Goal: Transaction & Acquisition: Purchase product/service

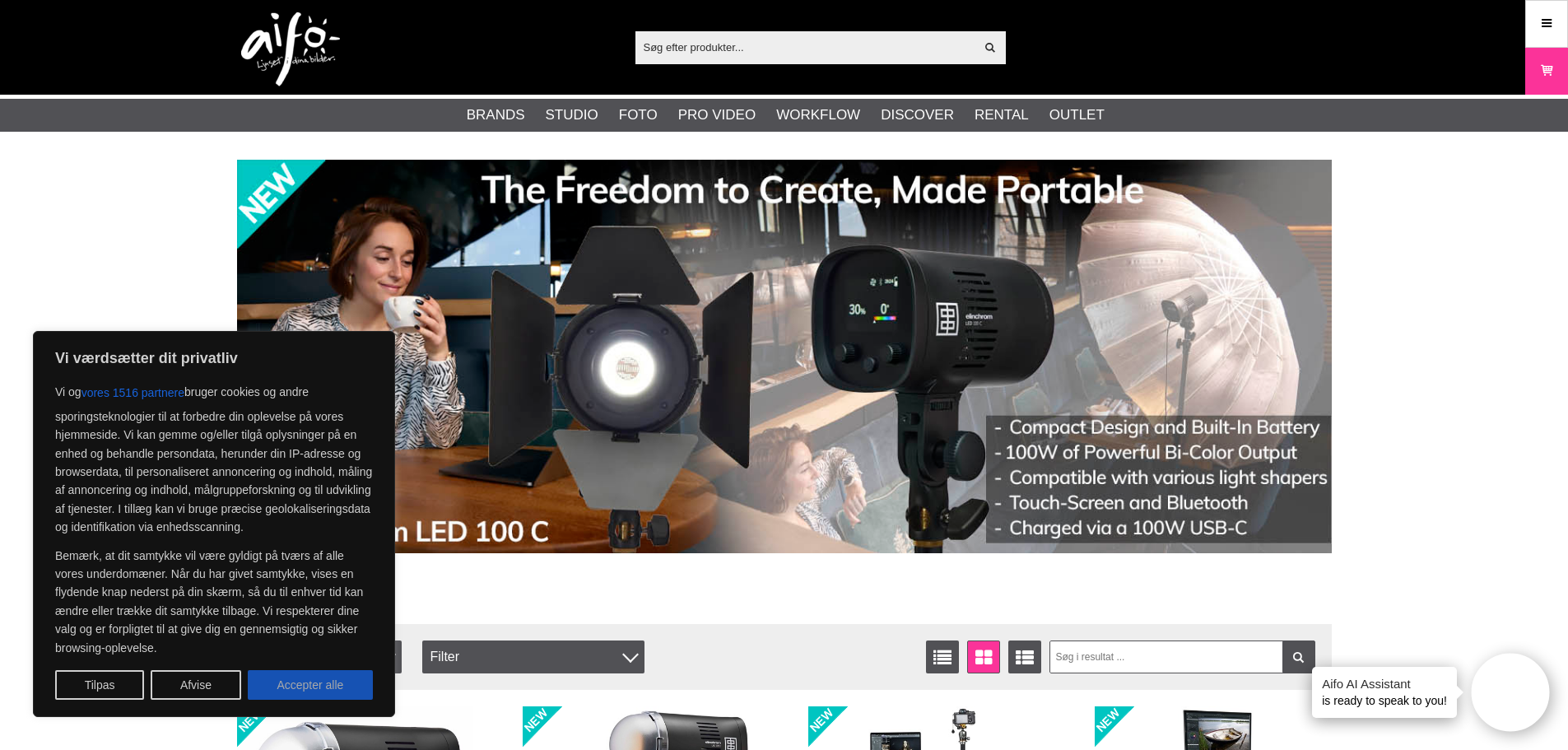
click at [279, 690] on button "Accepter alle" at bounding box center [310, 684] width 125 height 29
checkbox input "true"
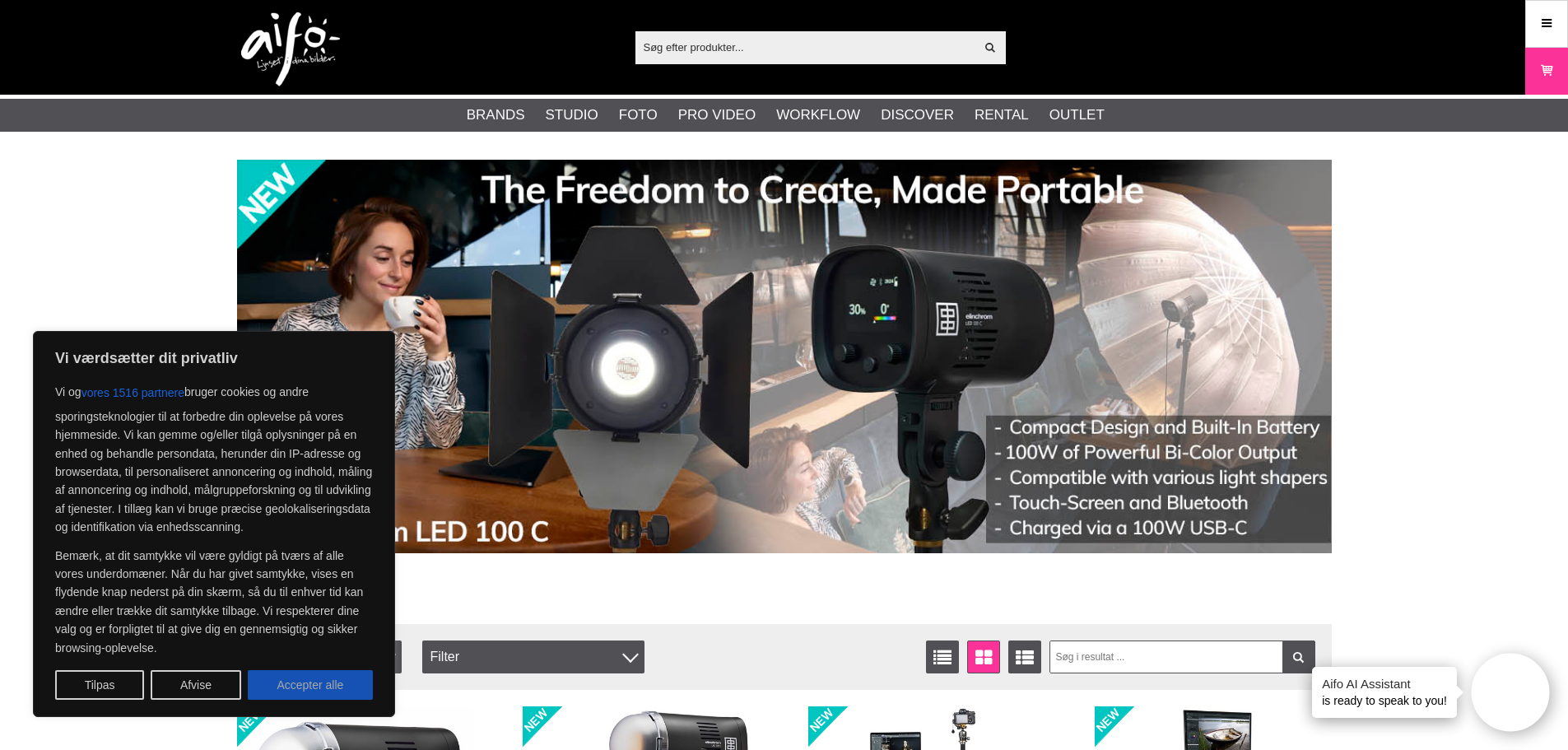
checkbox input "true"
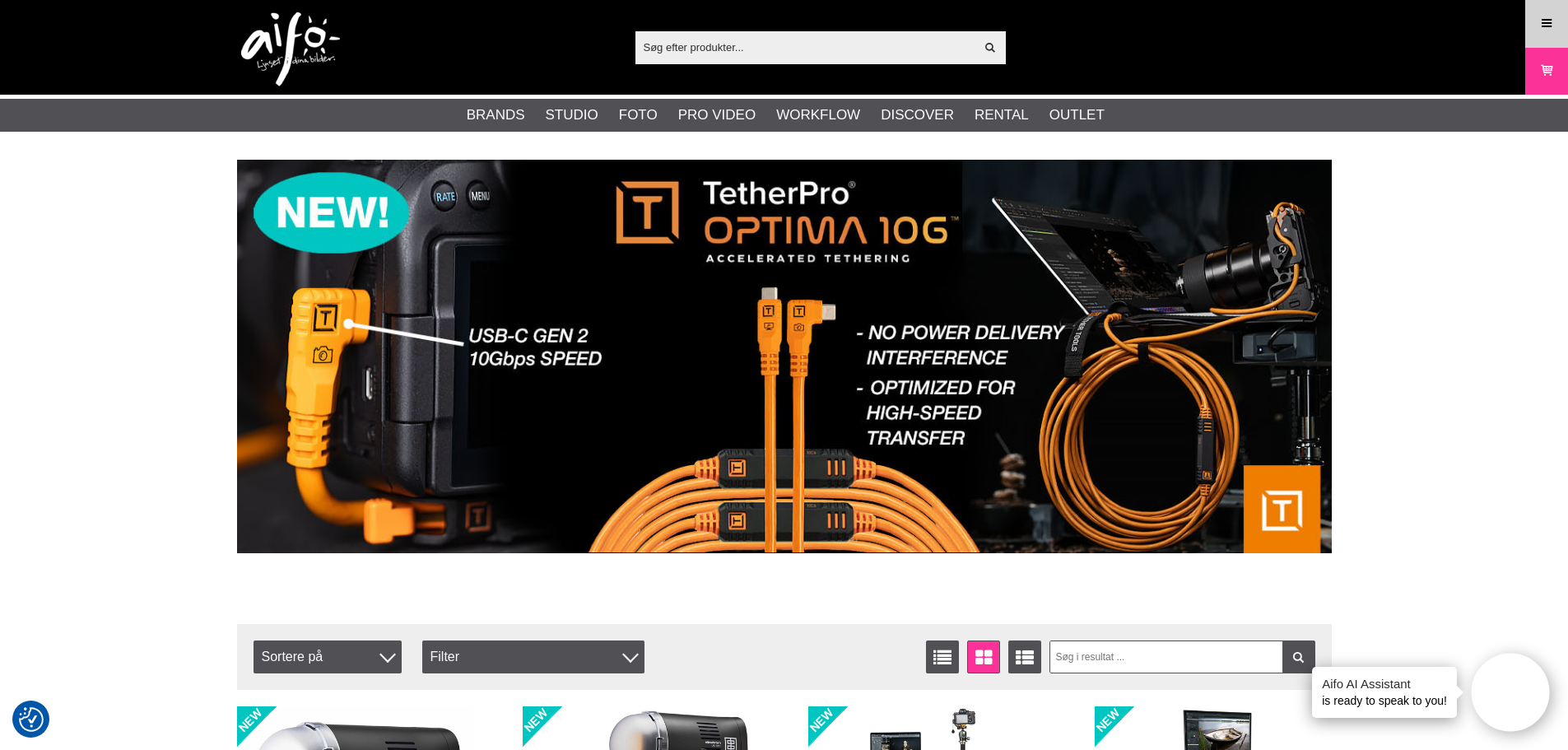
click at [1551, 17] on icon at bounding box center [1547, 24] width 15 height 18
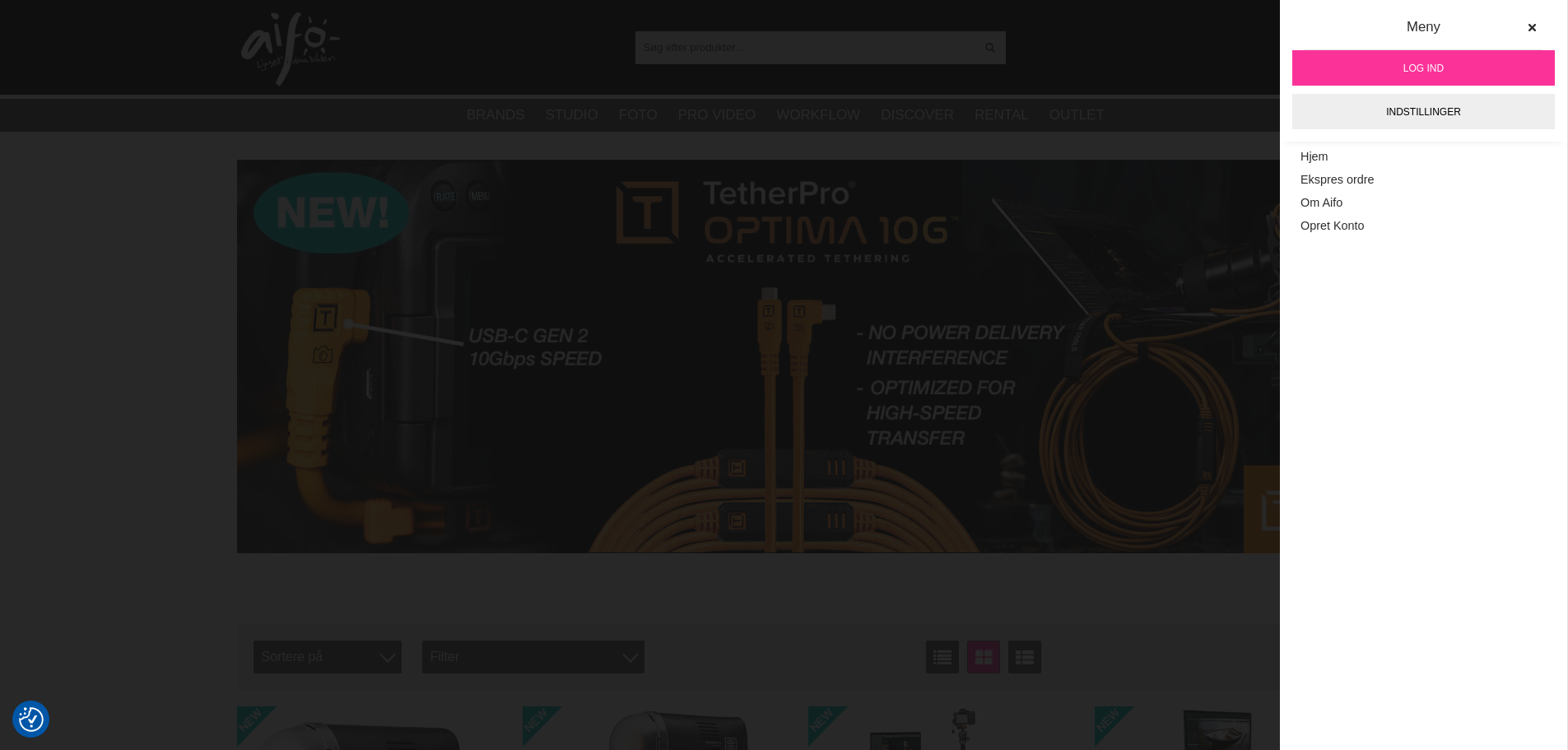
click at [1421, 79] on link "Log ind" at bounding box center [1423, 68] width 263 height 36
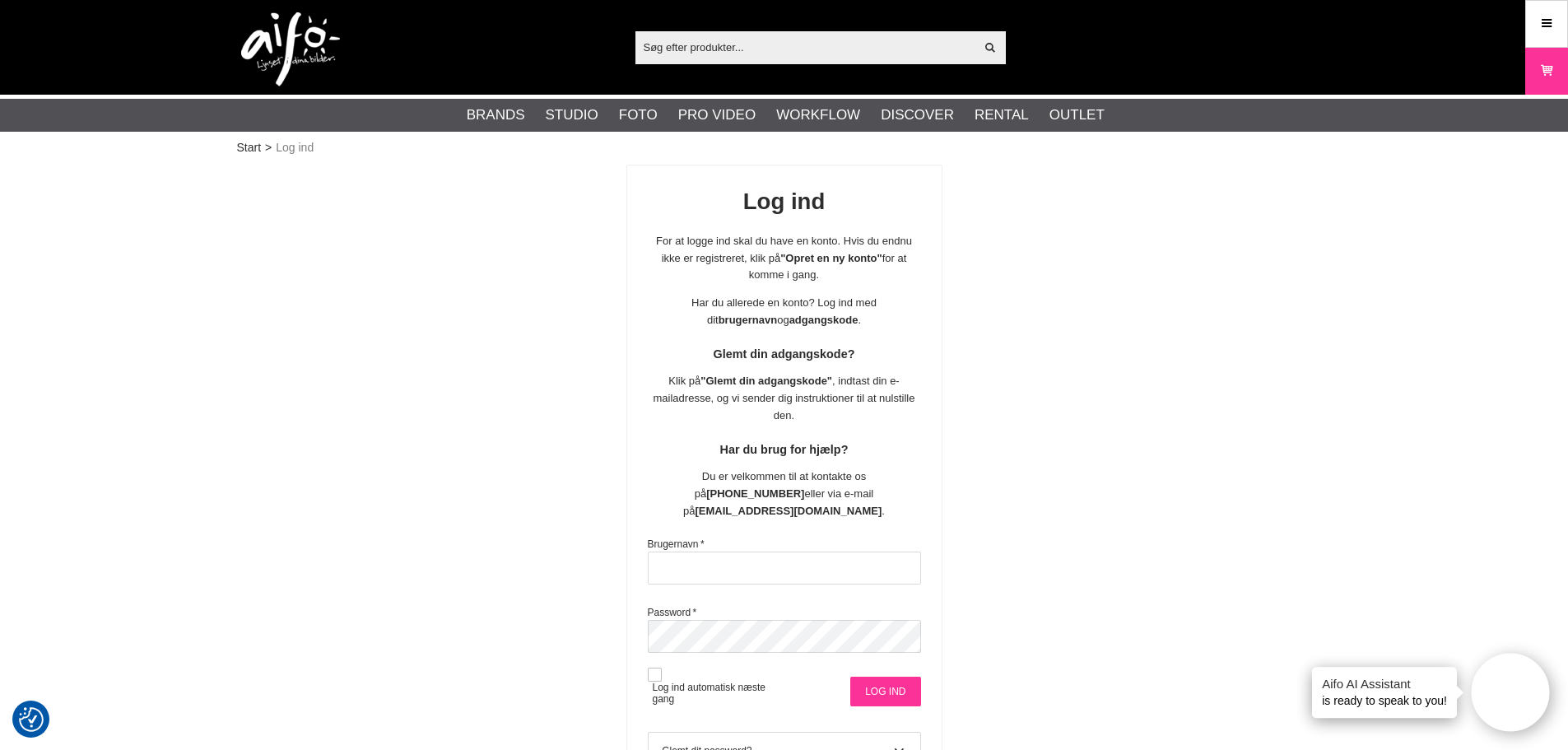
type input "msa@goecker.dk"
click at [865, 680] on input "Log ind" at bounding box center [885, 691] width 70 height 29
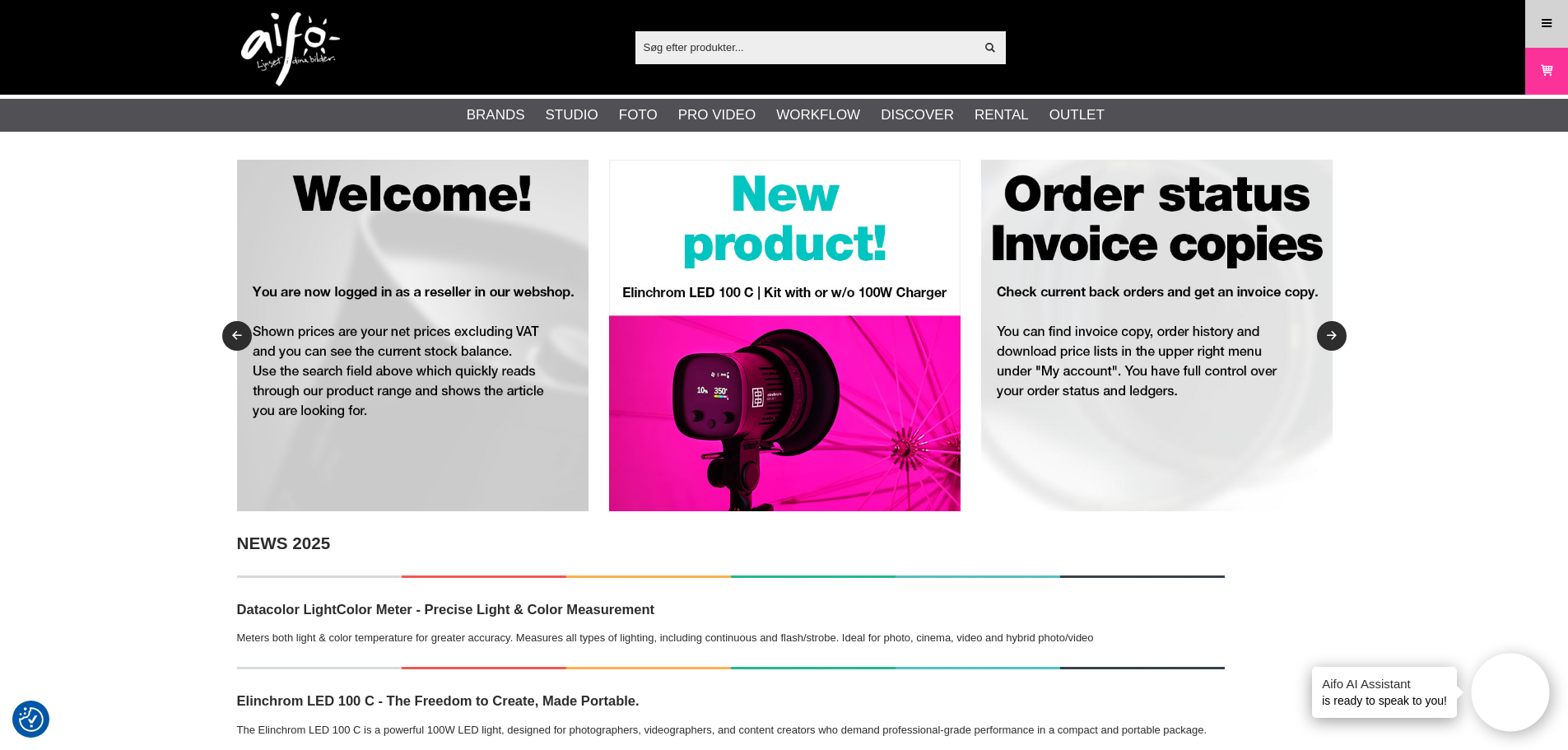
click at [1539, 23] on icon at bounding box center [1547, 24] width 15 height 18
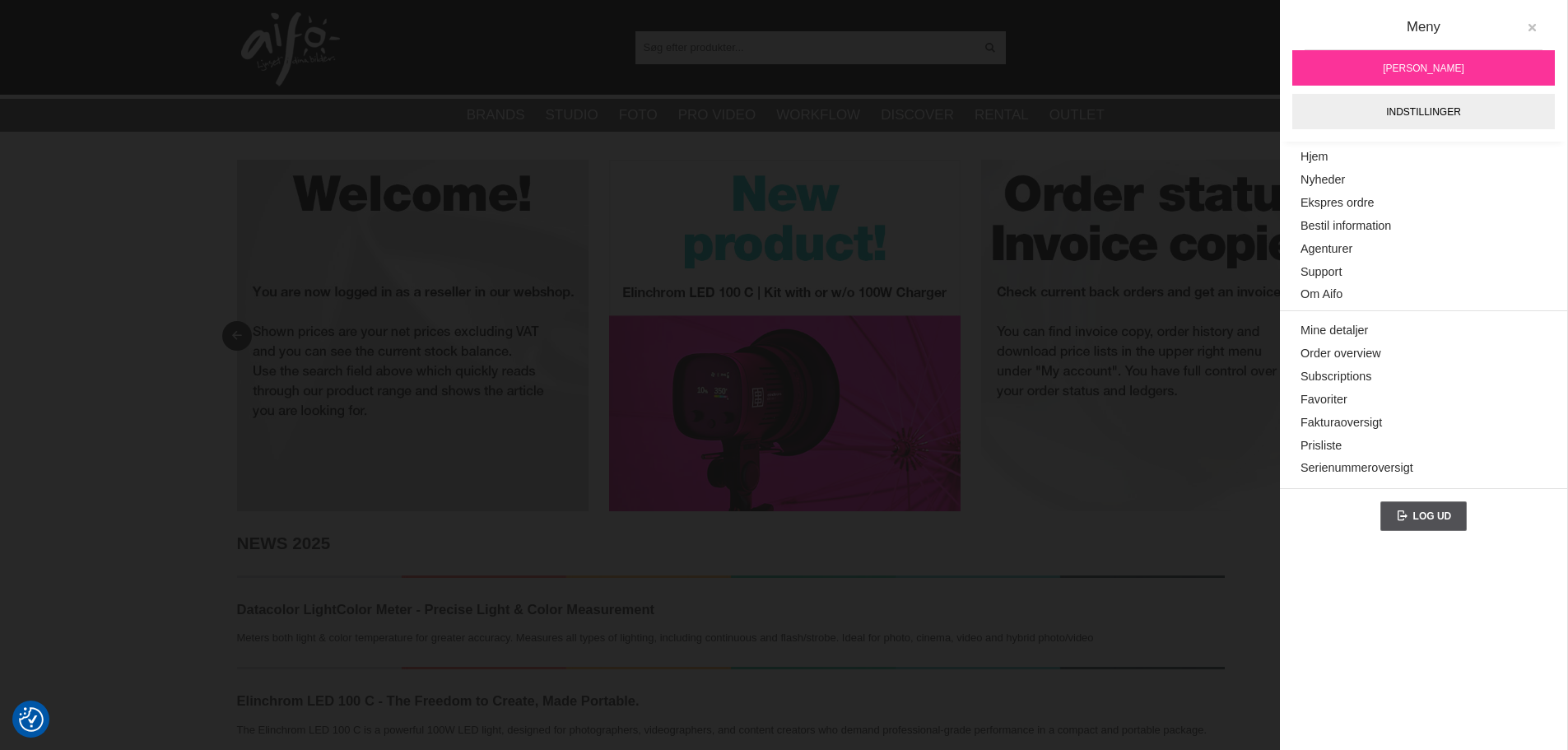
click at [1528, 28] on icon at bounding box center [1531, 28] width 12 height 12
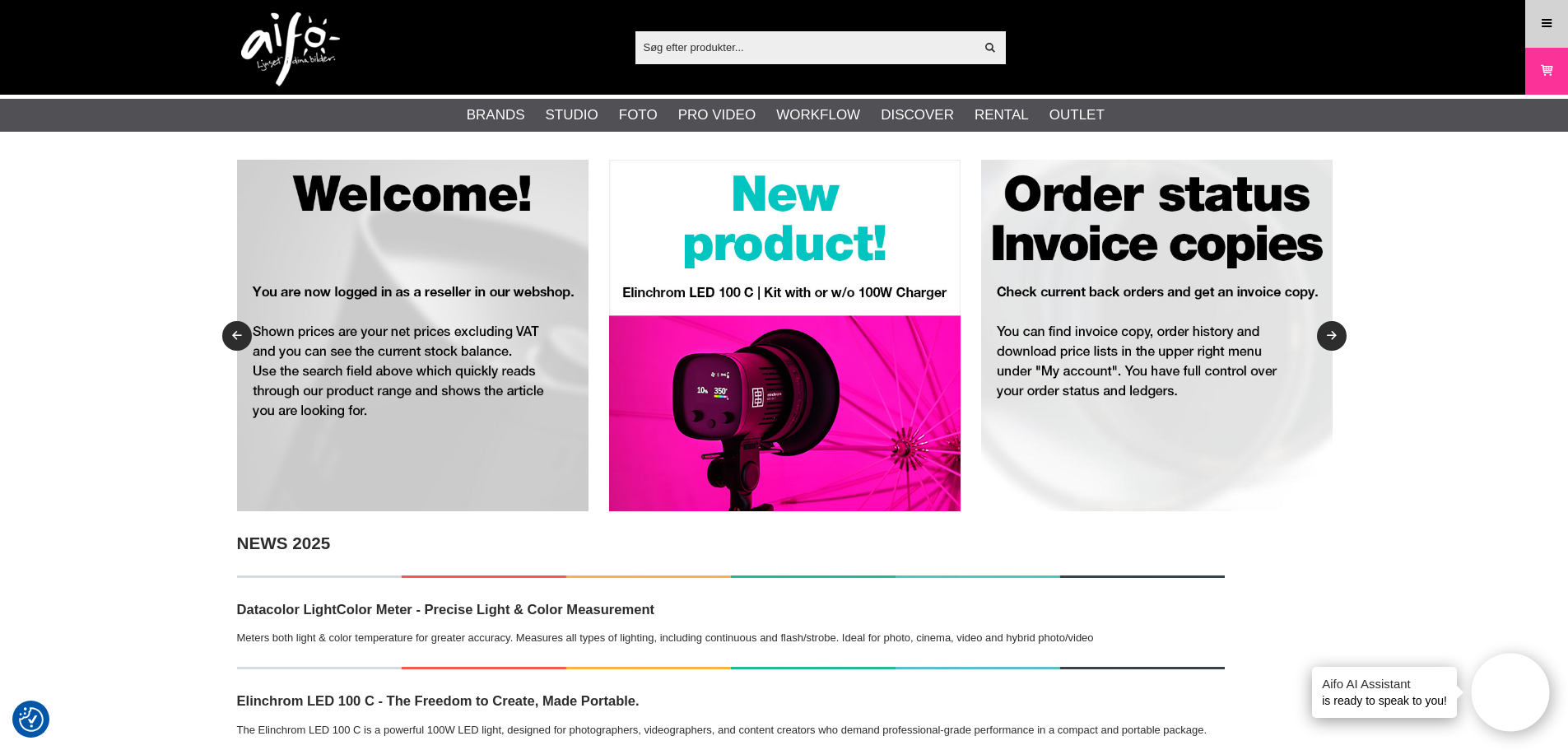
click at [1536, 24] on link "Meny" at bounding box center [1547, 23] width 41 height 38
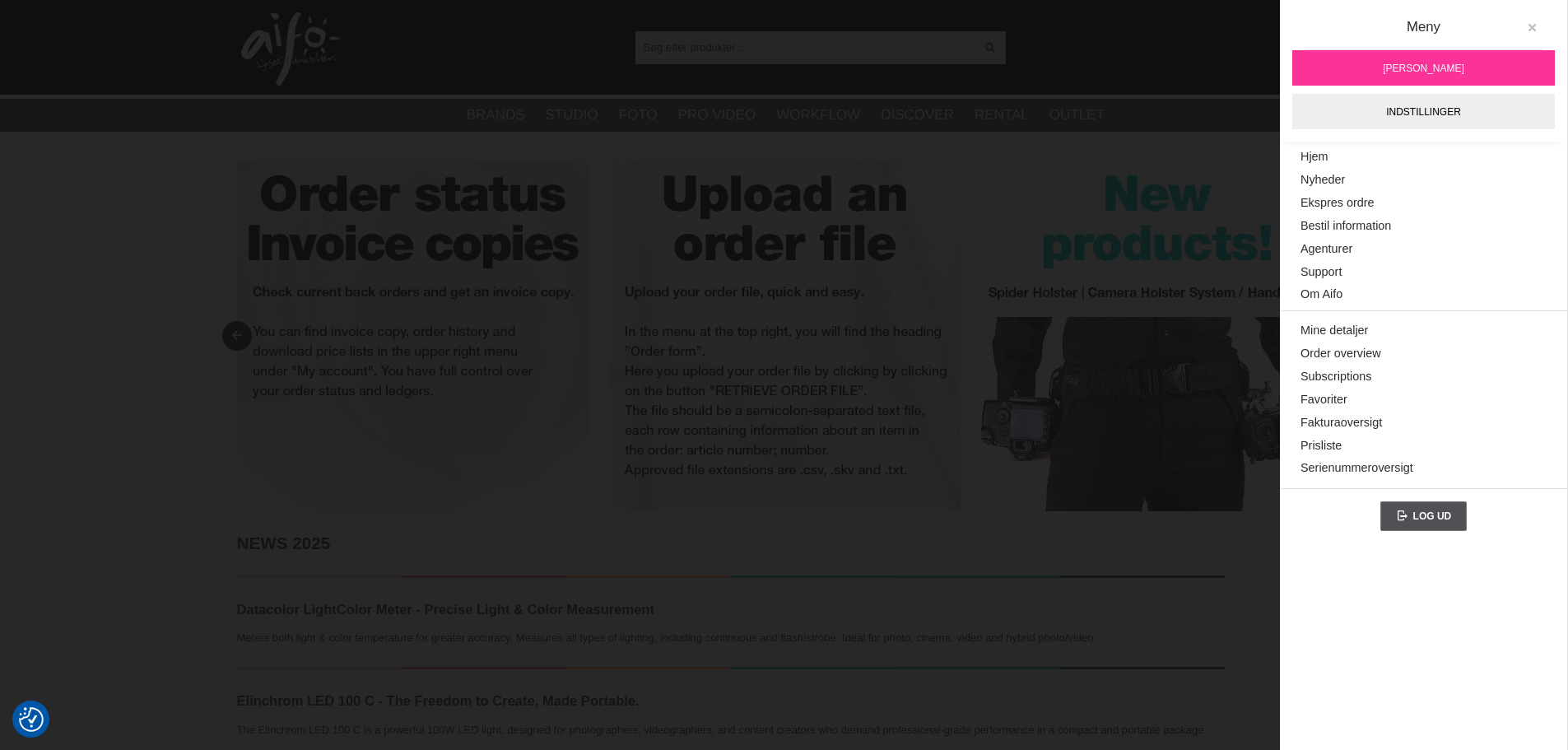
click at [1533, 29] on icon at bounding box center [1531, 28] width 12 height 12
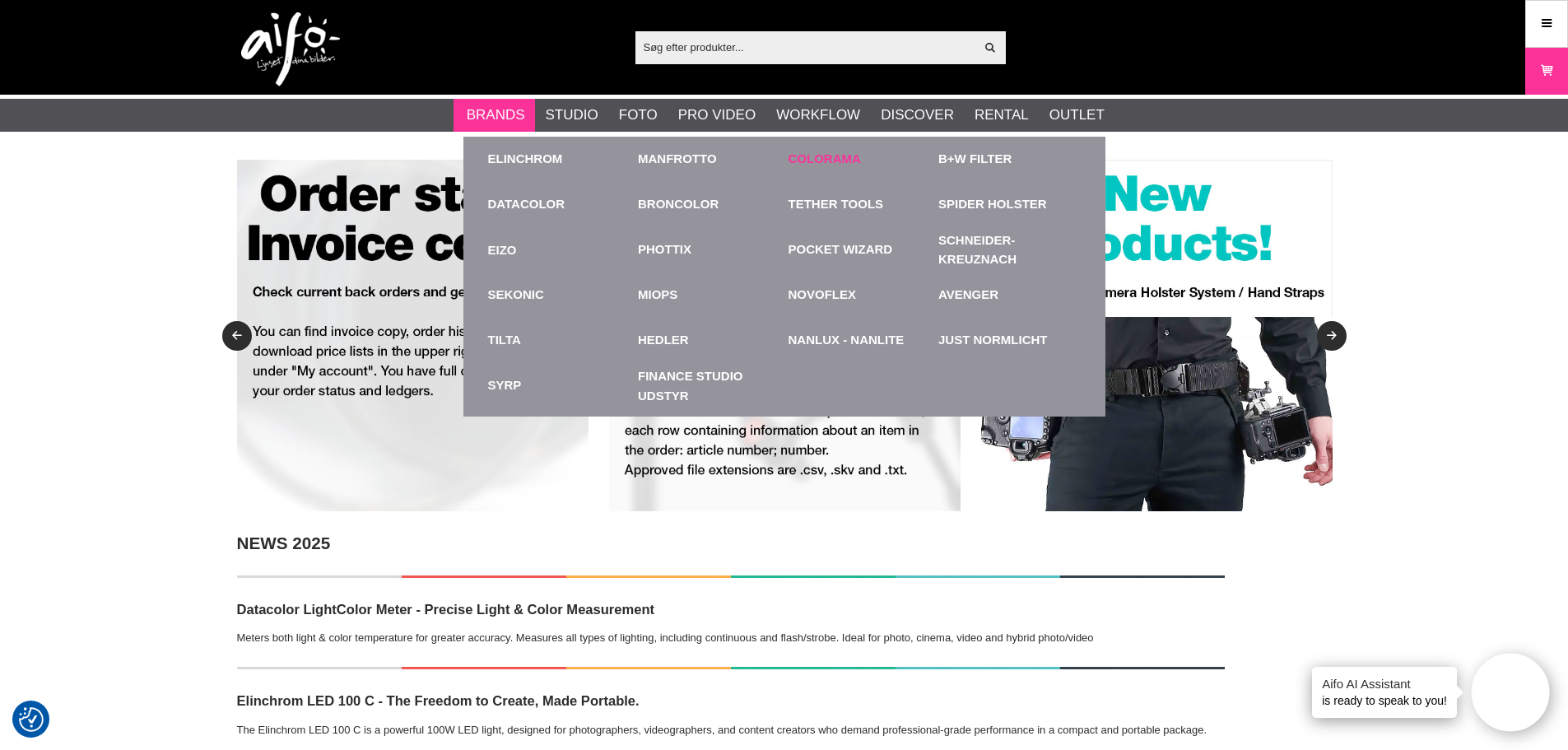
click at [797, 166] on link "Colorama" at bounding box center [824, 159] width 72 height 19
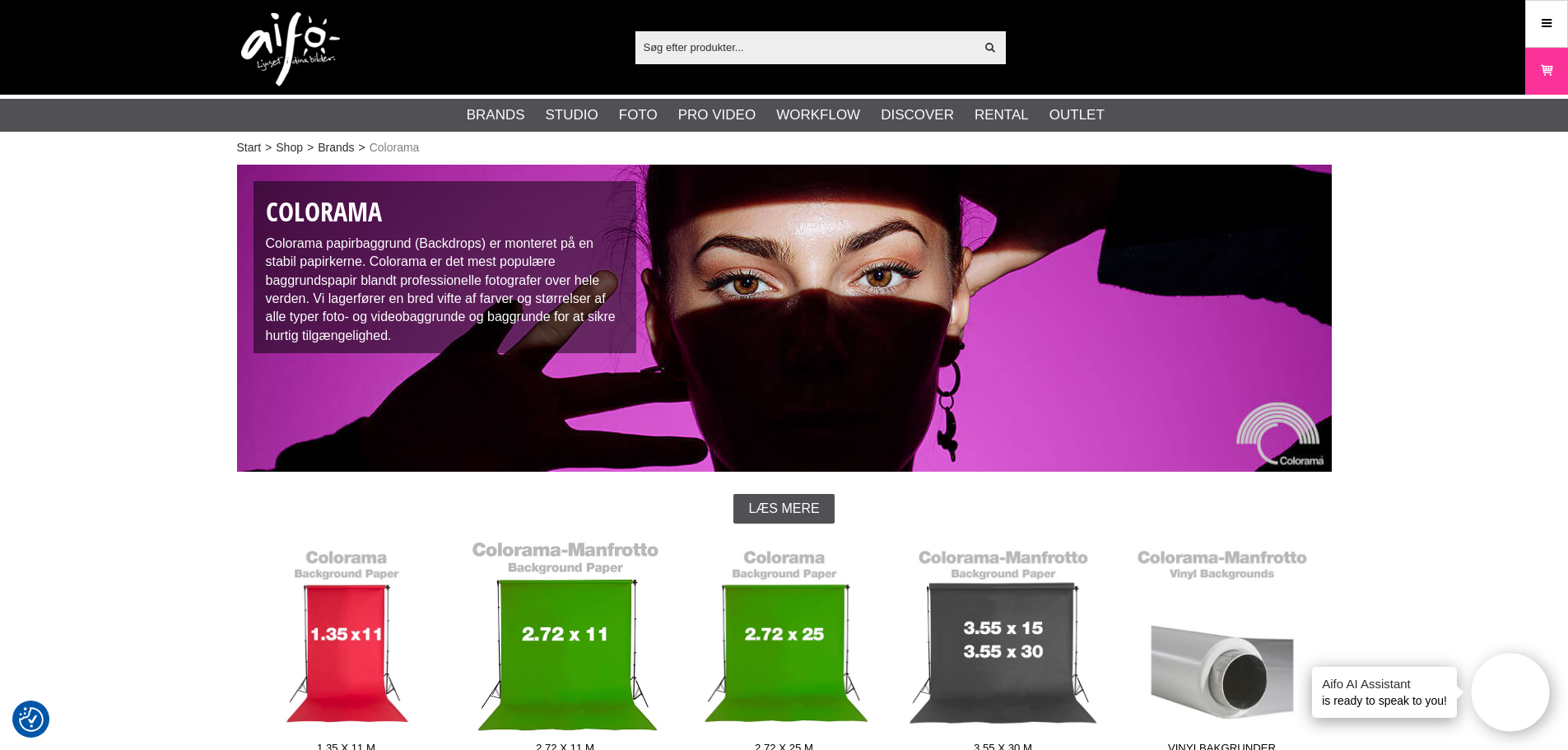
click at [574, 633] on link "2.72 x 11 m" at bounding box center [565, 651] width 219 height 222
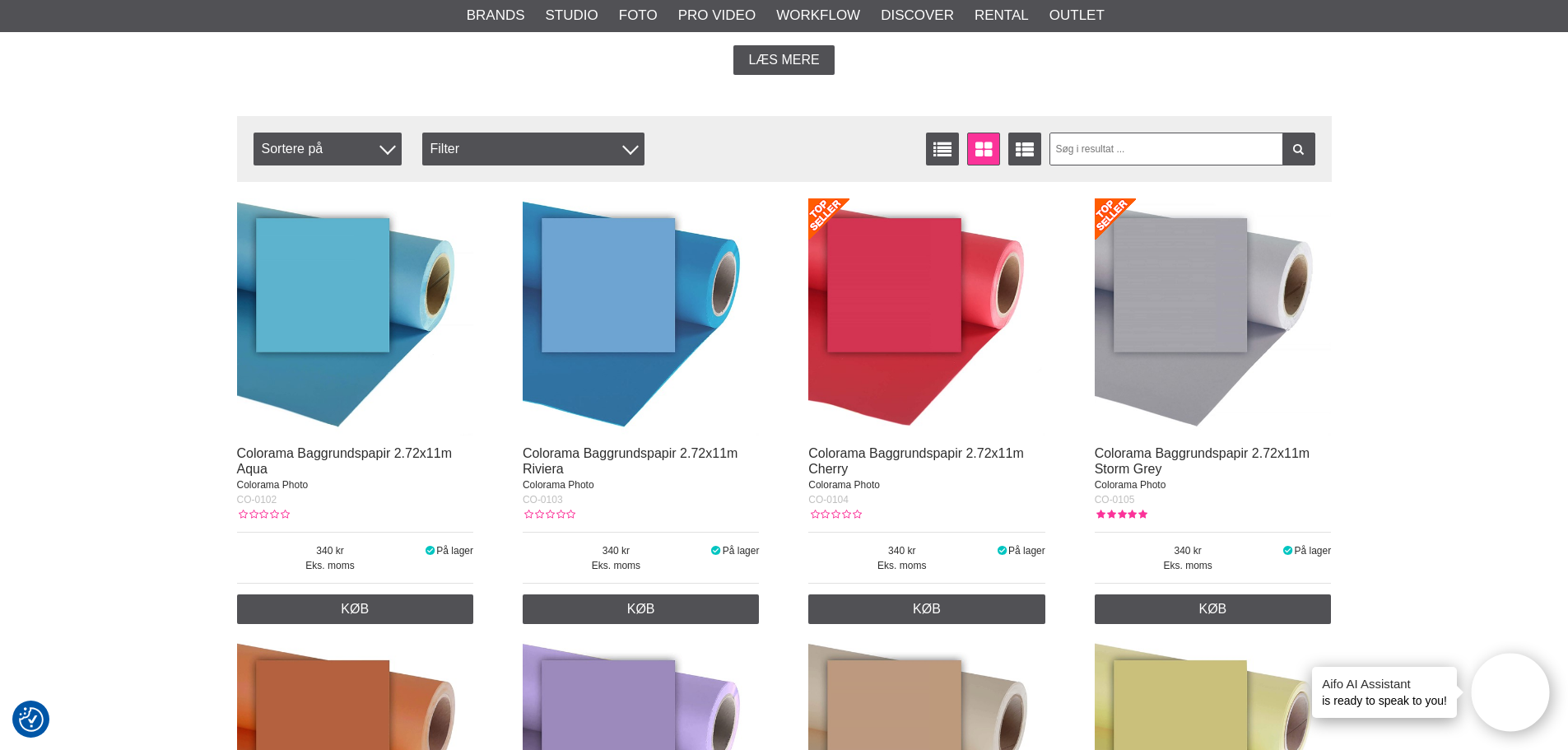
scroll to position [494, 0]
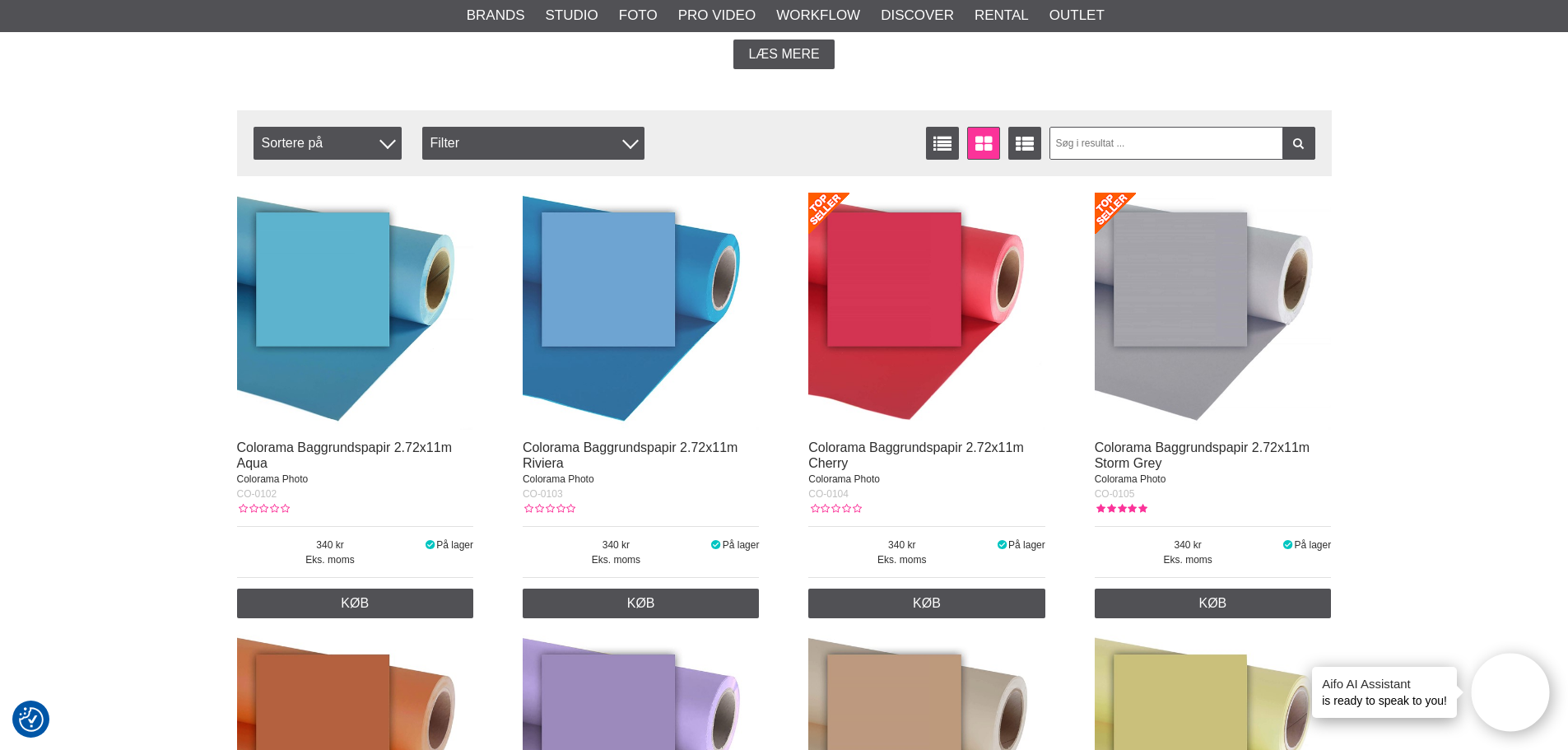
click at [1201, 370] on img at bounding box center [1213, 311] width 237 height 237
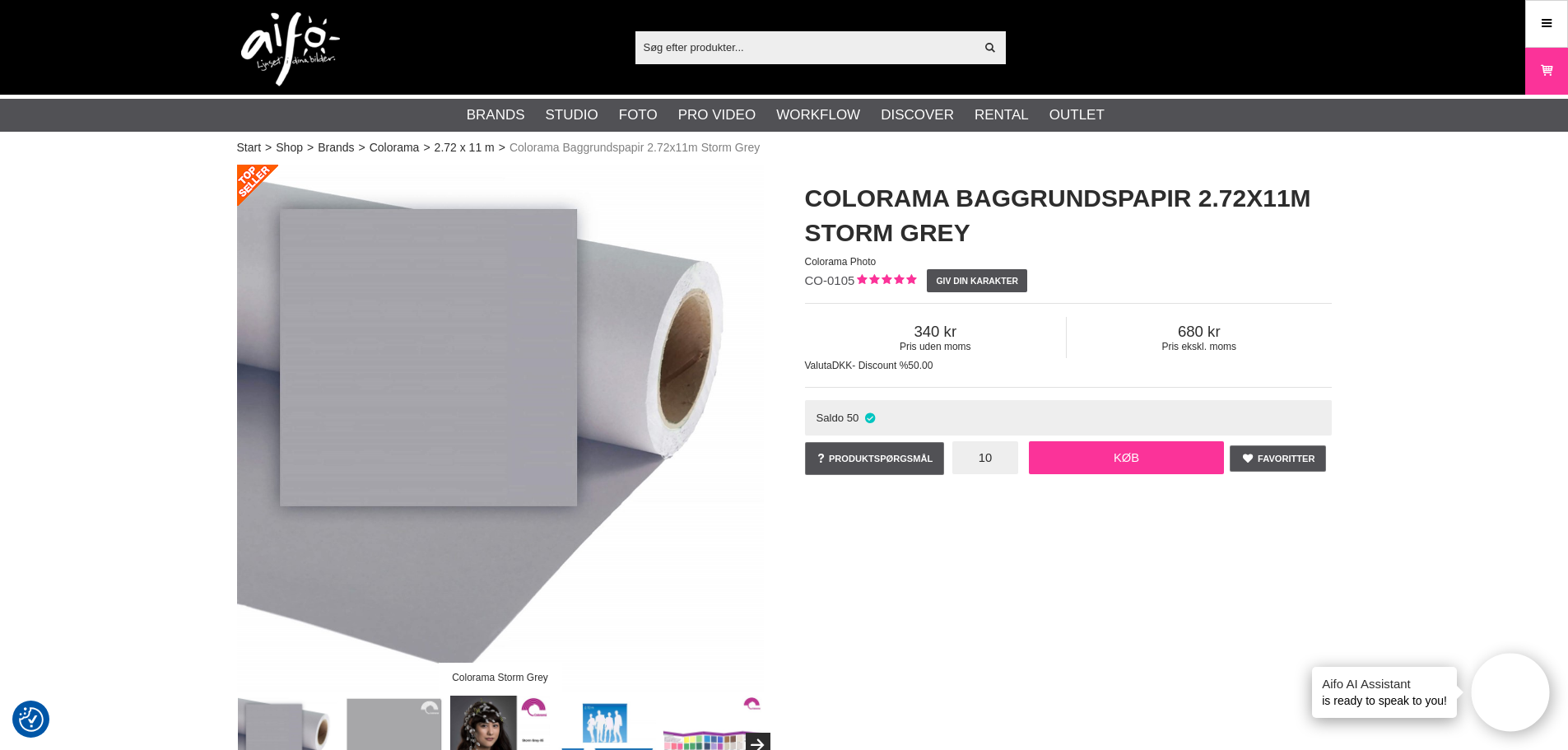
type input "10"
click at [1104, 448] on link "Køb" at bounding box center [1126, 457] width 196 height 33
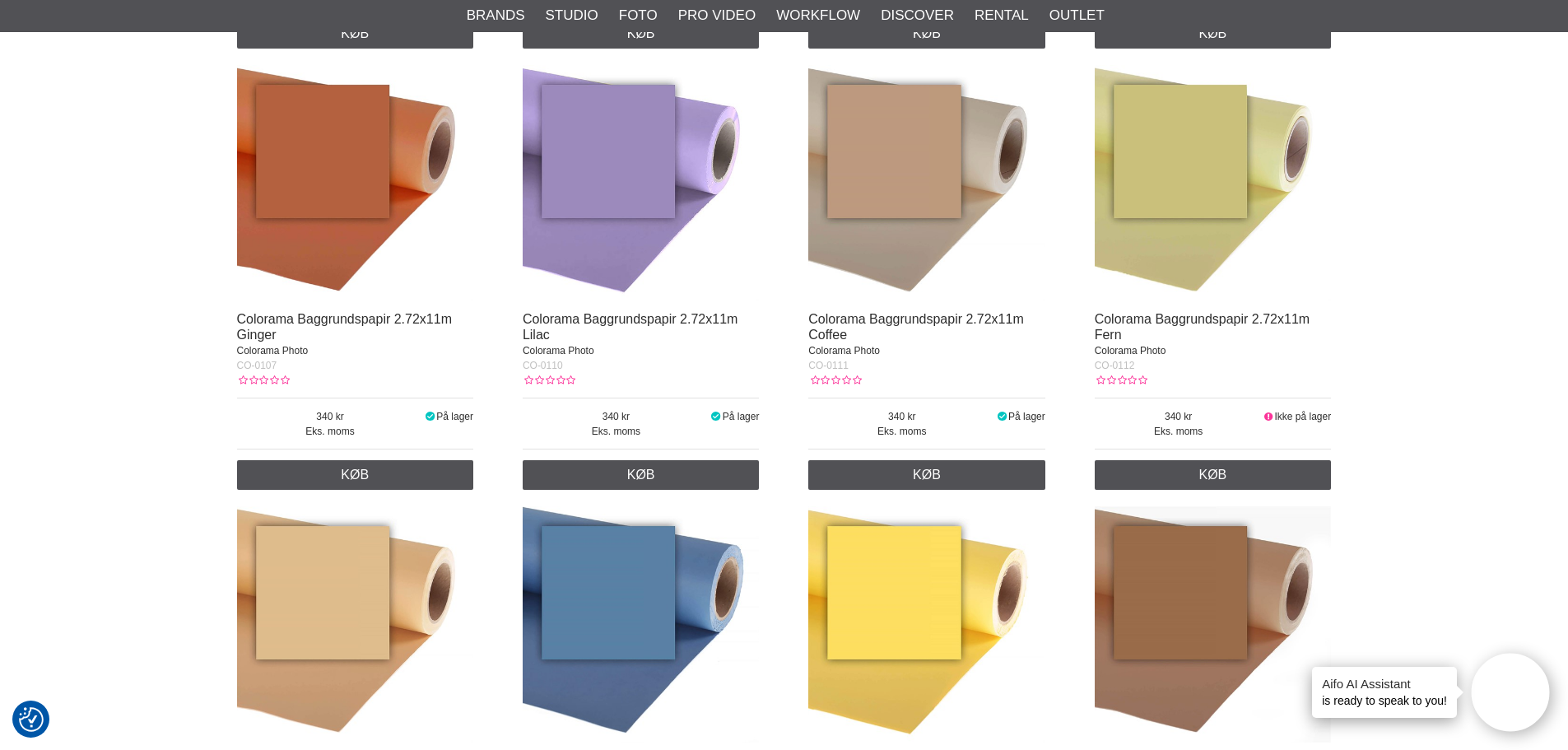
scroll to position [1233, 0]
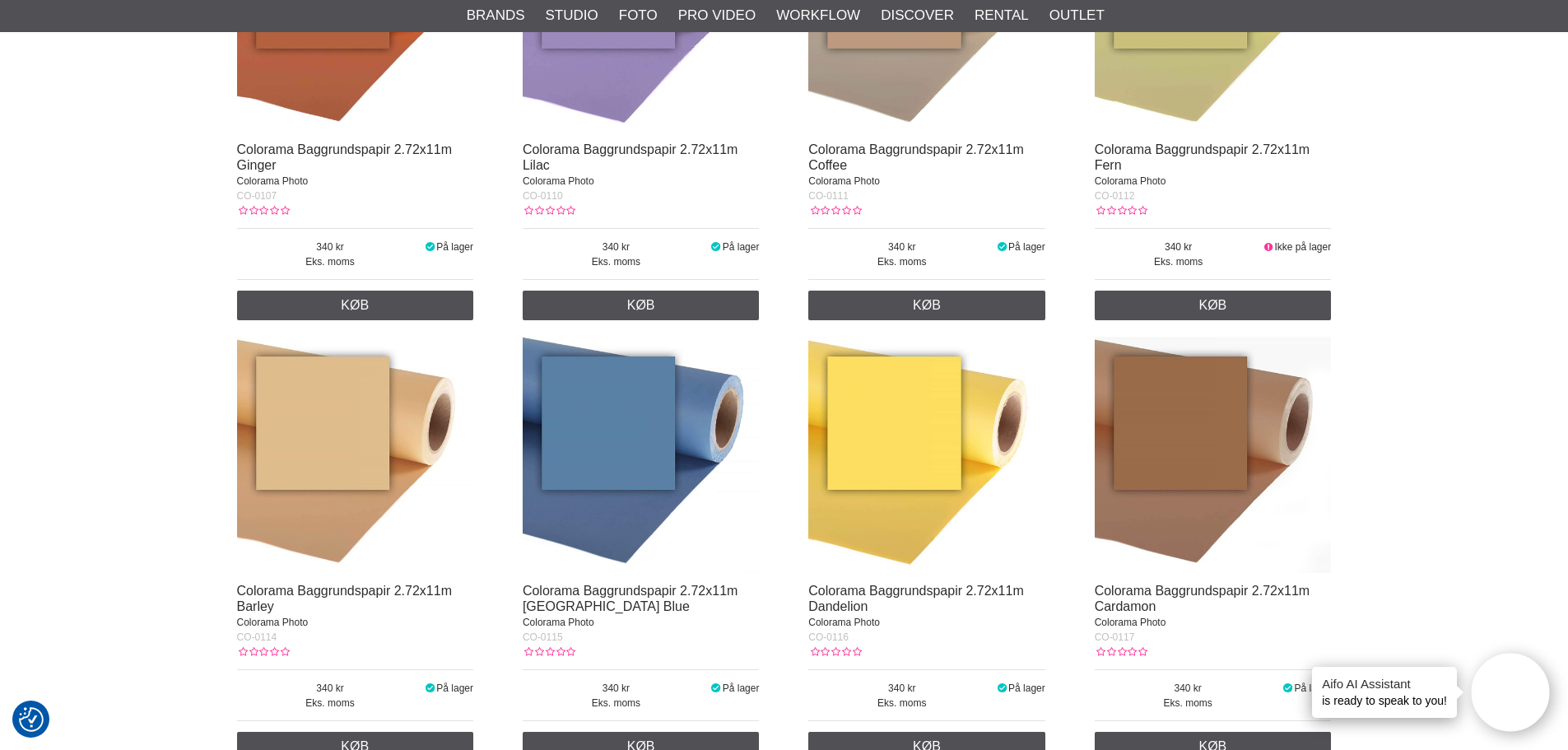
click at [315, 460] on img at bounding box center [354, 454] width 237 height 237
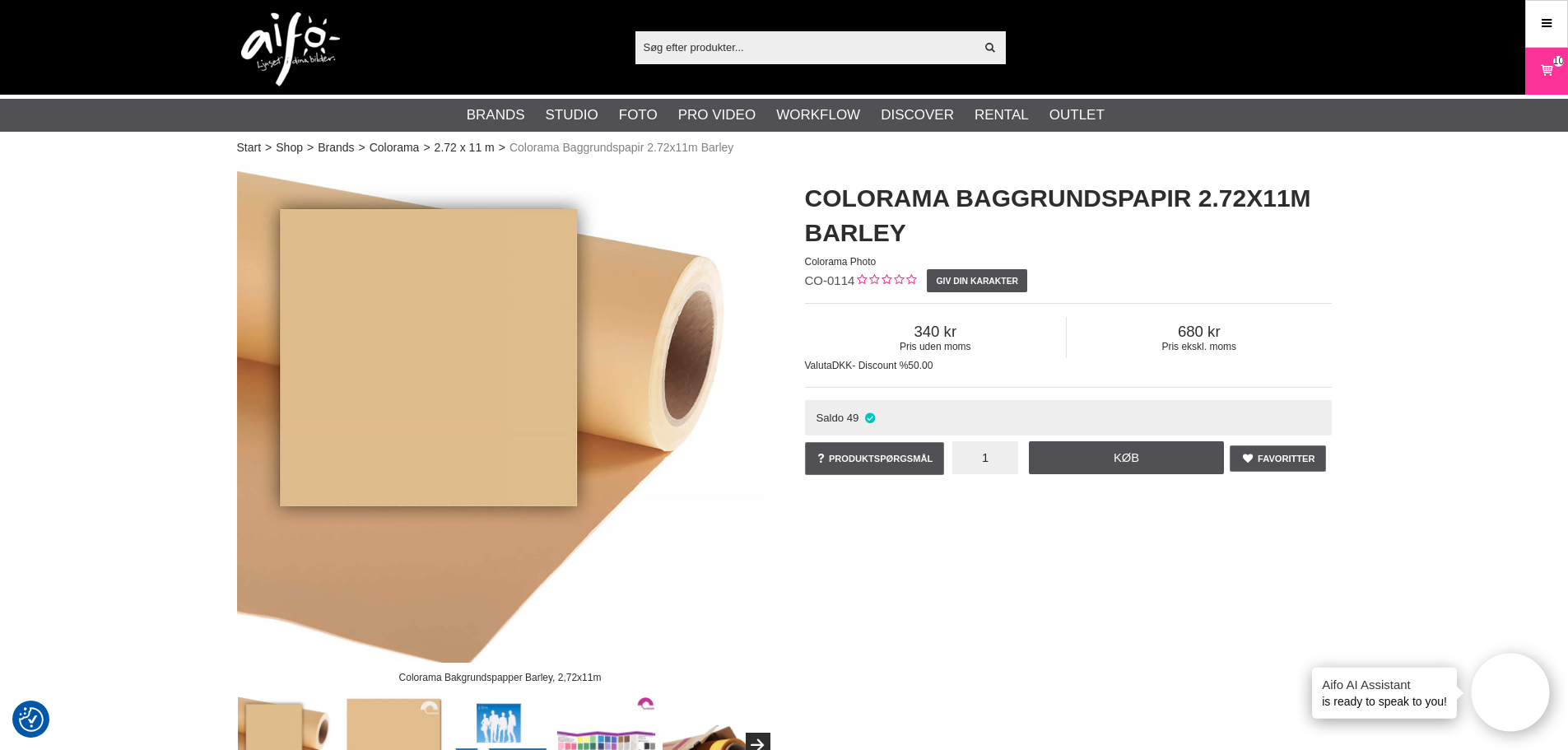
click at [990, 462] on input "1" at bounding box center [985, 457] width 66 height 33
type input "4"
click at [1092, 462] on link "Køb" at bounding box center [1126, 457] width 196 height 33
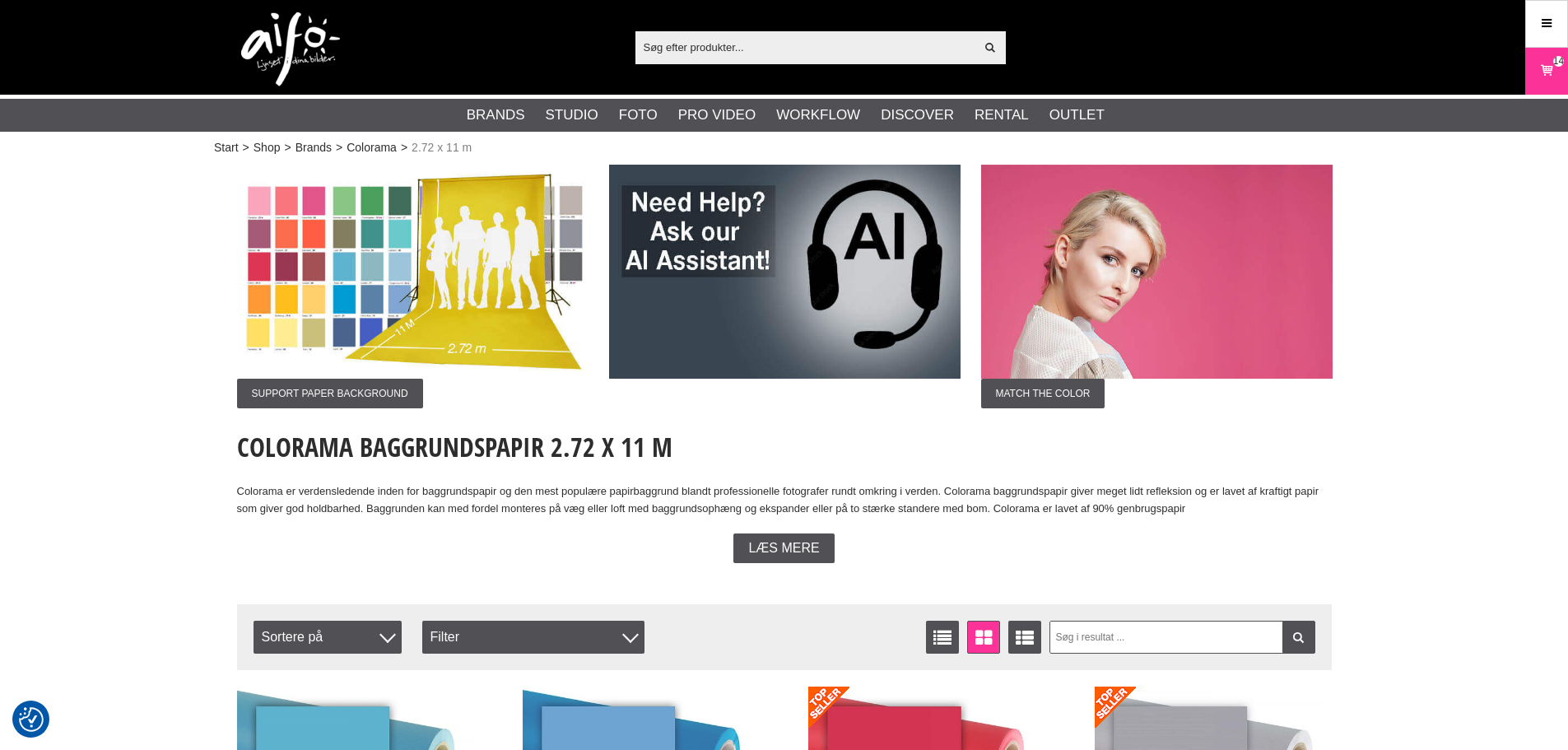
scroll to position [1233, 0]
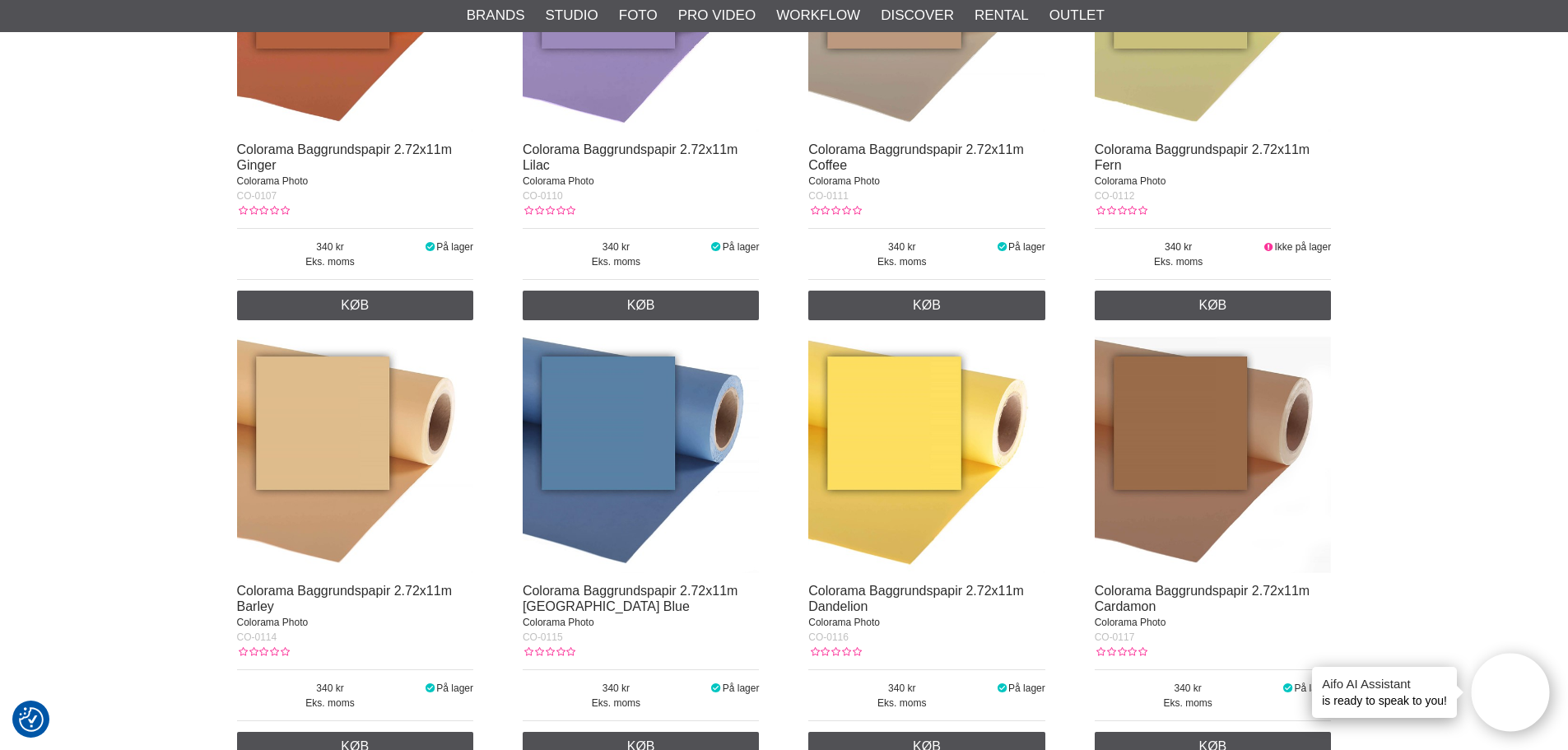
click at [925, 453] on img at bounding box center [926, 454] width 237 height 237
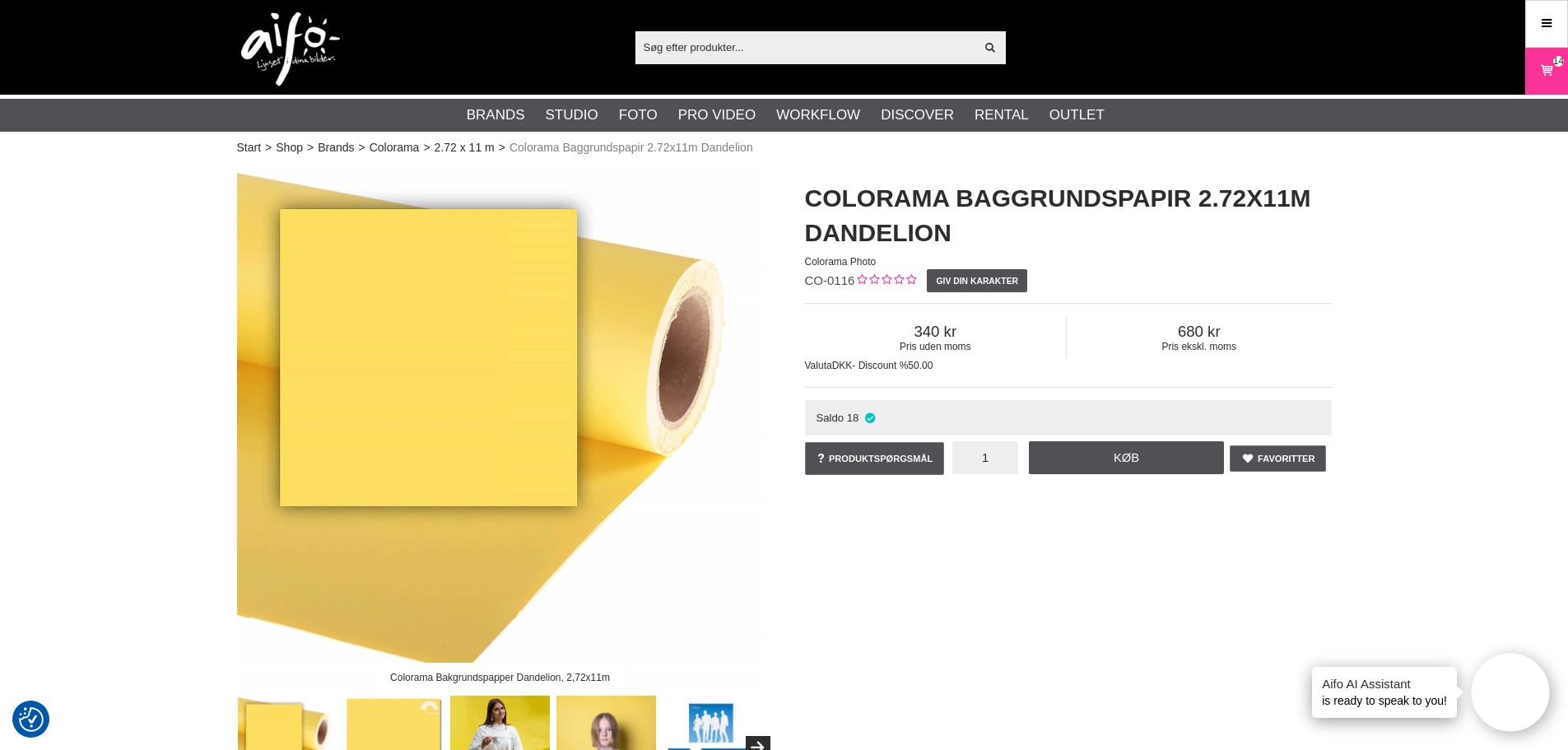
drag, startPoint x: 997, startPoint y: 463, endPoint x: 1008, endPoint y: 467, distance: 11.7
click at [1008, 467] on input "1" at bounding box center [985, 457] width 66 height 33
type input "4"
click at [1103, 448] on link "Køb" at bounding box center [1126, 457] width 196 height 33
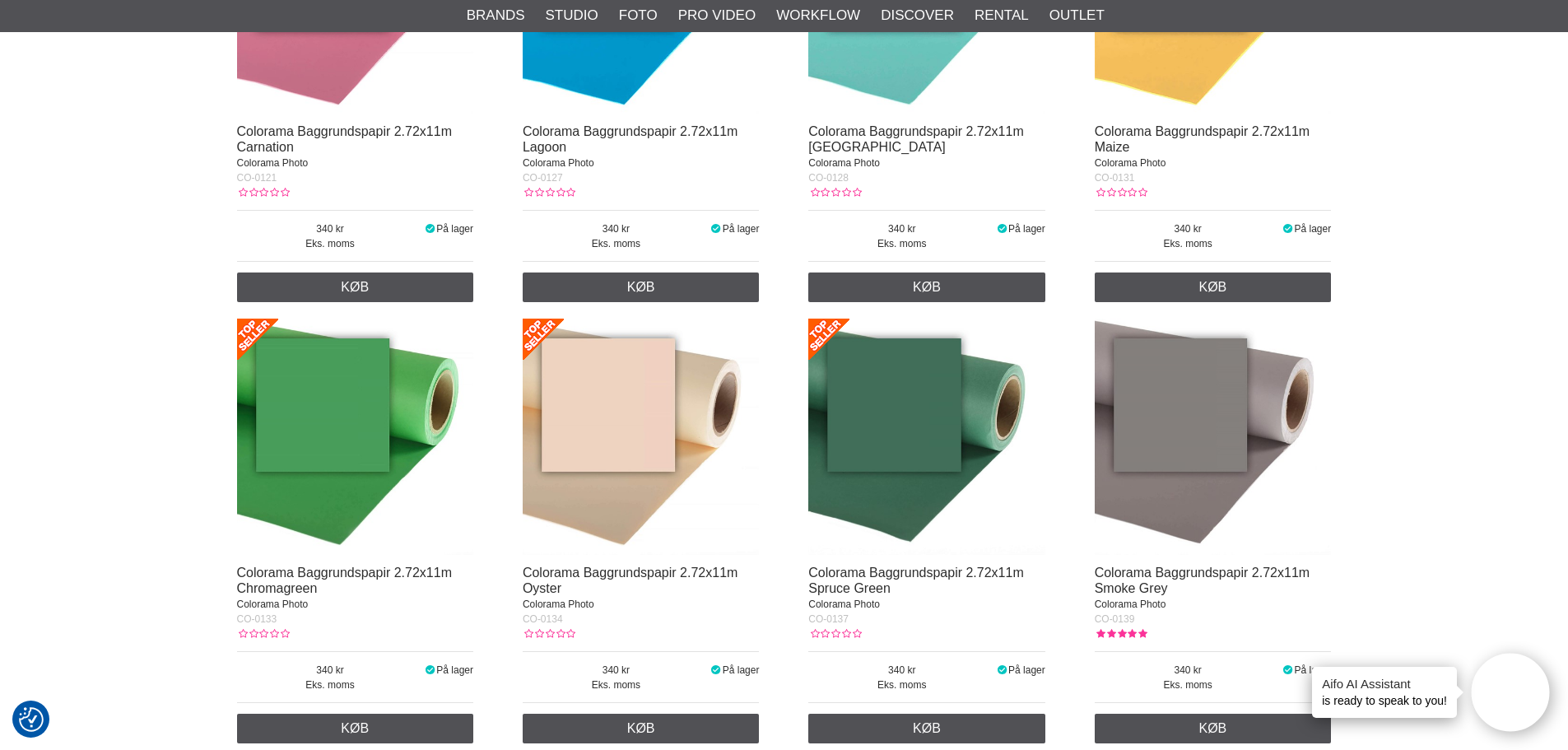
scroll to position [2138, 0]
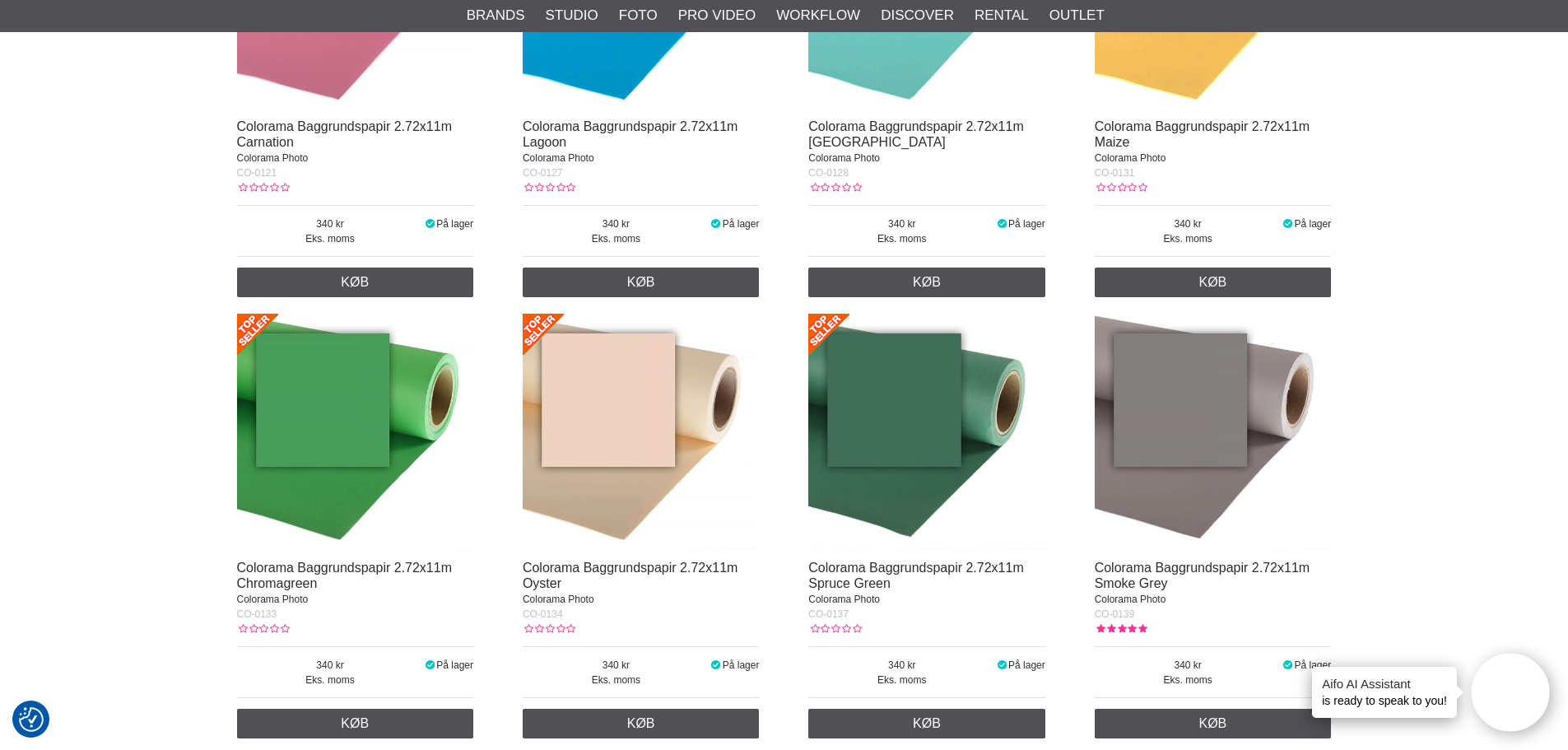
click at [350, 421] on img at bounding box center [354, 431] width 237 height 237
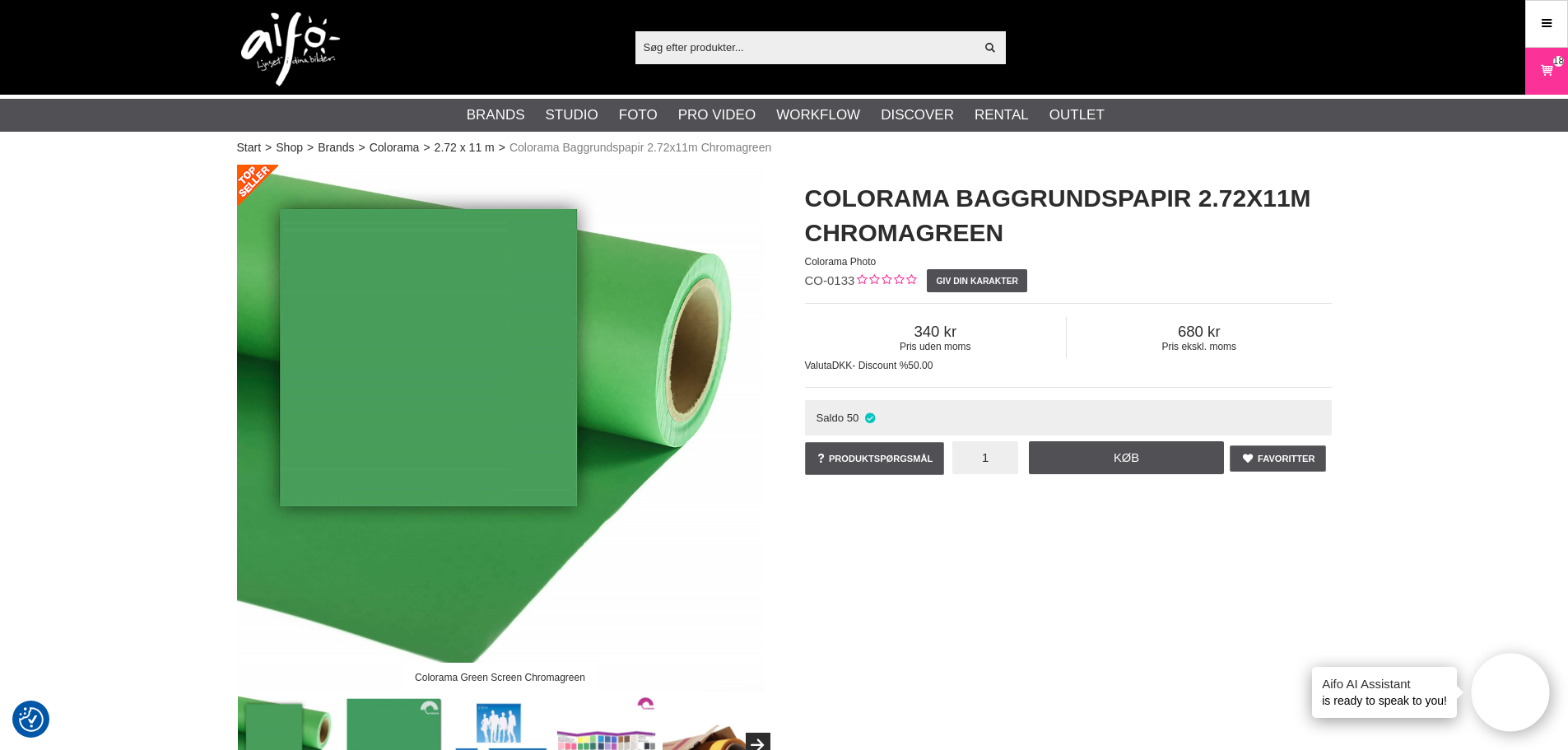
click at [977, 459] on input "1" at bounding box center [985, 457] width 66 height 33
type input "5"
click at [1105, 468] on link "Køb" at bounding box center [1126, 457] width 196 height 33
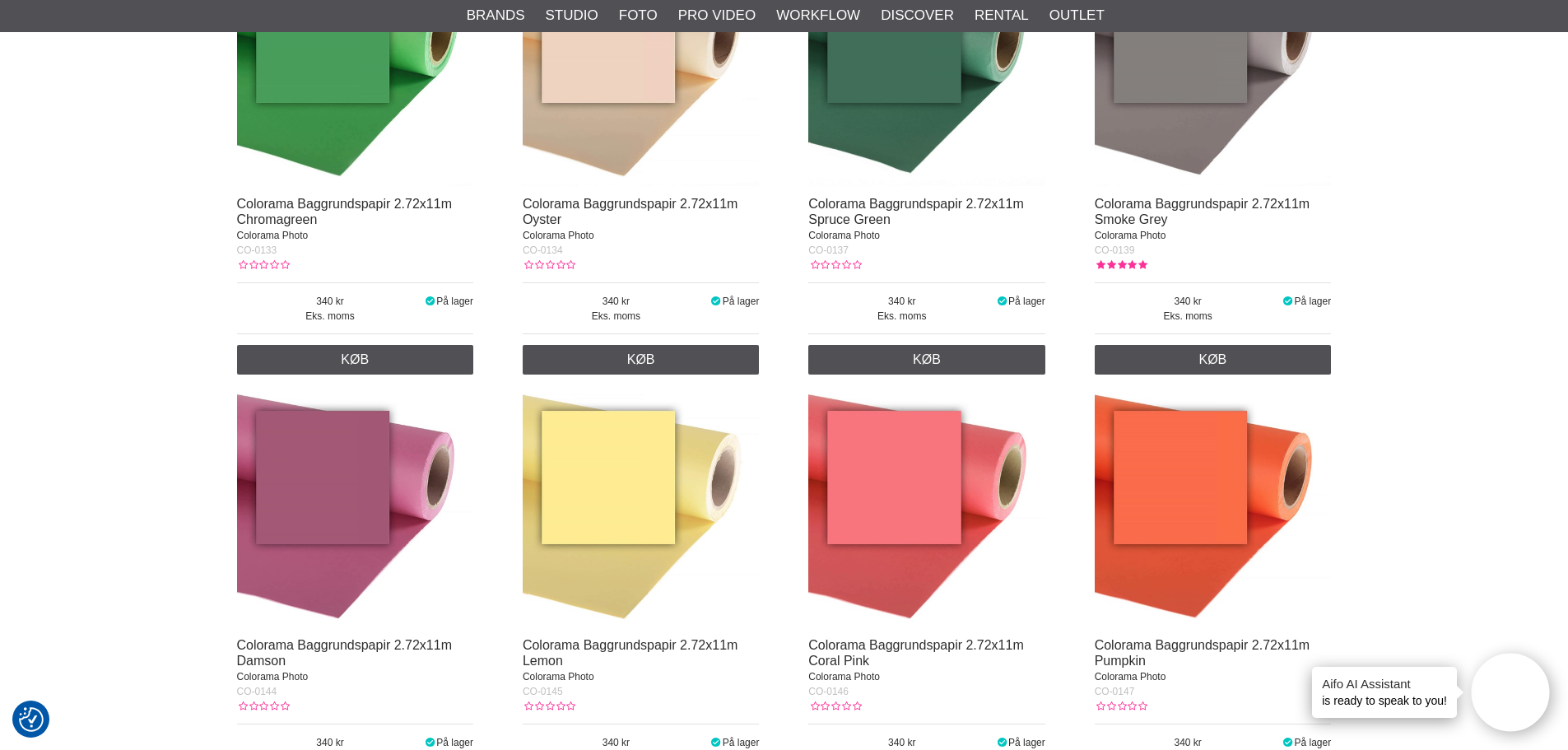
scroll to position [2550, 0]
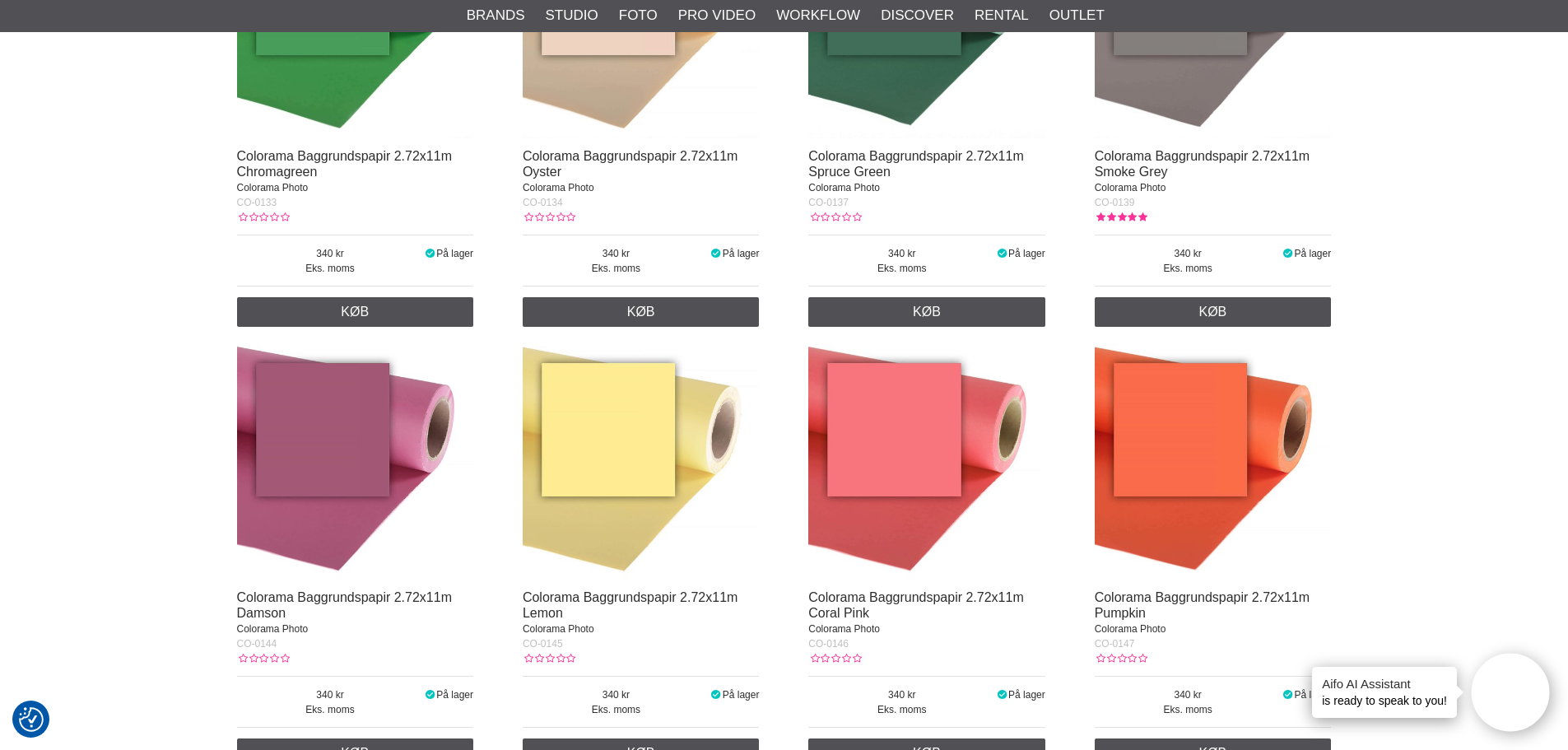
click at [398, 497] on img at bounding box center [354, 461] width 237 height 237
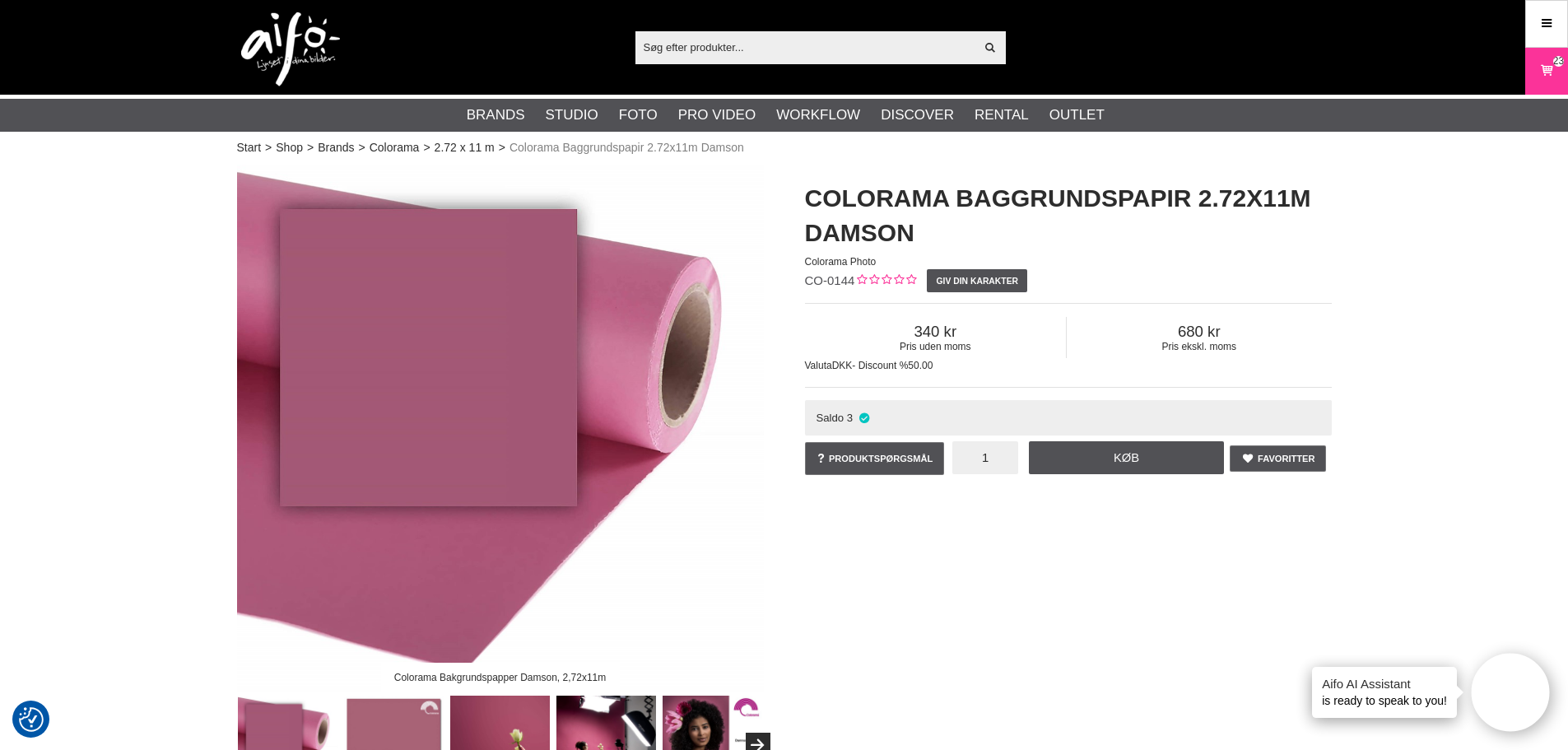
click at [1000, 459] on input "1" at bounding box center [985, 457] width 66 height 33
type input "3"
click at [1063, 451] on link "Køb" at bounding box center [1126, 457] width 196 height 33
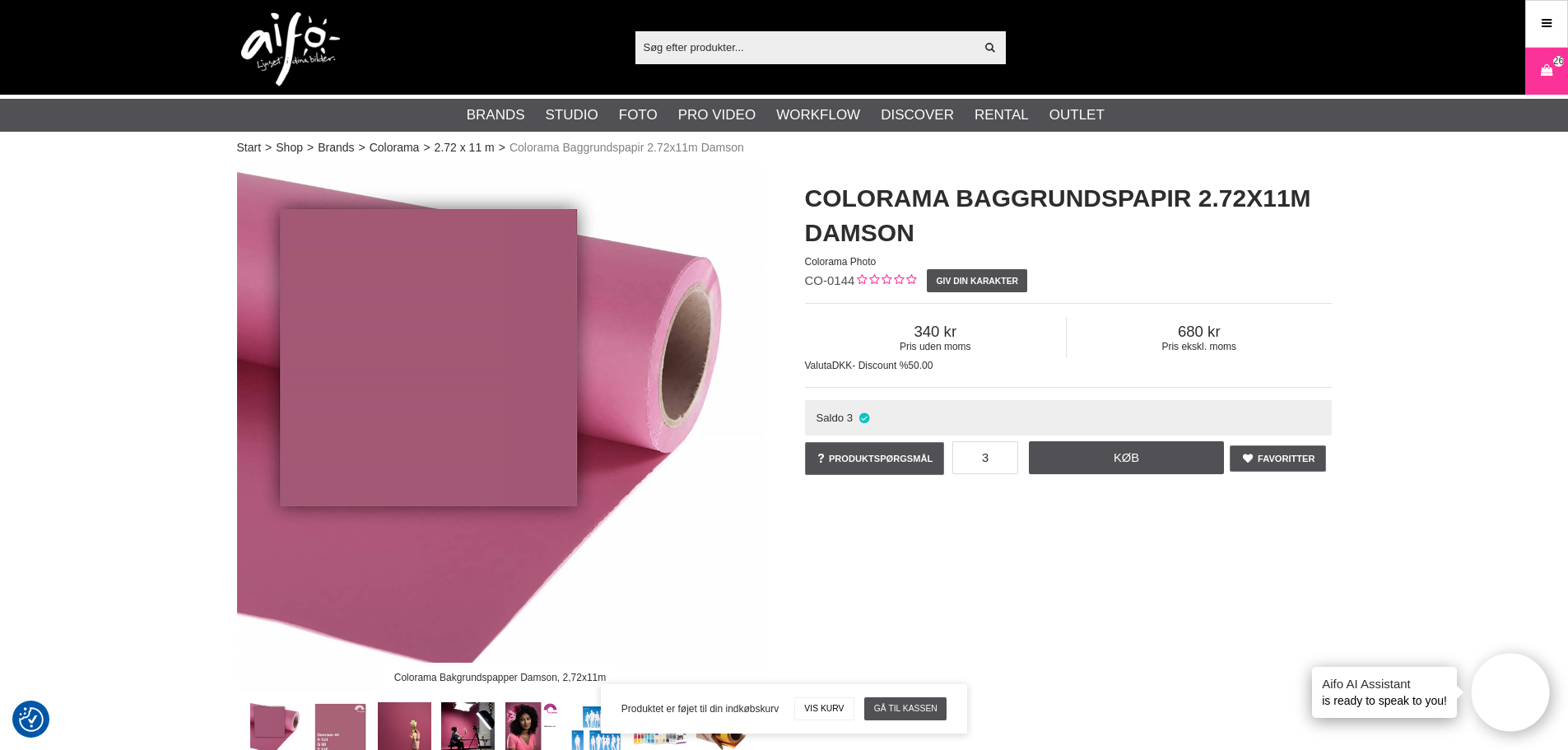
click at [713, 44] on input "text" at bounding box center [805, 47] width 340 height 25
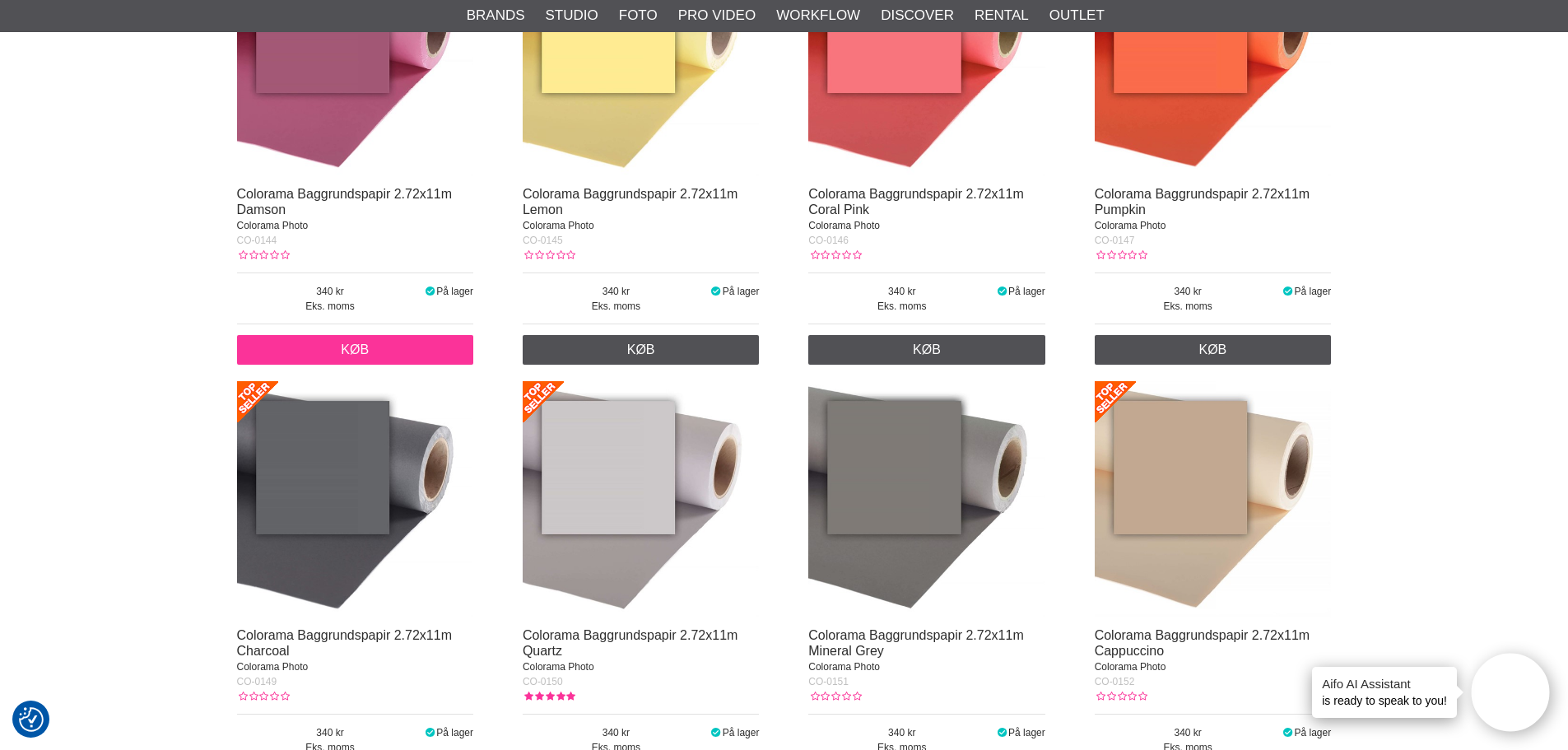
scroll to position [3126, 0]
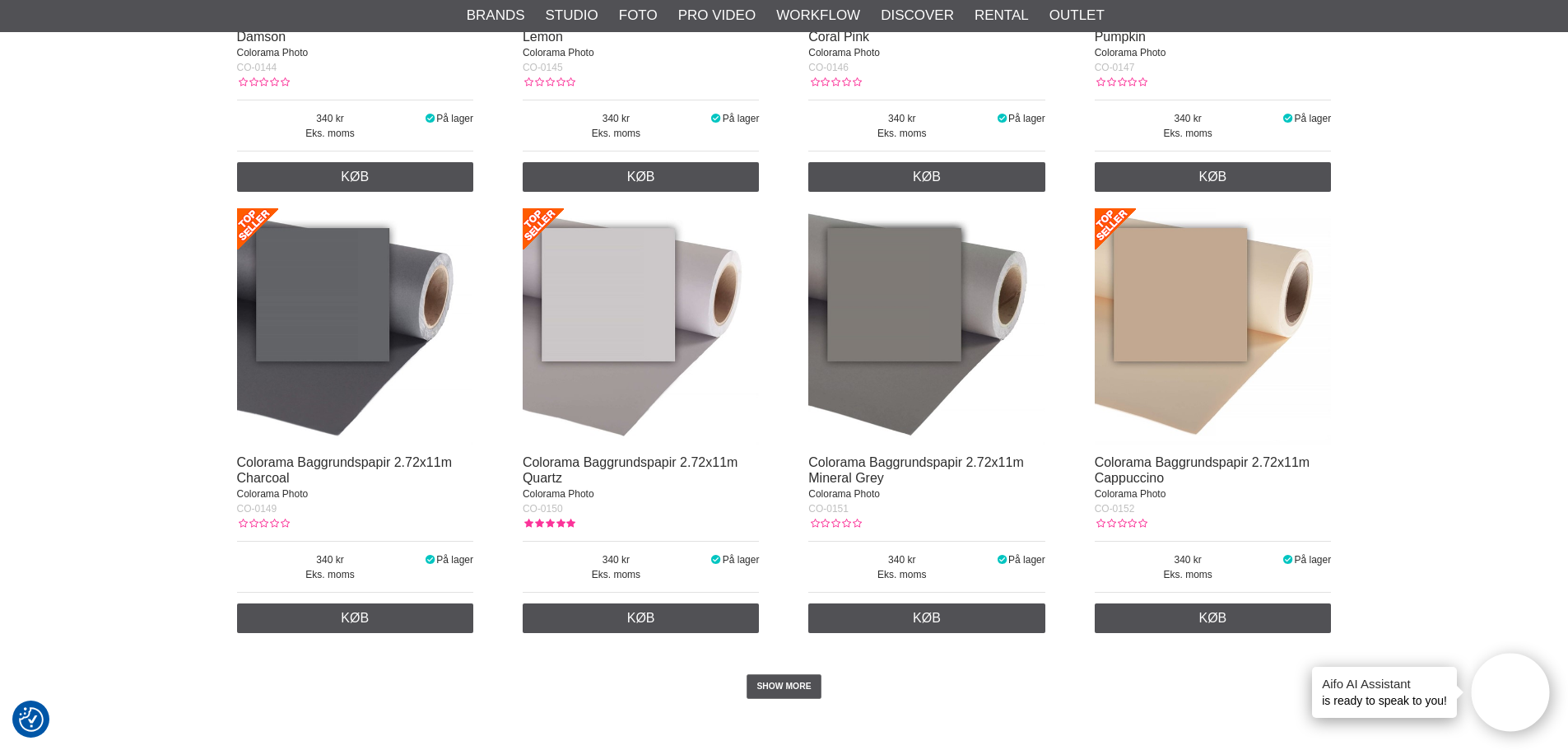
click at [620, 346] on img at bounding box center [640, 326] width 237 height 237
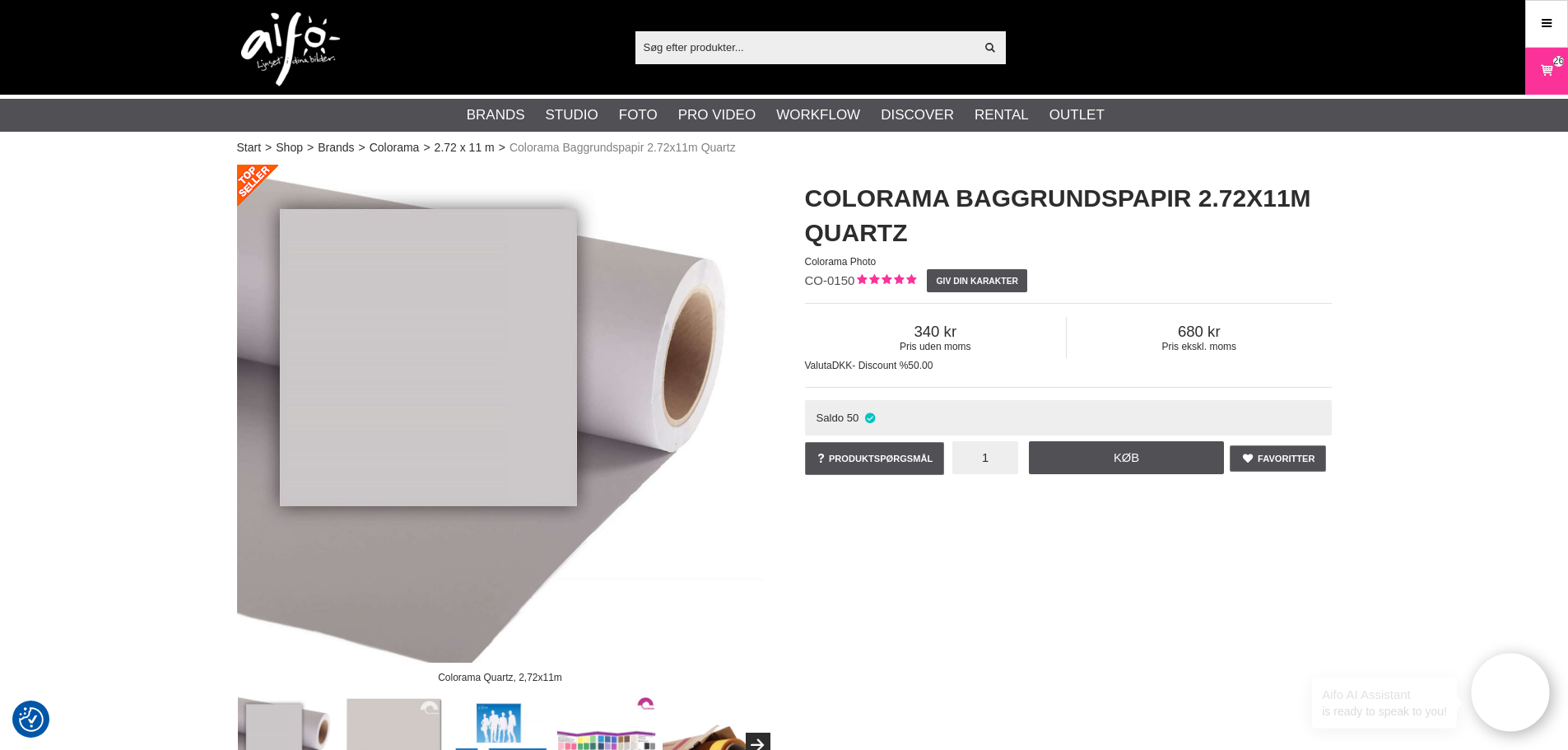
click at [986, 457] on input "1" at bounding box center [985, 457] width 66 height 33
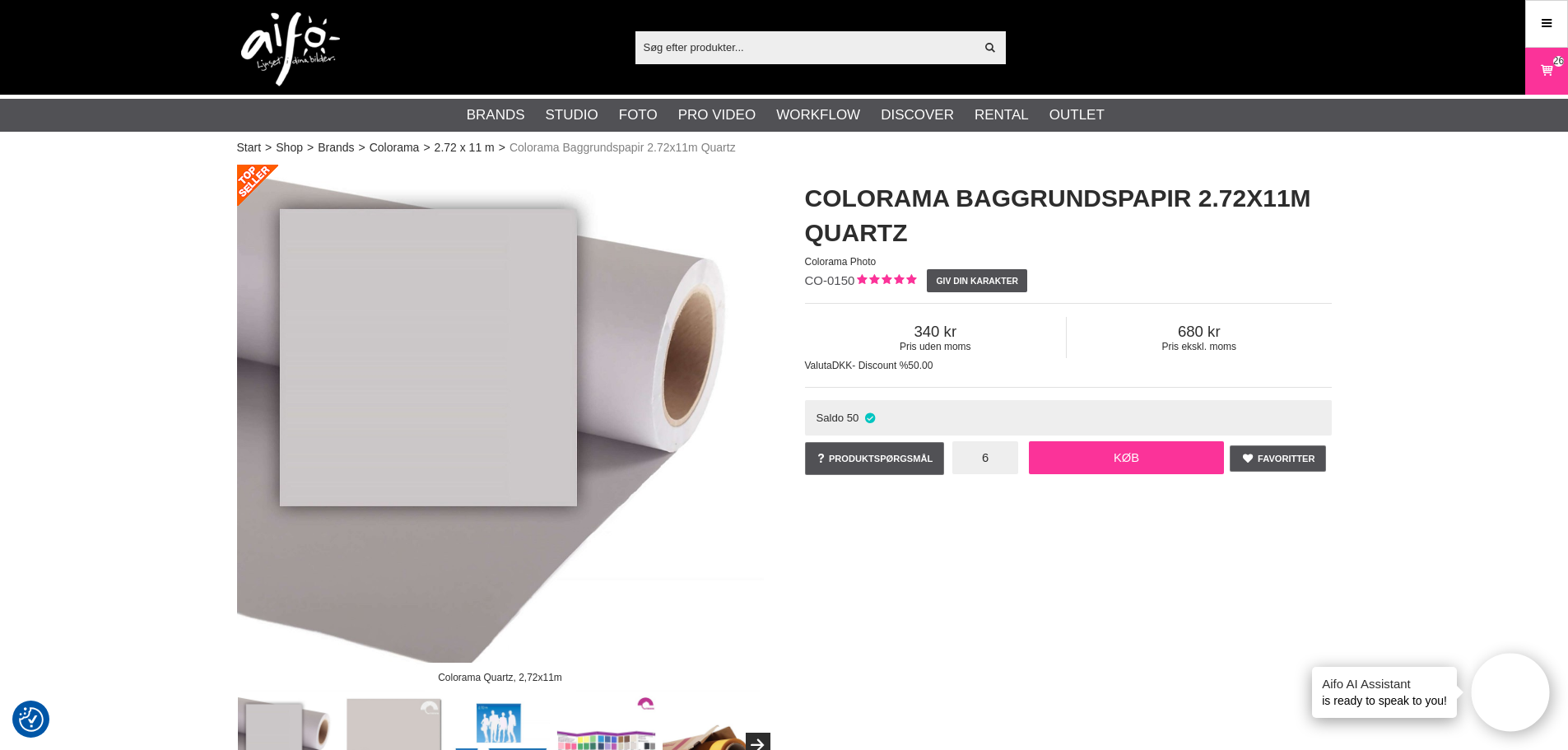
type input "6"
click at [1093, 454] on link "Køb" at bounding box center [1126, 457] width 196 height 33
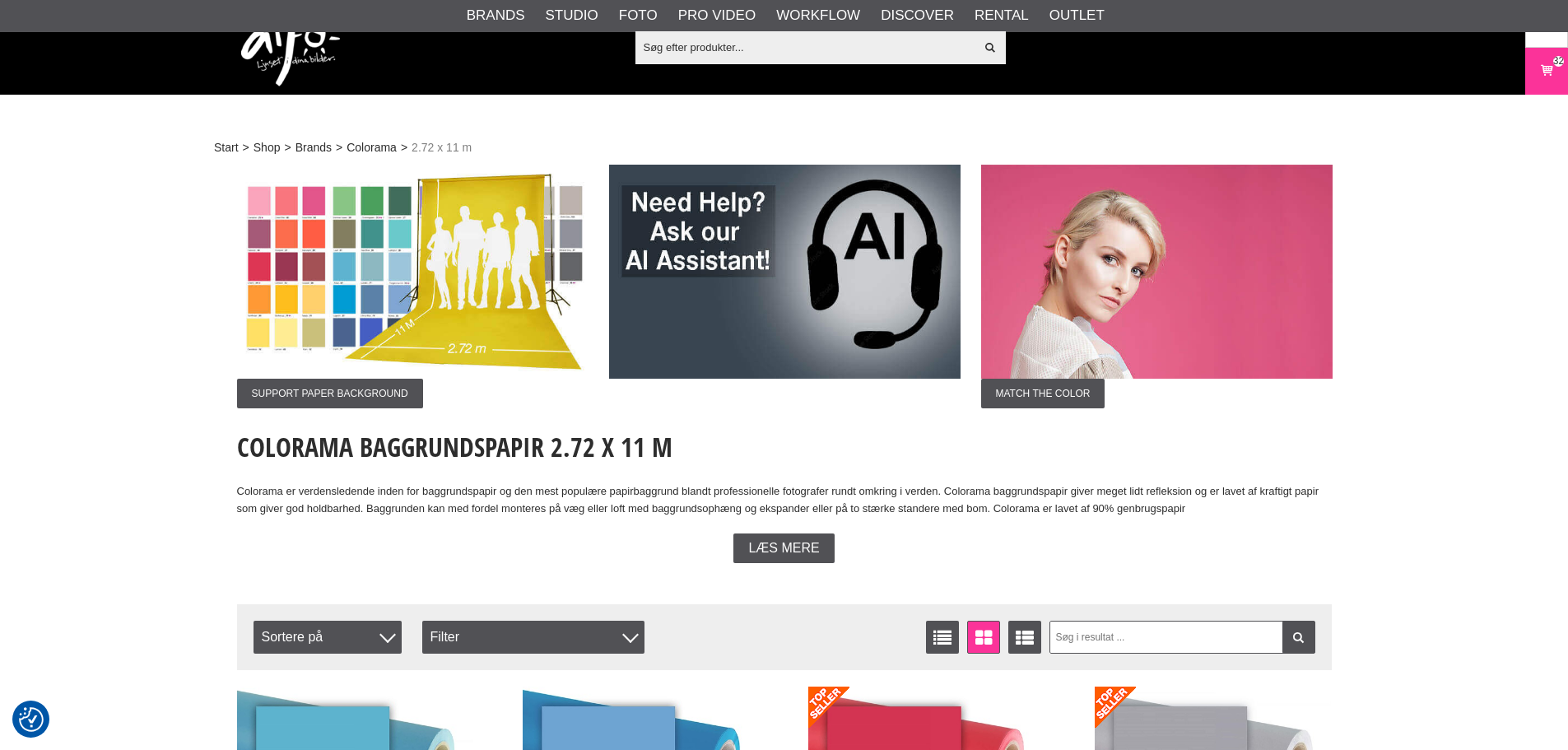
scroll to position [3126, 0]
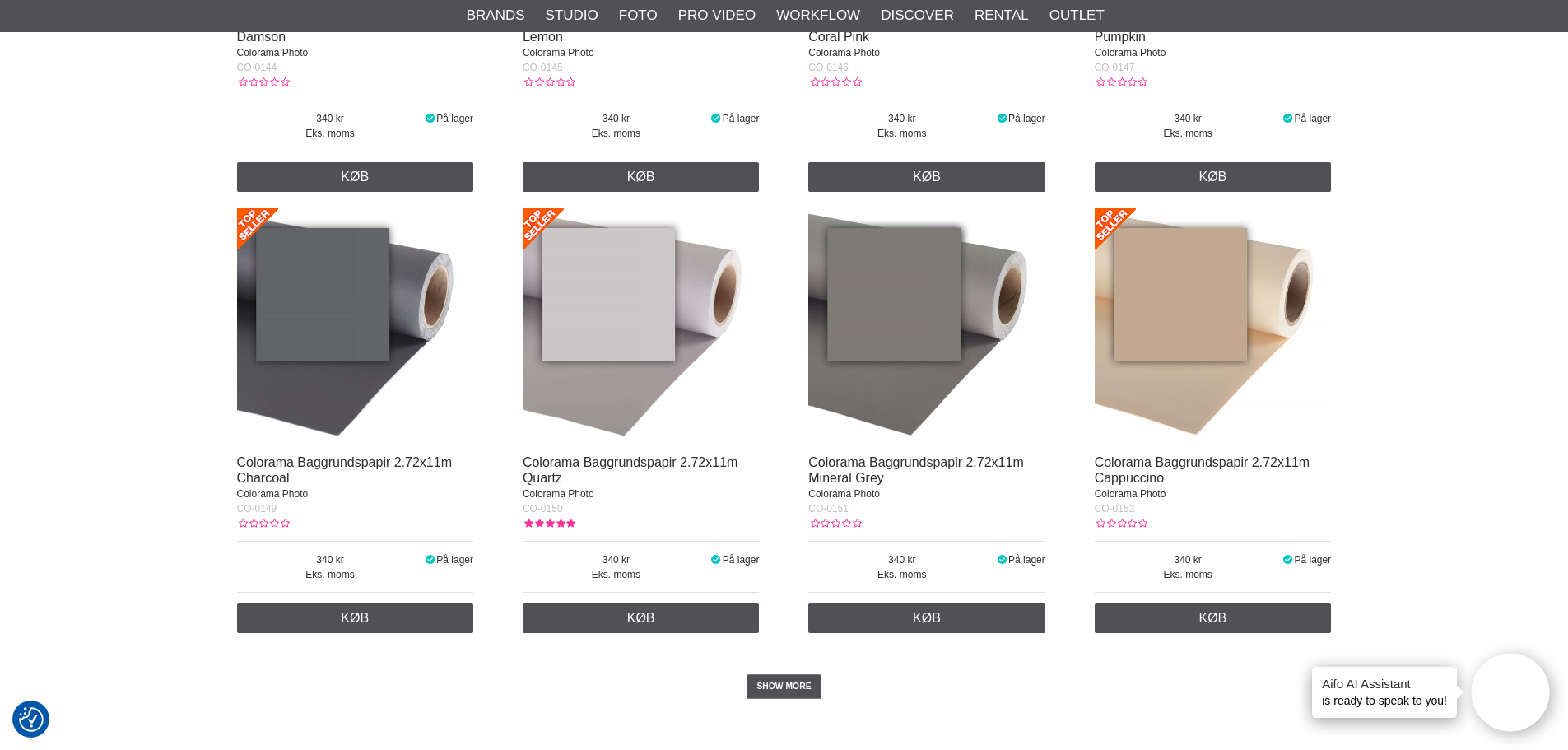
click at [1205, 342] on img at bounding box center [1213, 326] width 237 height 237
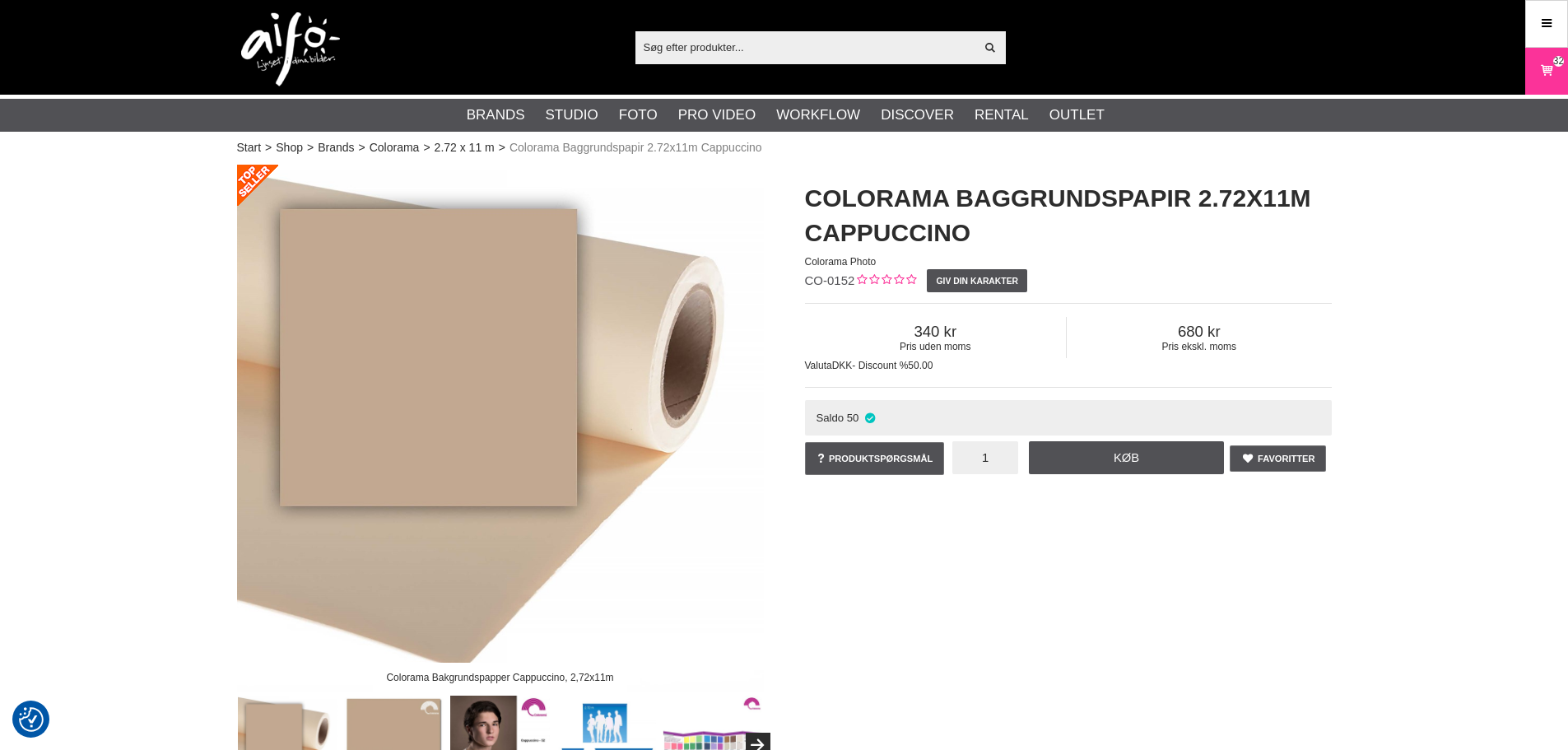
click at [998, 453] on input "1" at bounding box center [985, 457] width 66 height 33
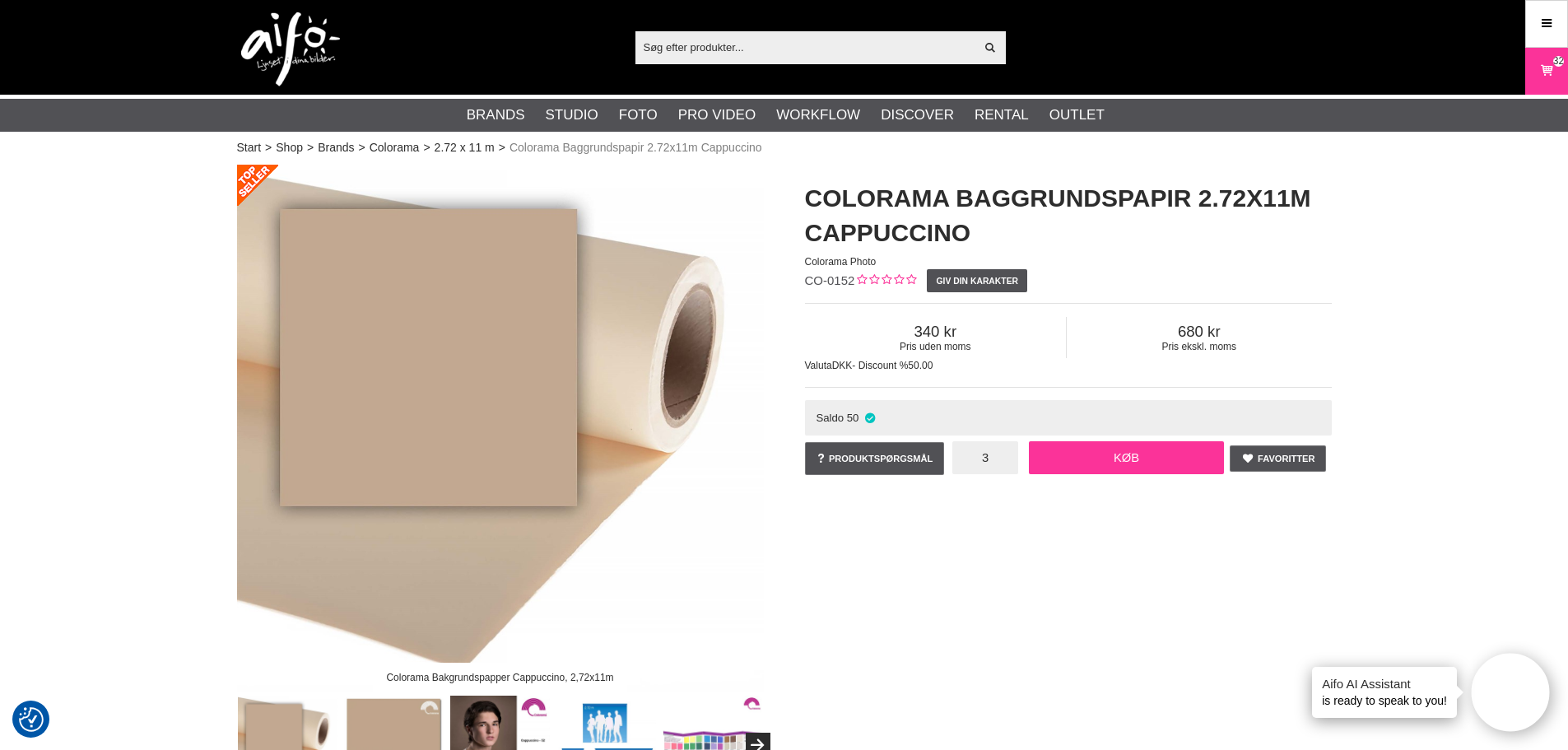
type input "3"
click at [1099, 466] on link "Køb" at bounding box center [1126, 457] width 196 height 33
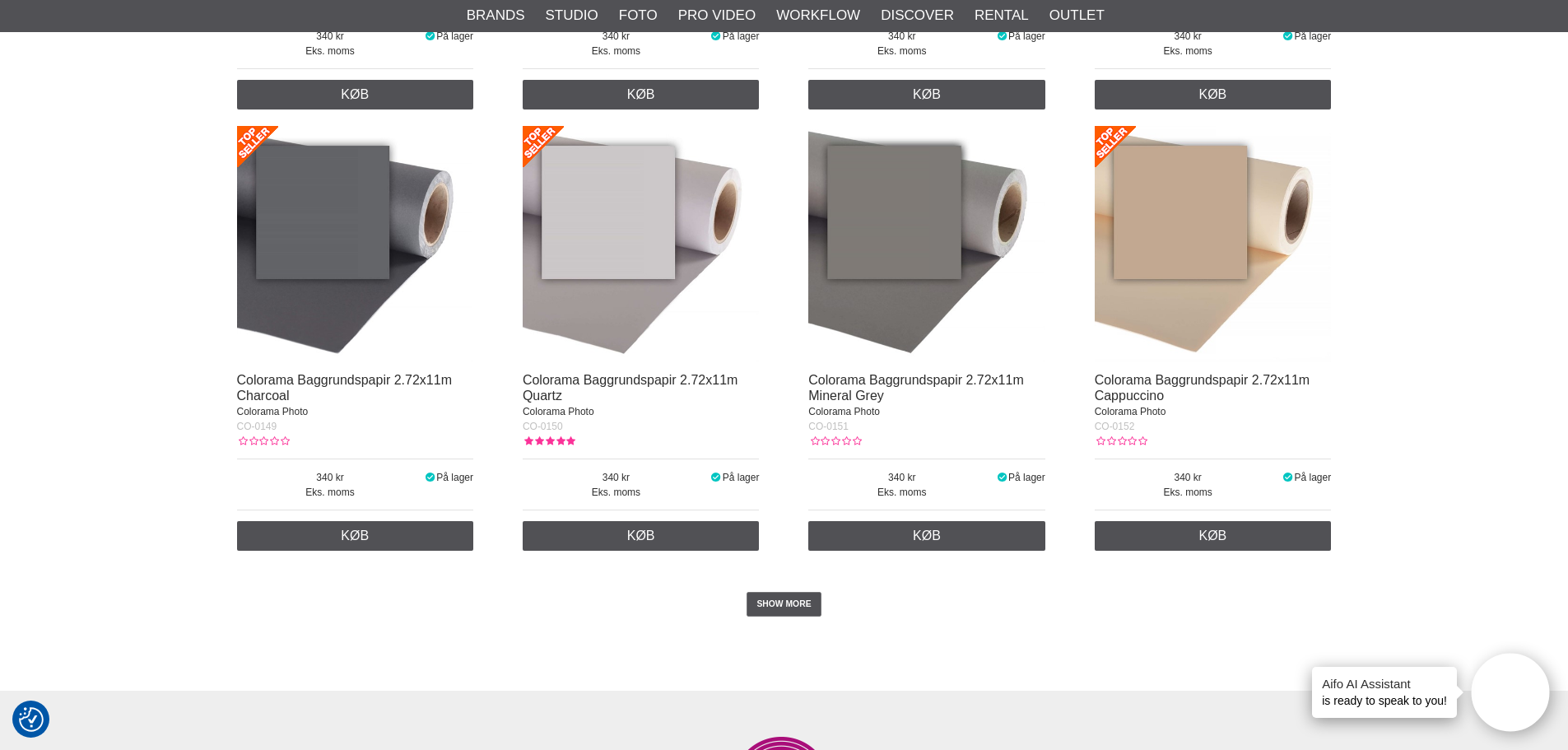
scroll to position [3290, 0]
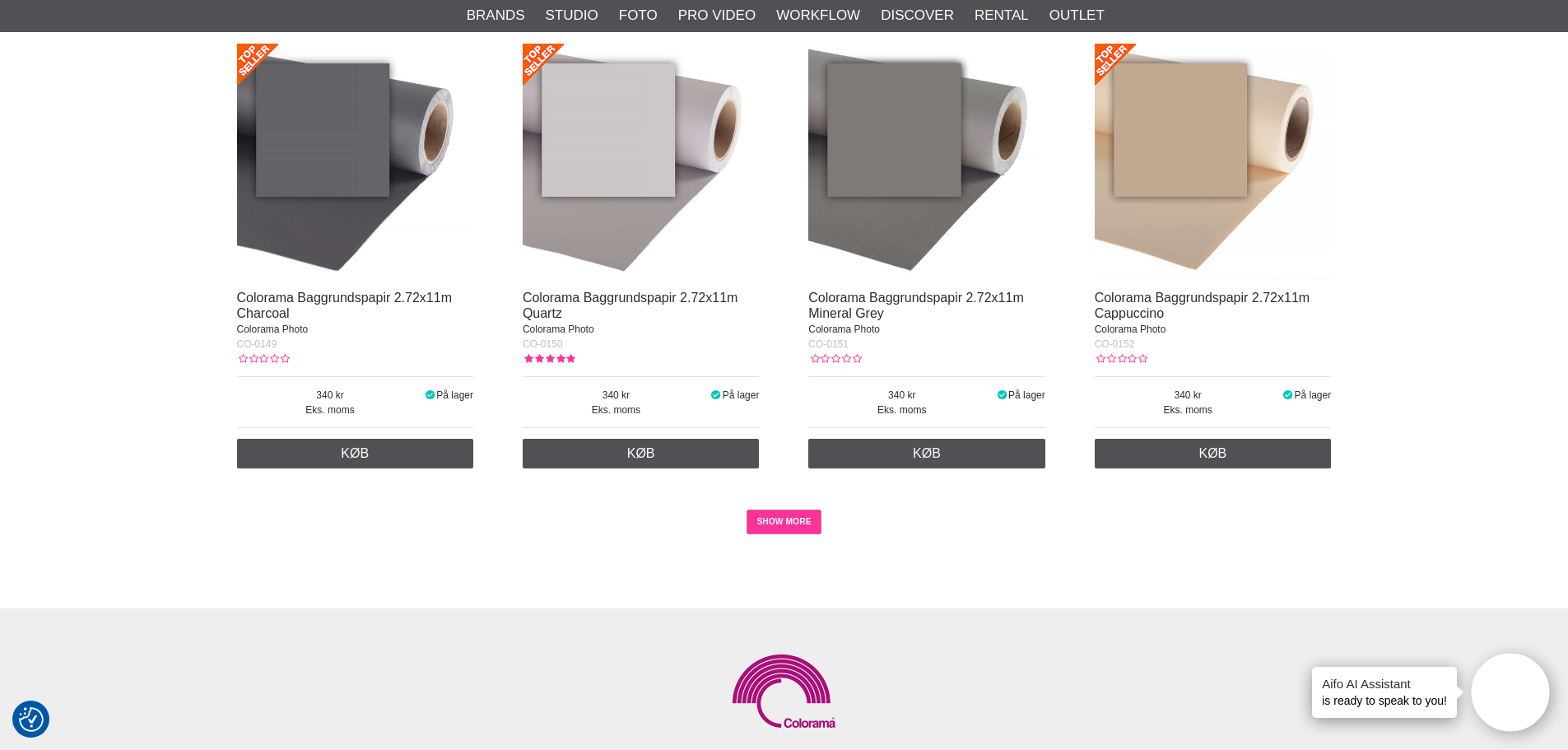
click at [777, 521] on link "SHOW MORE" at bounding box center [784, 522] width 75 height 25
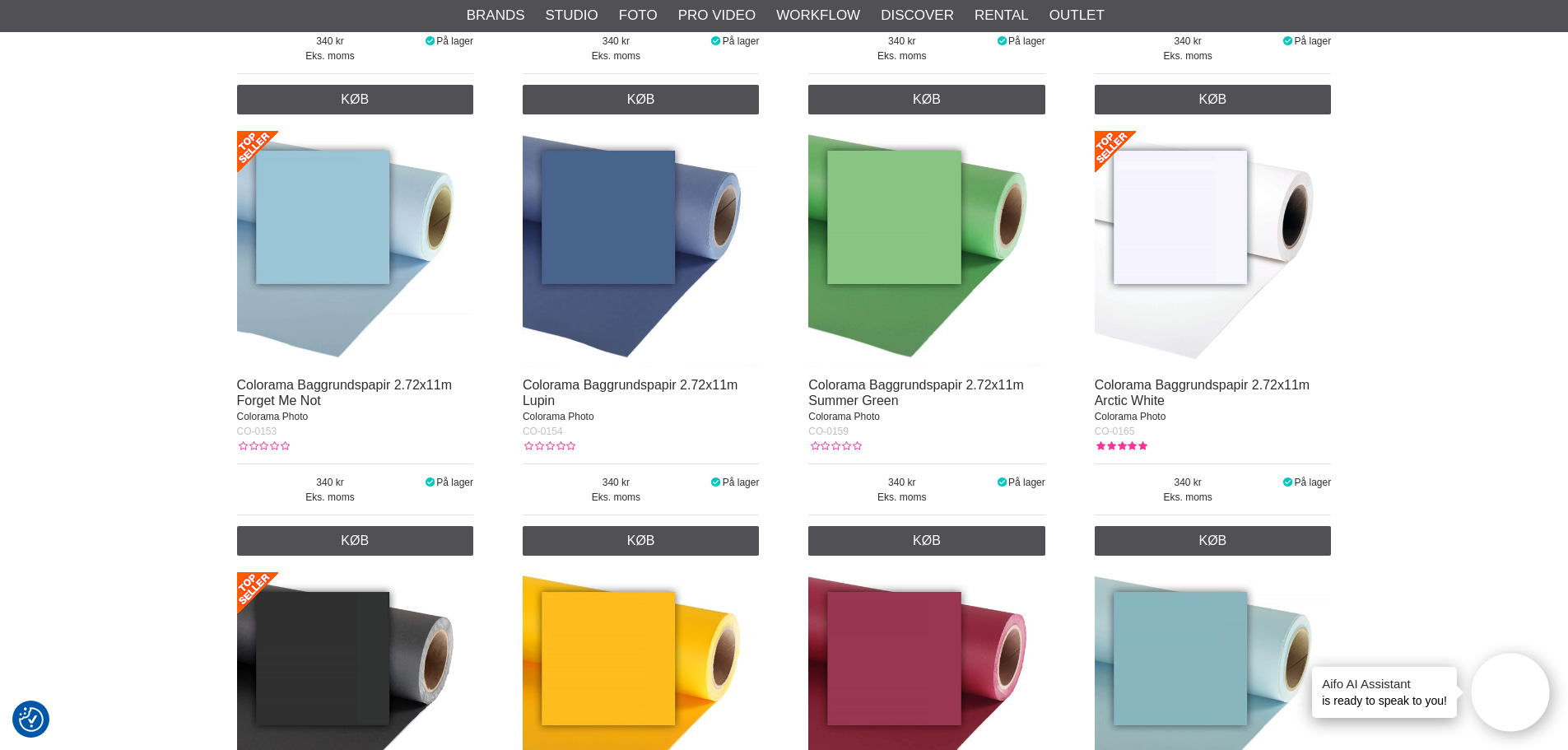
scroll to position [3646, 0]
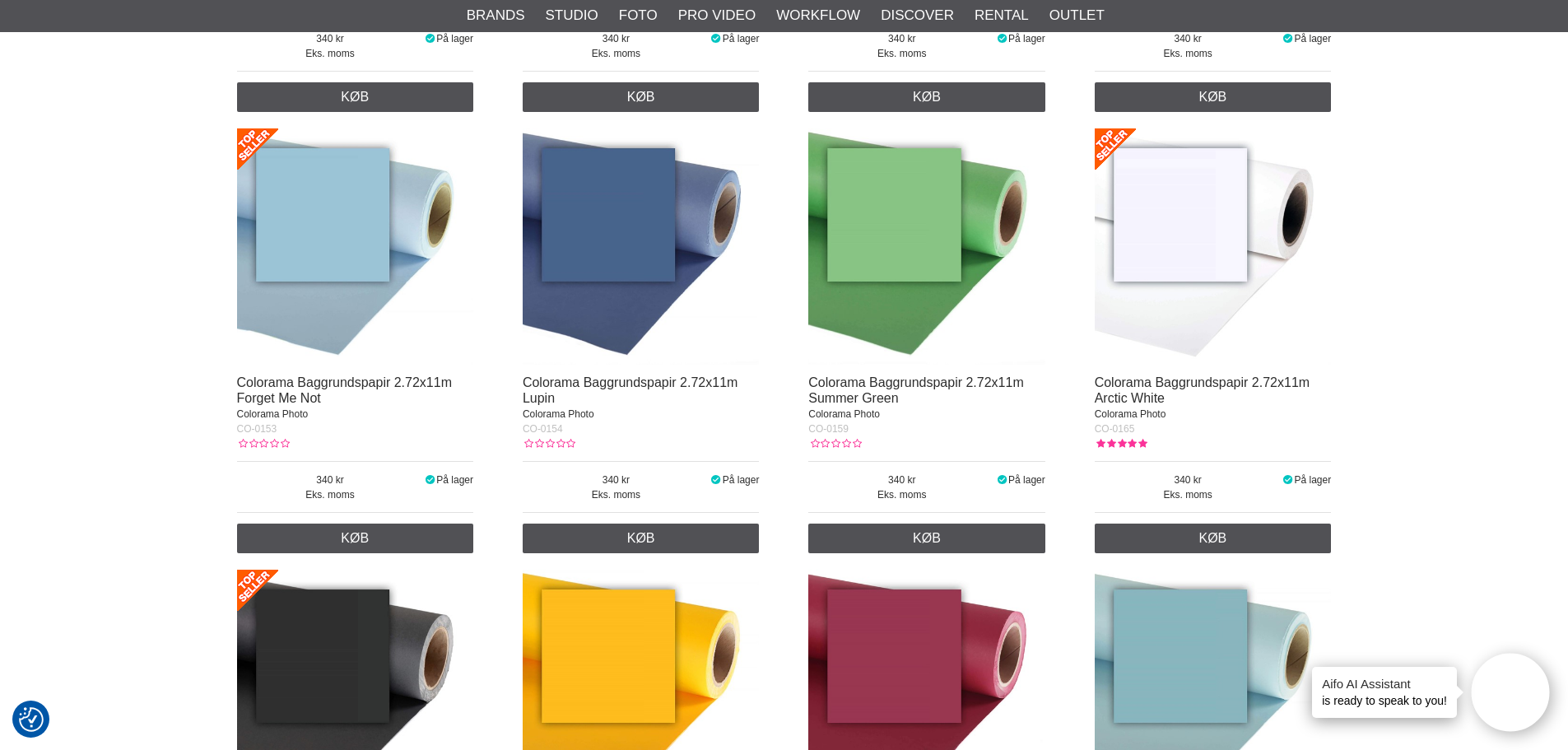
click at [908, 304] on img at bounding box center [926, 246] width 237 height 237
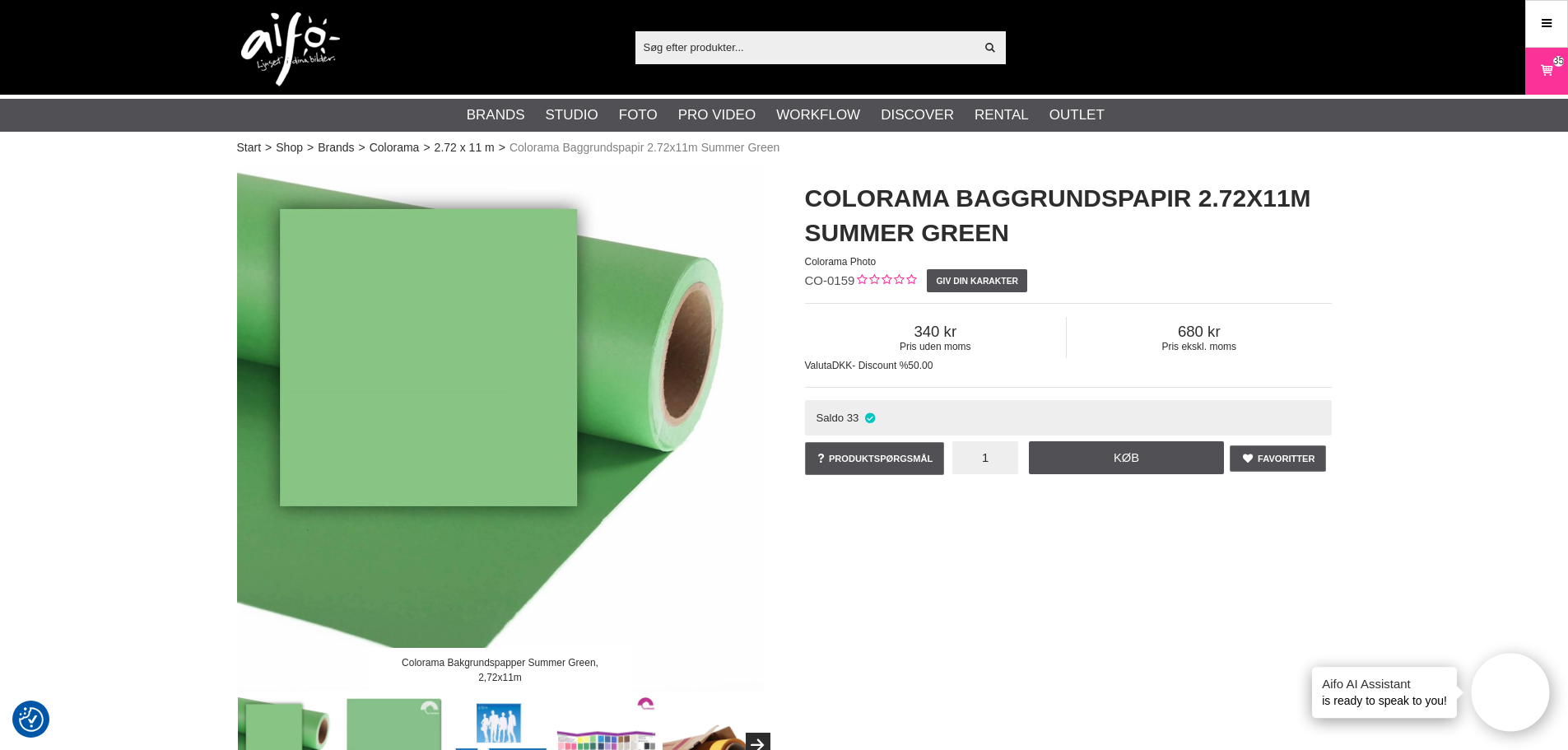
click at [991, 461] on input "1" at bounding box center [985, 457] width 66 height 33
type input "2"
click at [1097, 461] on link "Køb" at bounding box center [1126, 457] width 196 height 33
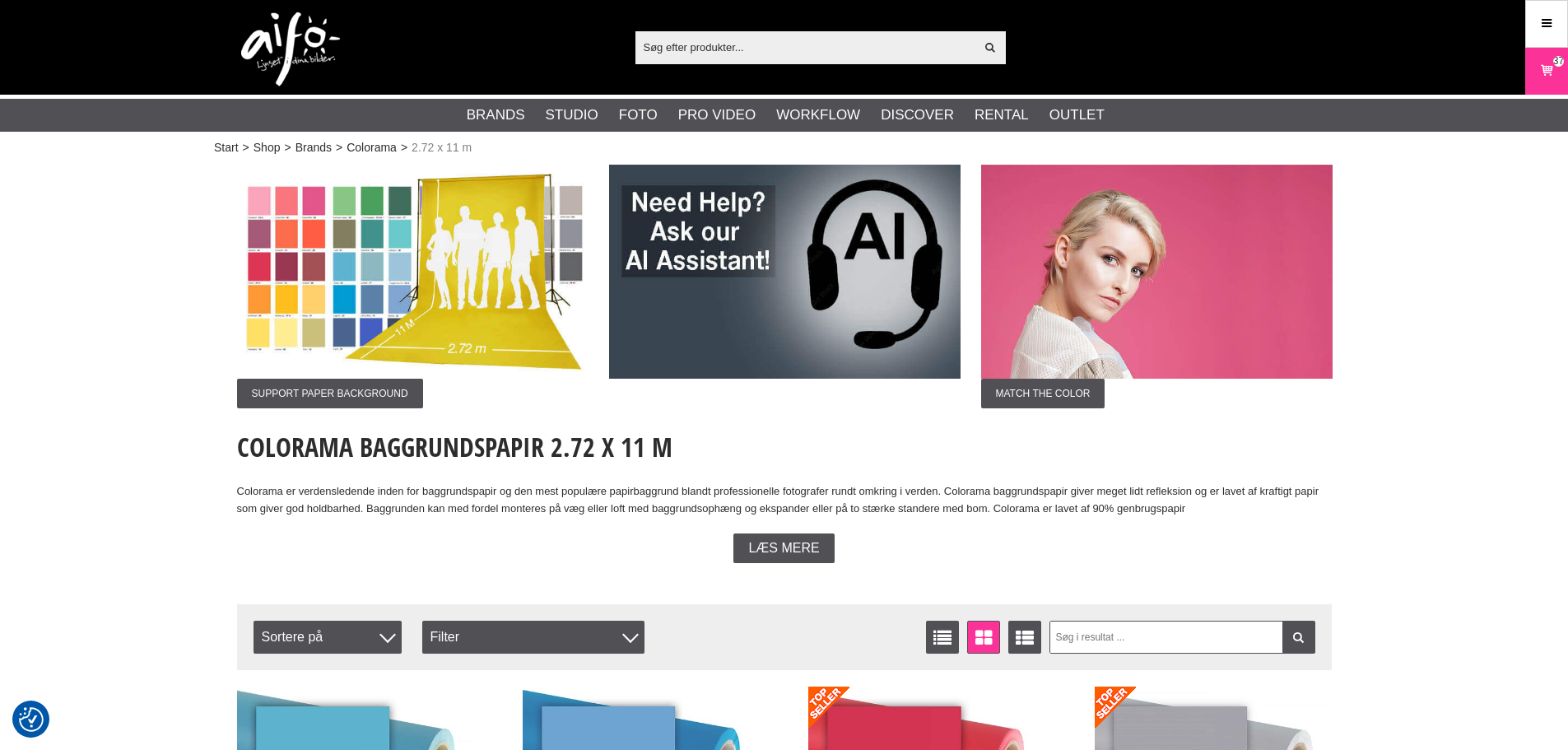
scroll to position [3646, 0]
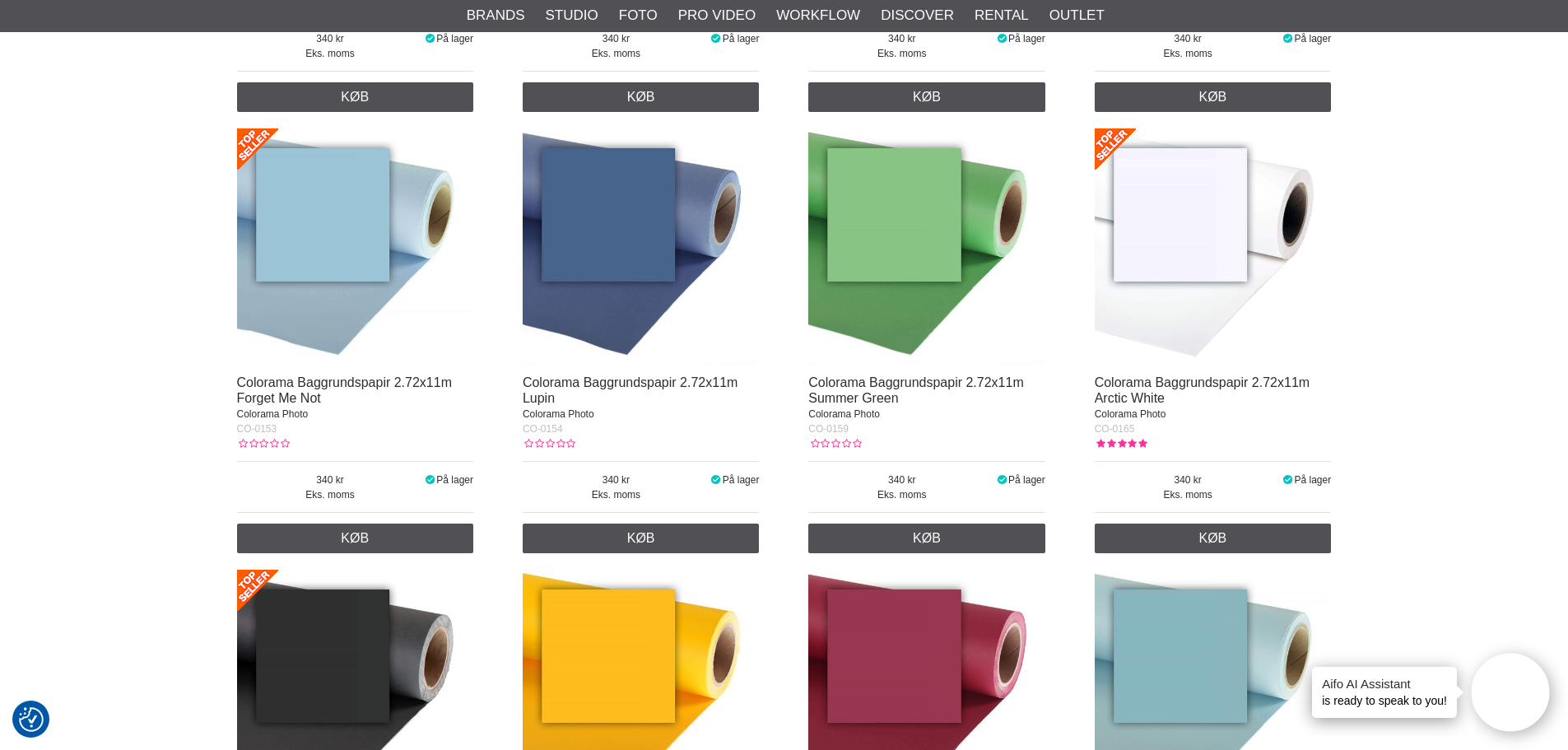
click at [1186, 257] on img at bounding box center [1213, 246] width 237 height 237
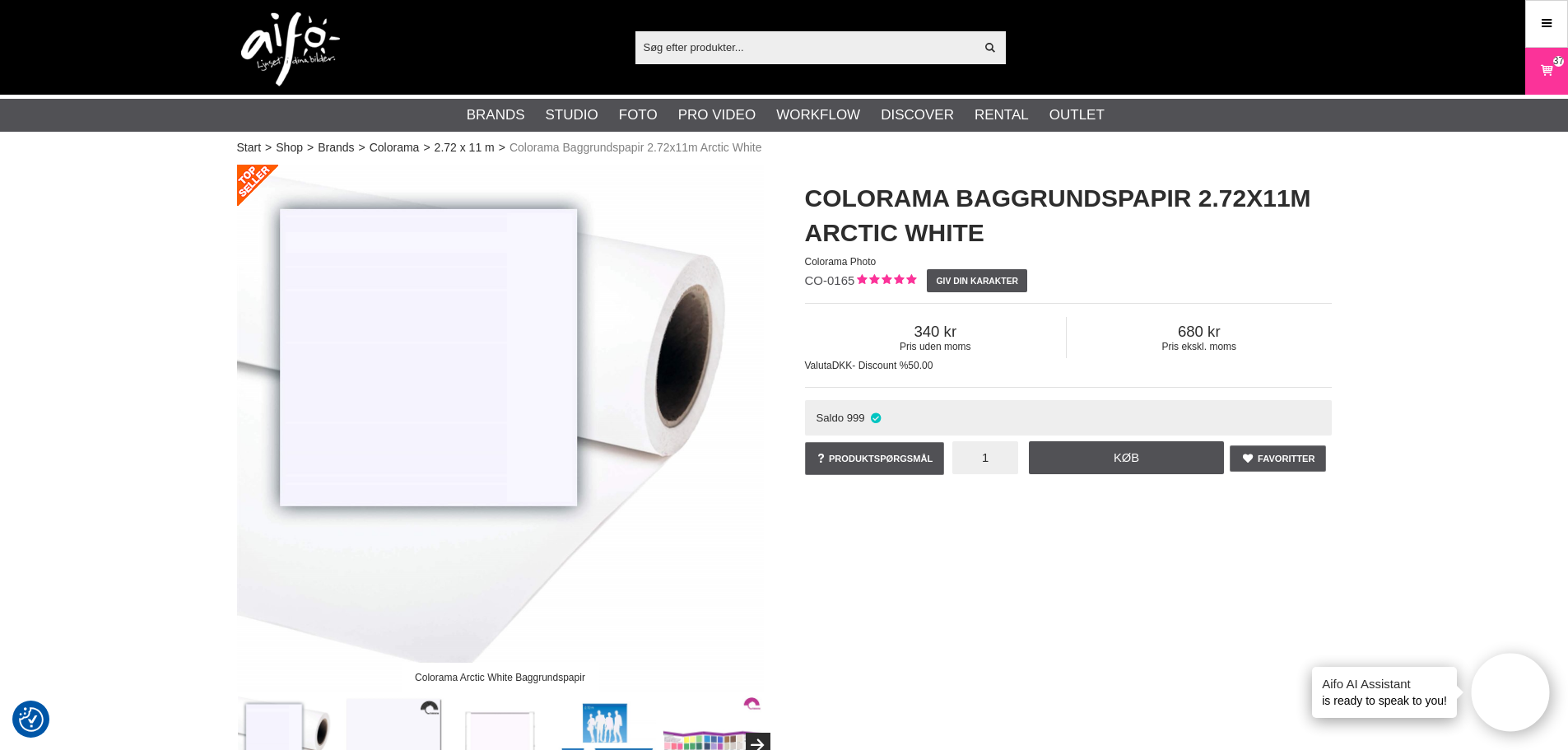
click at [983, 462] on input "1" at bounding box center [985, 457] width 66 height 33
type input "40"
click at [1066, 459] on link "Køb" at bounding box center [1126, 457] width 196 height 33
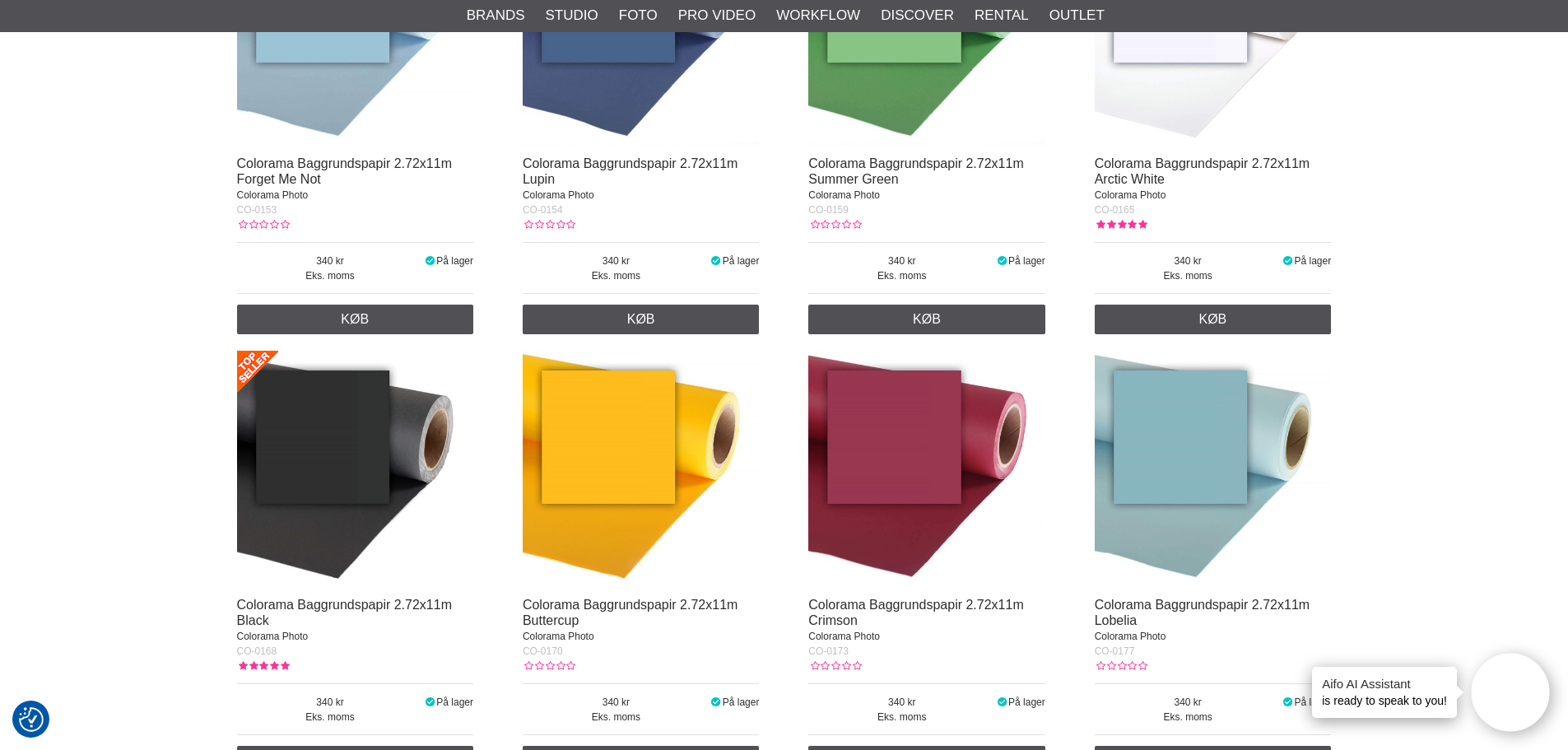
scroll to position [3894, 0]
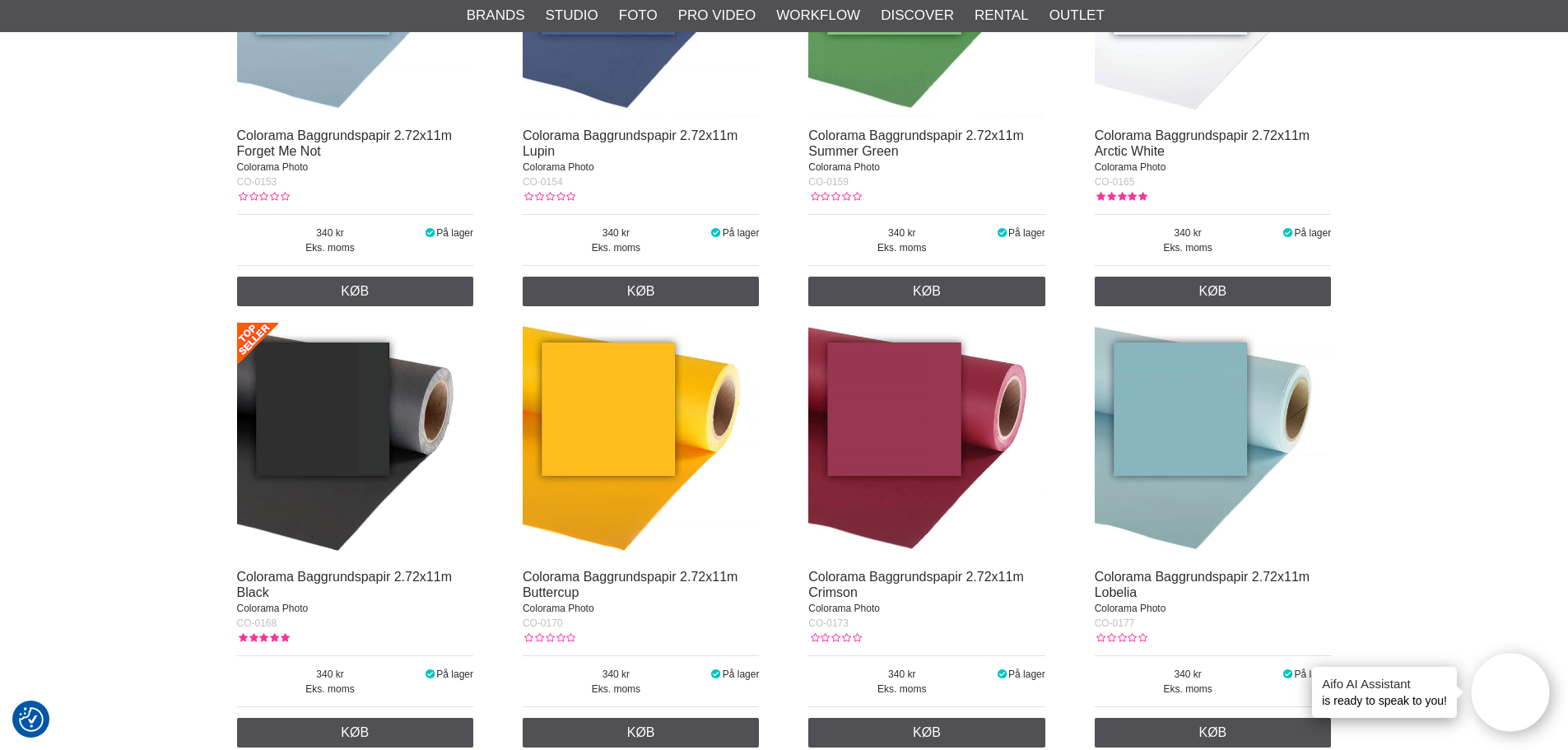
click at [290, 504] on img at bounding box center [354, 440] width 237 height 237
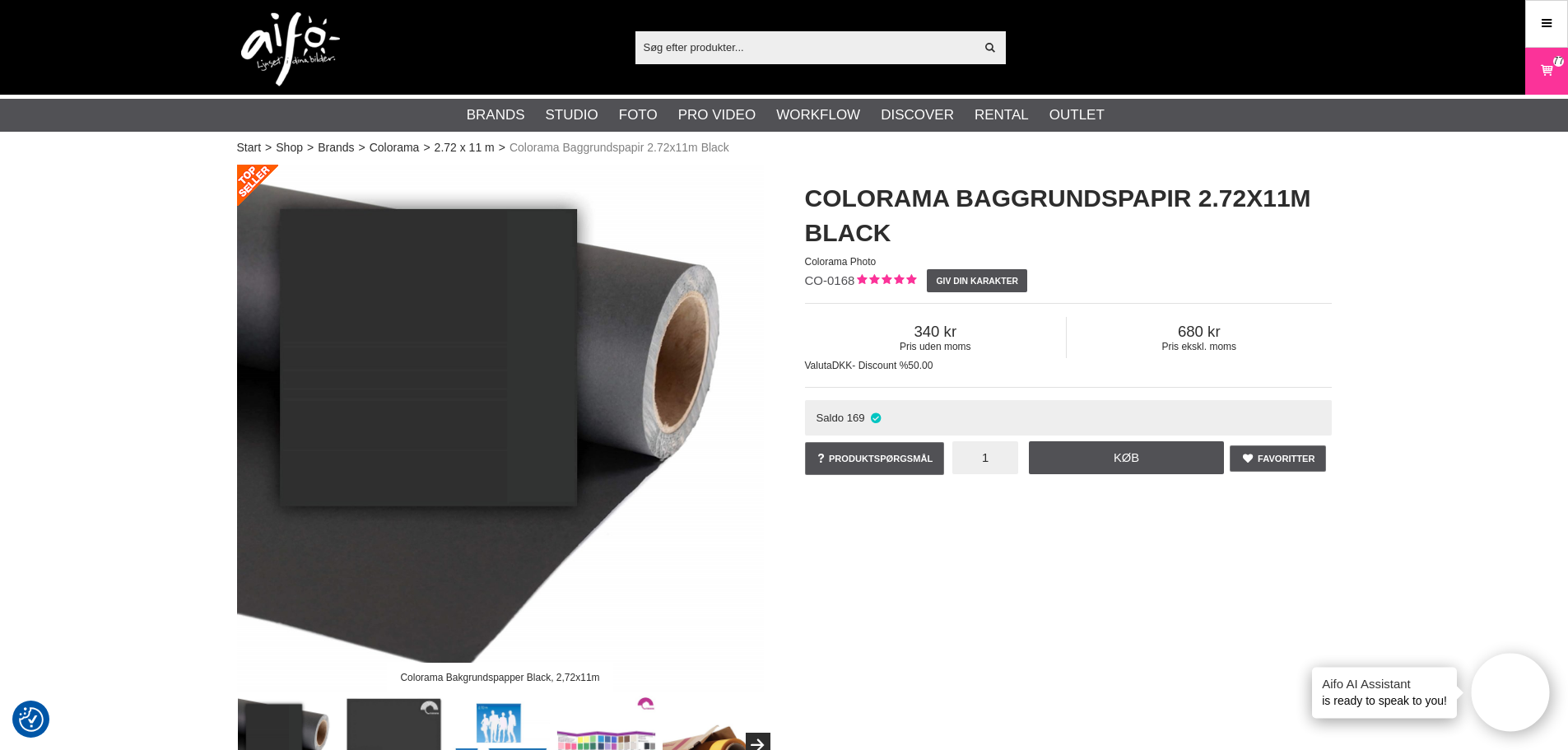
click at [972, 460] on input "1" at bounding box center [985, 457] width 66 height 33
drag, startPoint x: 971, startPoint y: 461, endPoint x: 989, endPoint y: 462, distance: 18.0
click at [989, 462] on input "1" at bounding box center [985, 457] width 66 height 33
type input "5"
click at [1080, 449] on link "Køb" at bounding box center [1126, 457] width 196 height 33
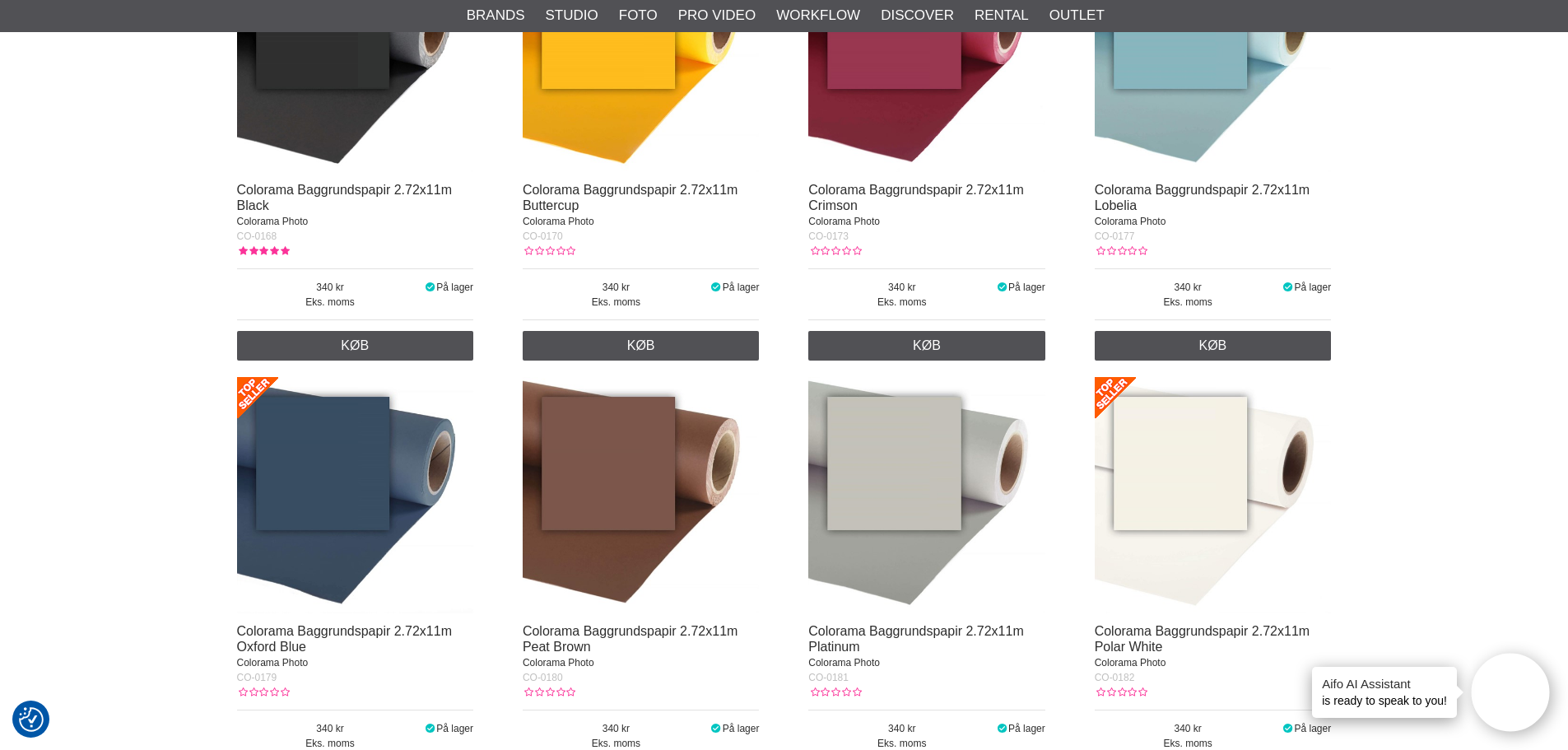
scroll to position [4305, 0]
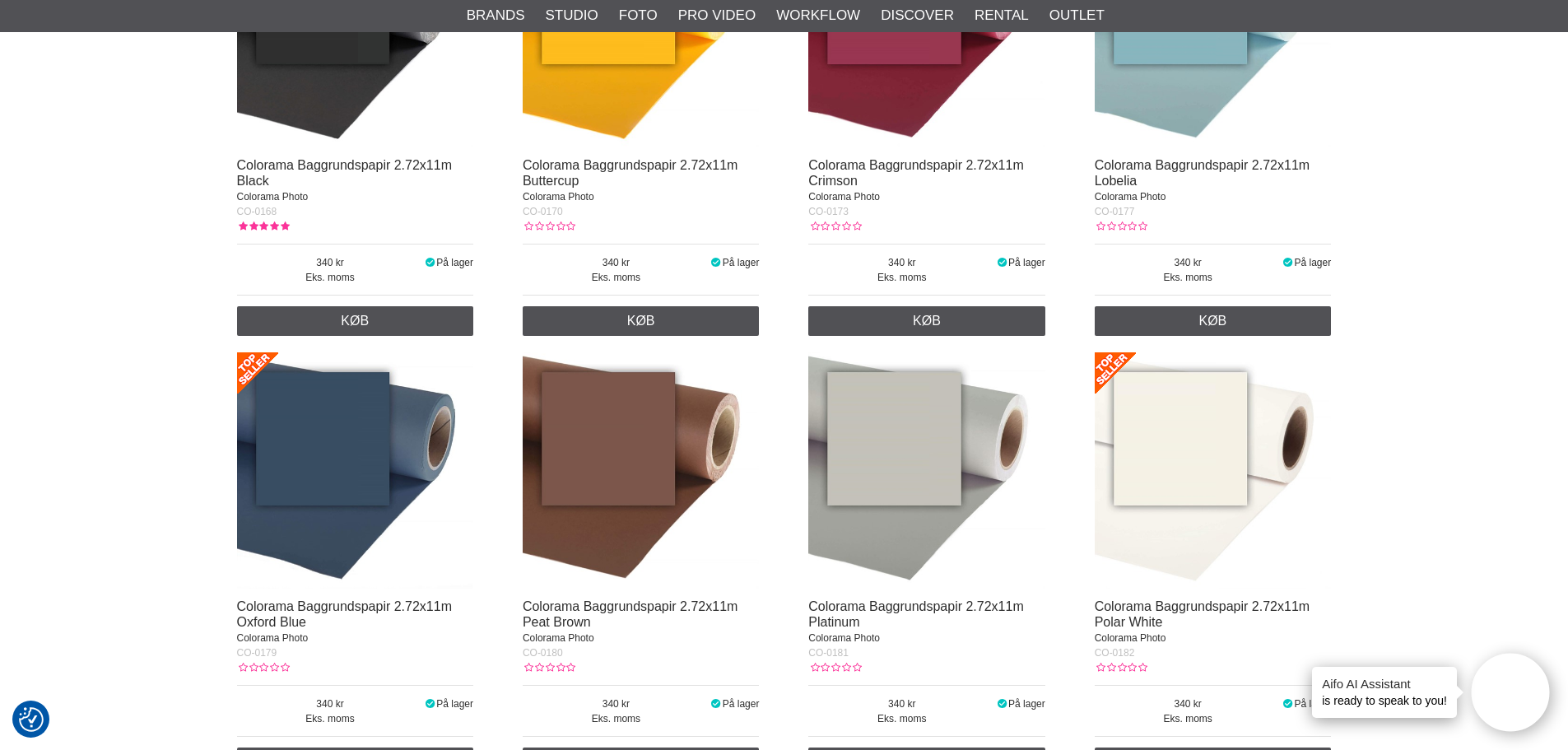
click at [637, 490] on img at bounding box center [640, 471] width 237 height 237
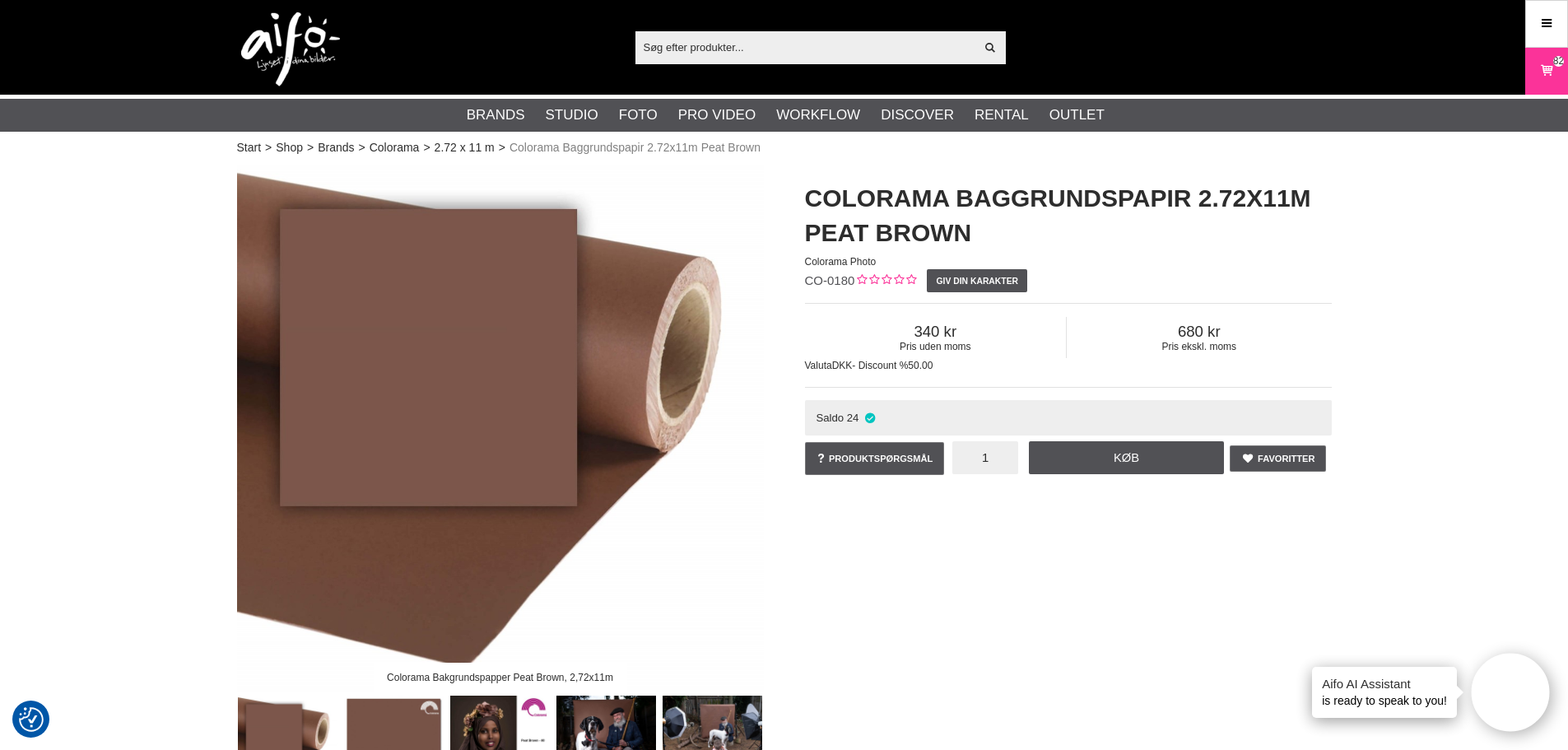
click at [983, 457] on input "1" at bounding box center [985, 457] width 66 height 33
type input "3"
click at [1044, 465] on link "Køb" at bounding box center [1126, 457] width 196 height 33
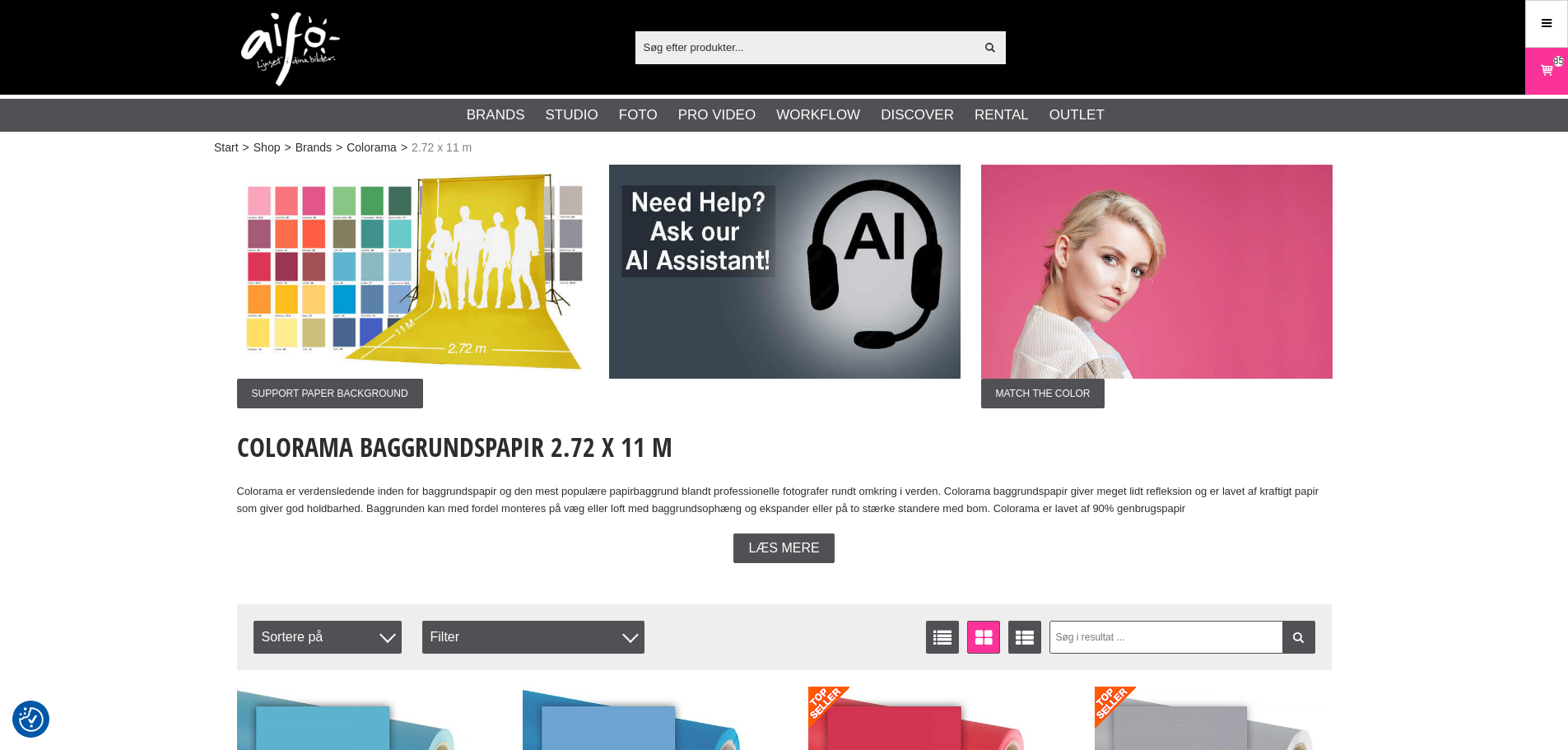
scroll to position [4305, 0]
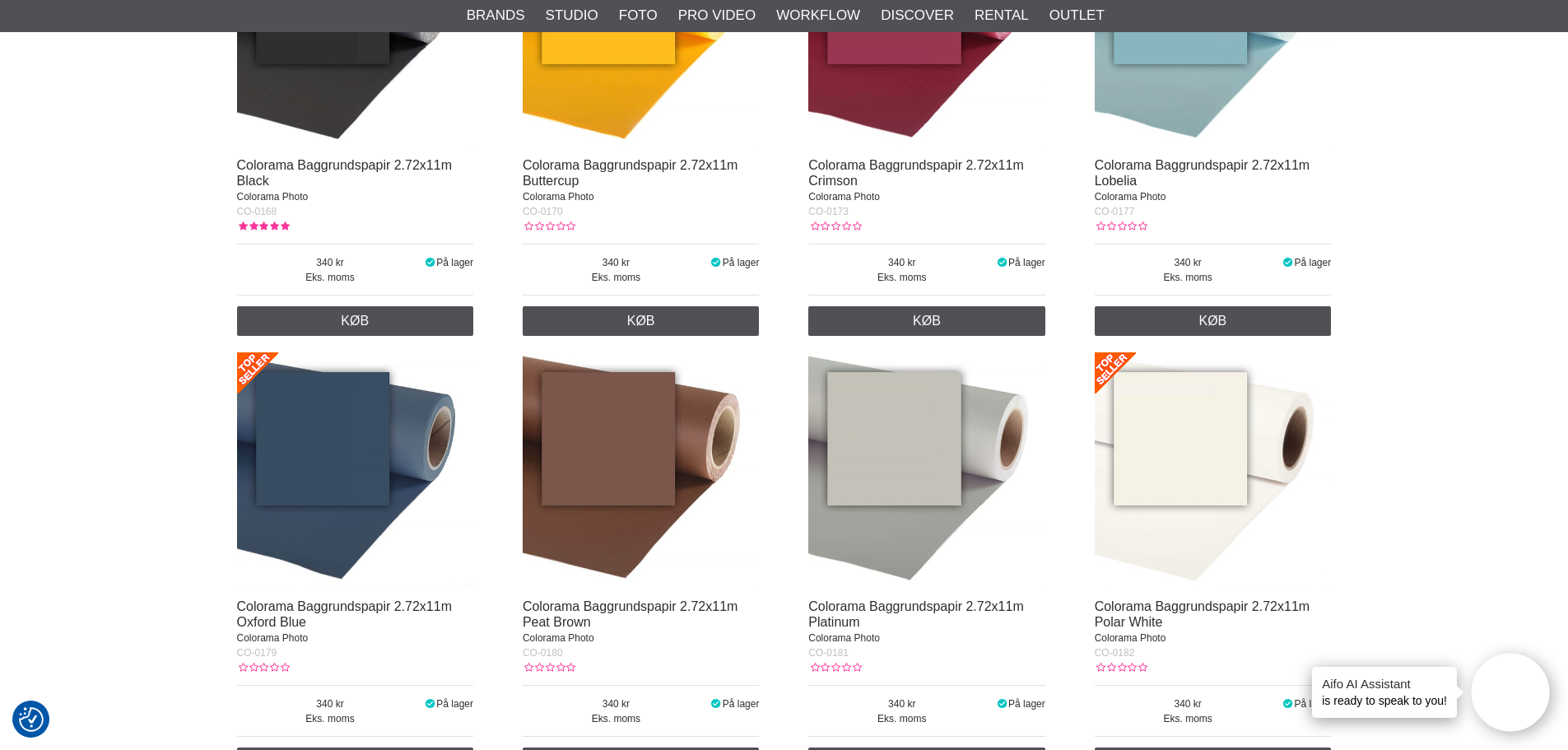
click at [863, 498] on img at bounding box center [926, 471] width 237 height 237
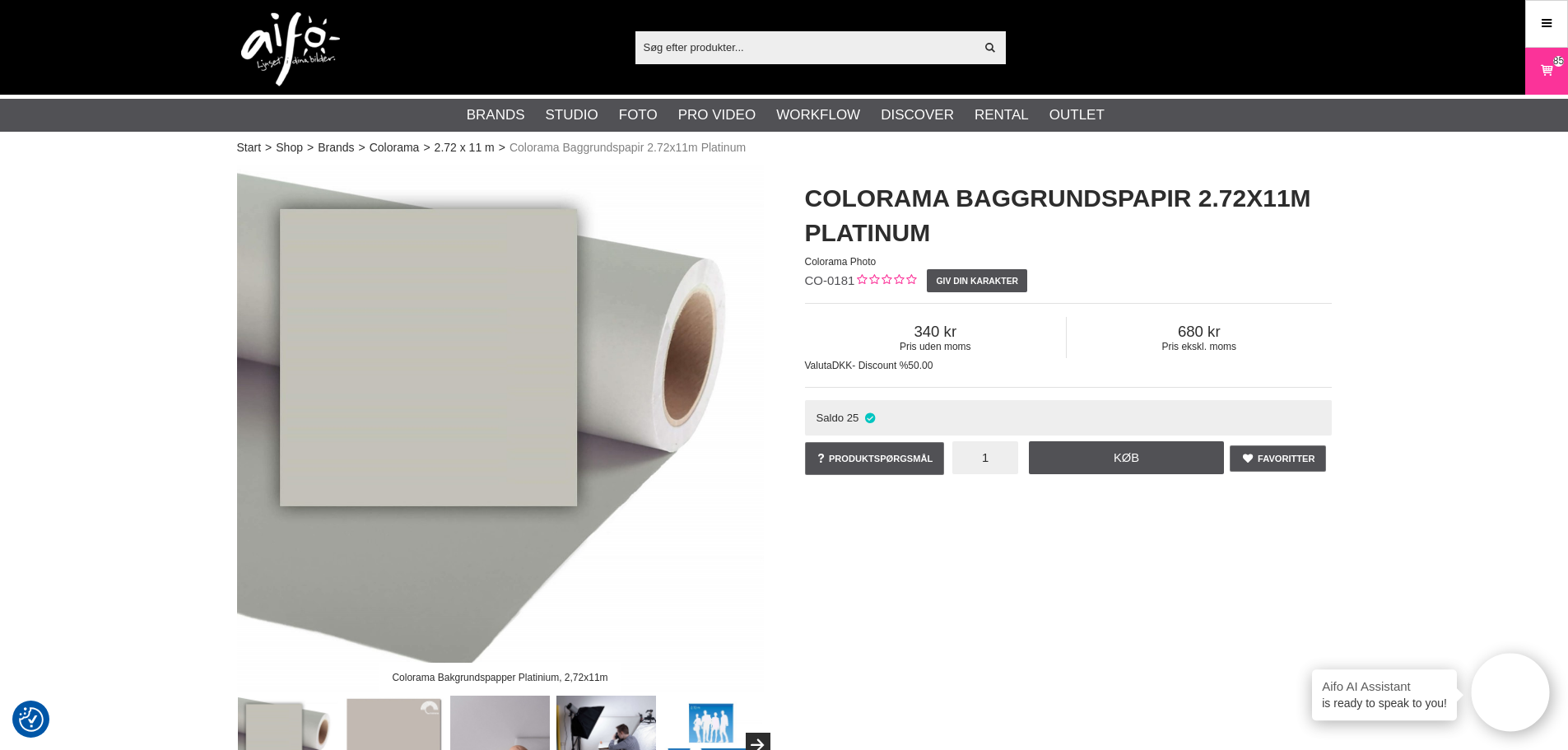
click at [975, 463] on input "1" at bounding box center [985, 457] width 66 height 33
type input "3"
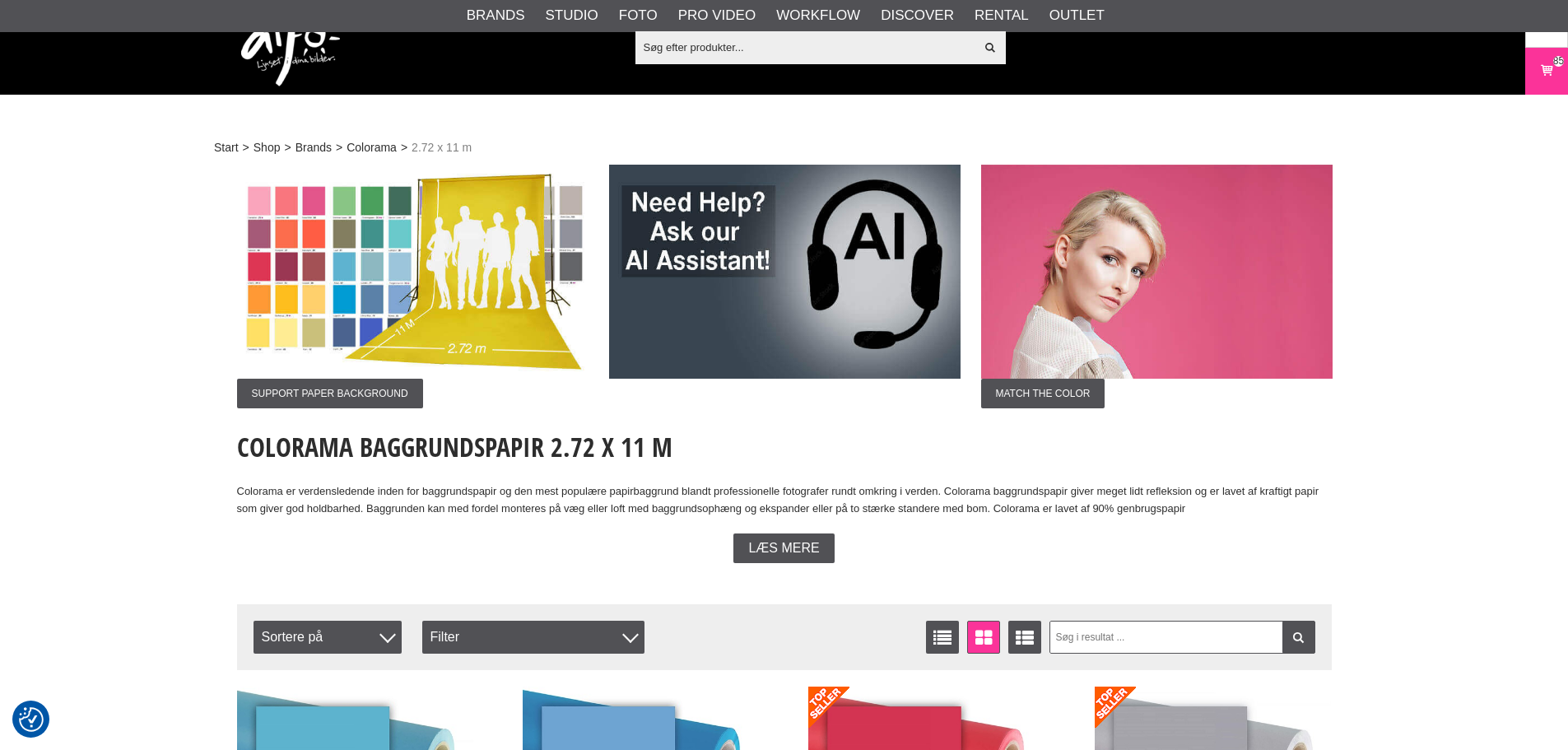
scroll to position [4305, 0]
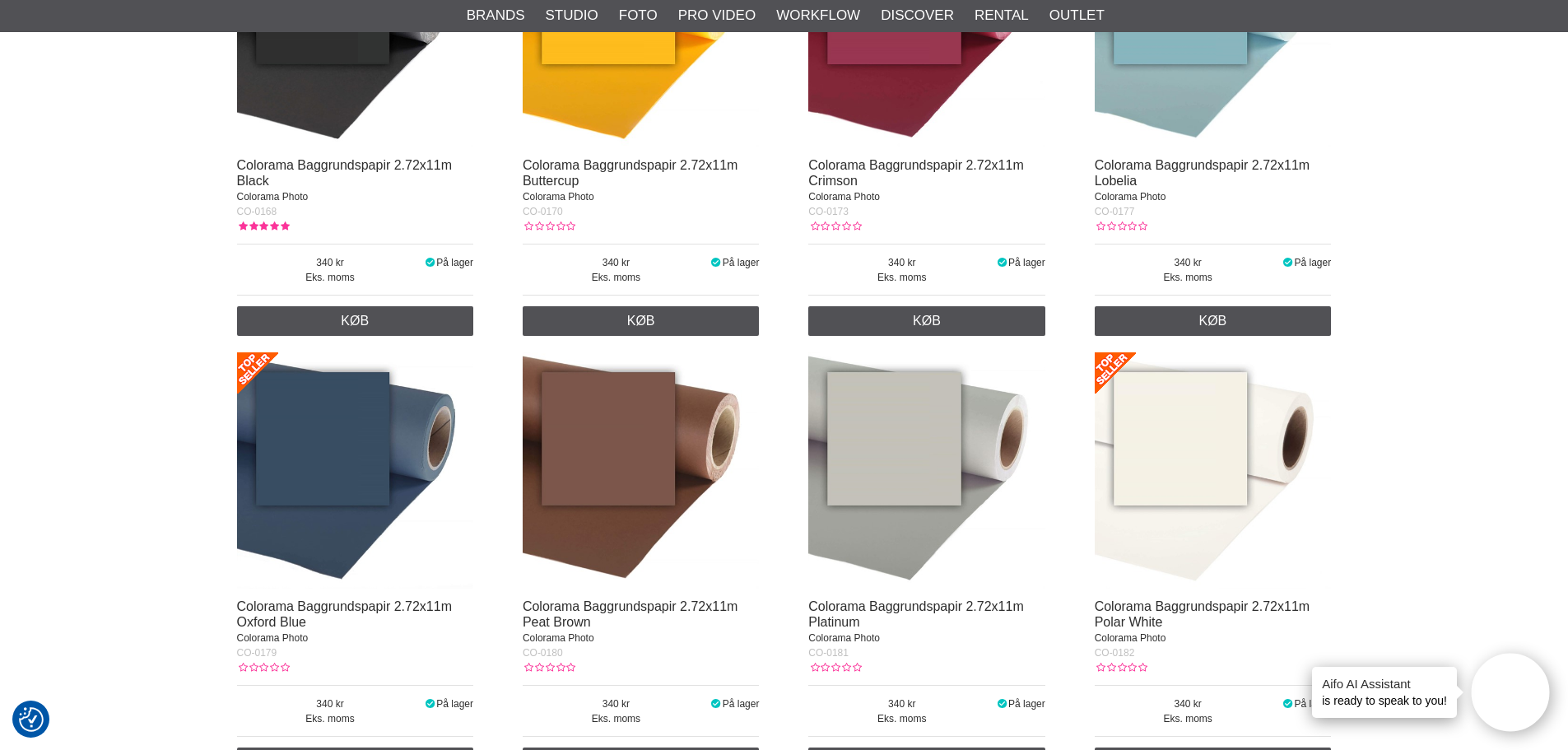
click at [1185, 450] on img at bounding box center [1213, 471] width 237 height 237
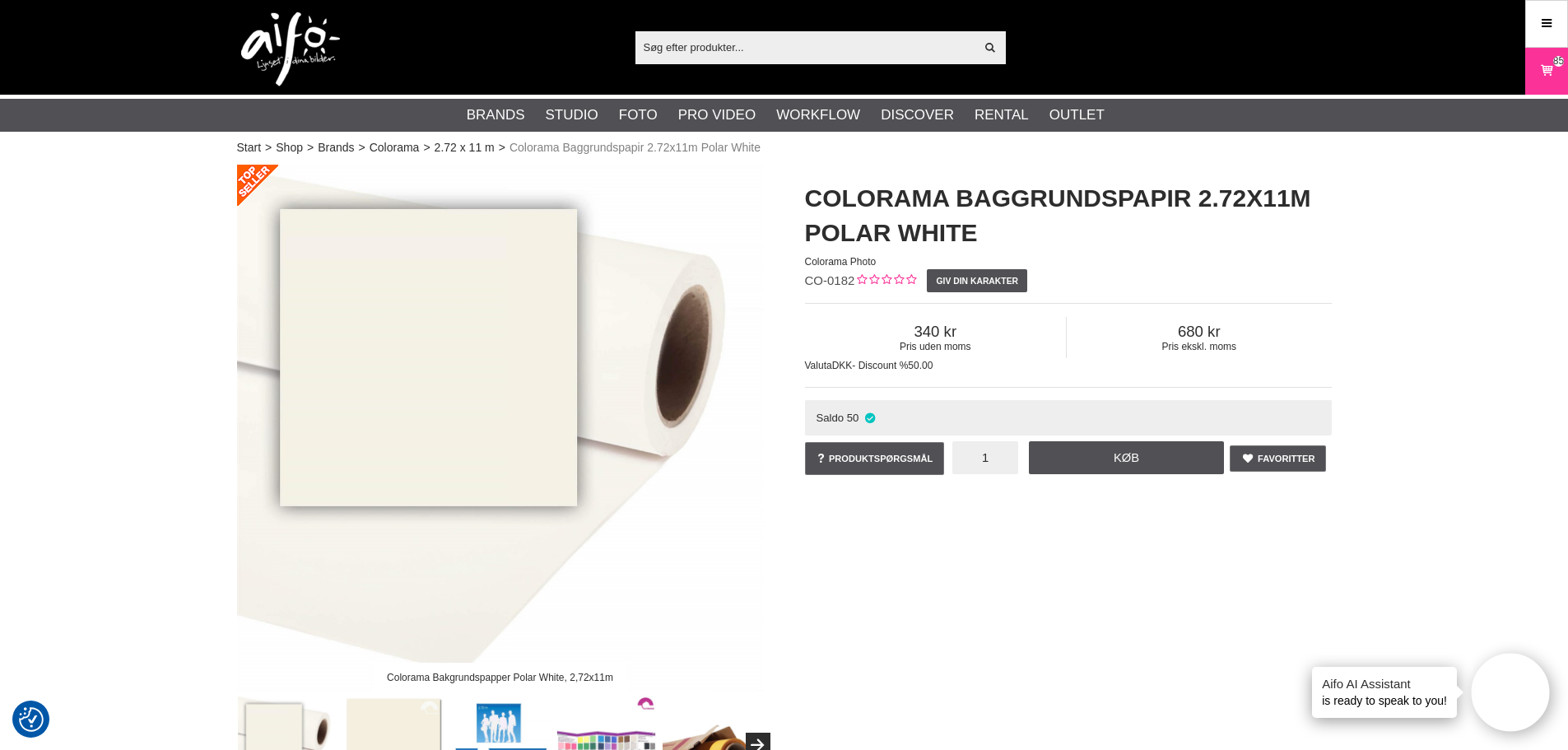
click at [1009, 460] on input "1" at bounding box center [985, 457] width 66 height 33
type input "6"
click at [1064, 463] on link "Køb" at bounding box center [1126, 457] width 196 height 33
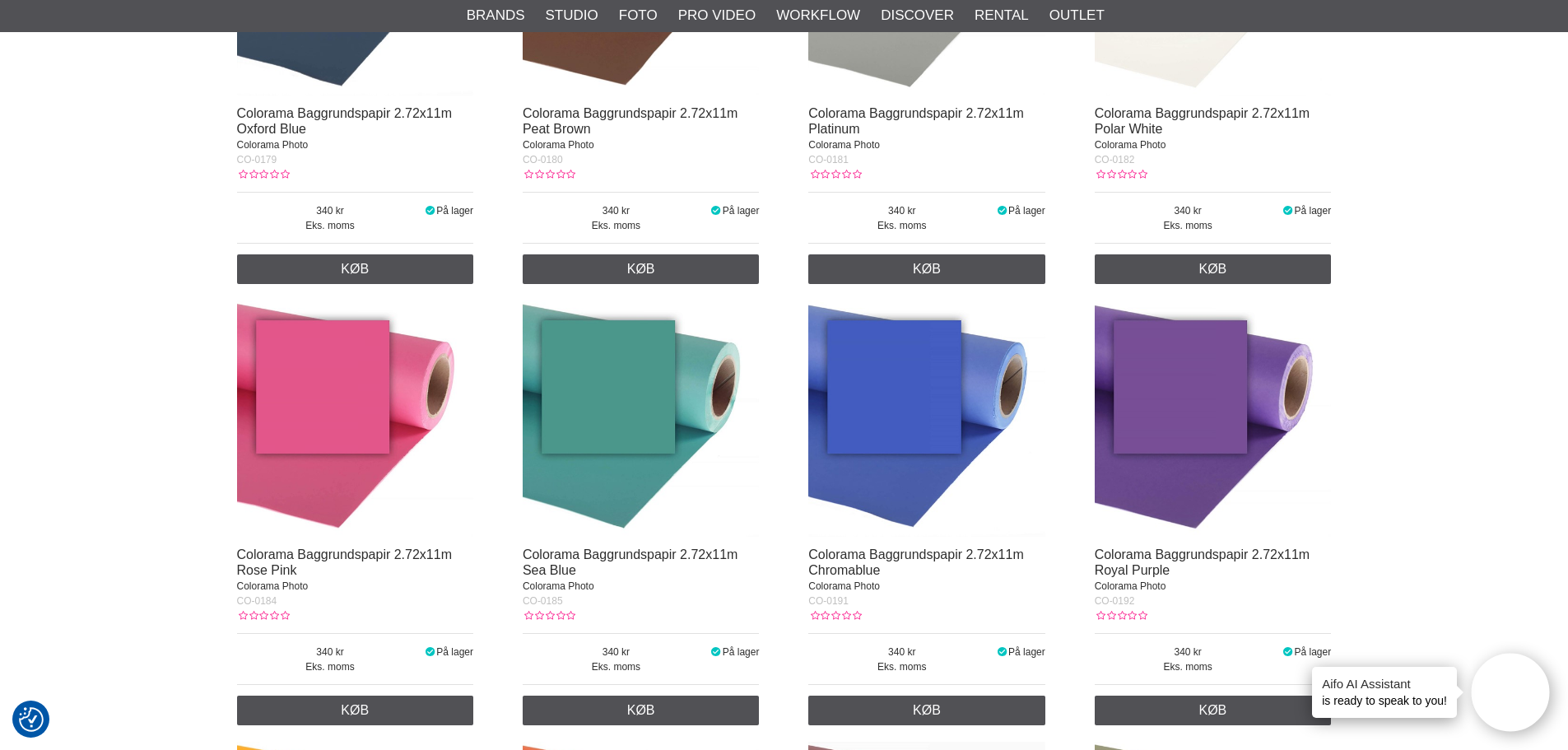
scroll to position [4799, 0]
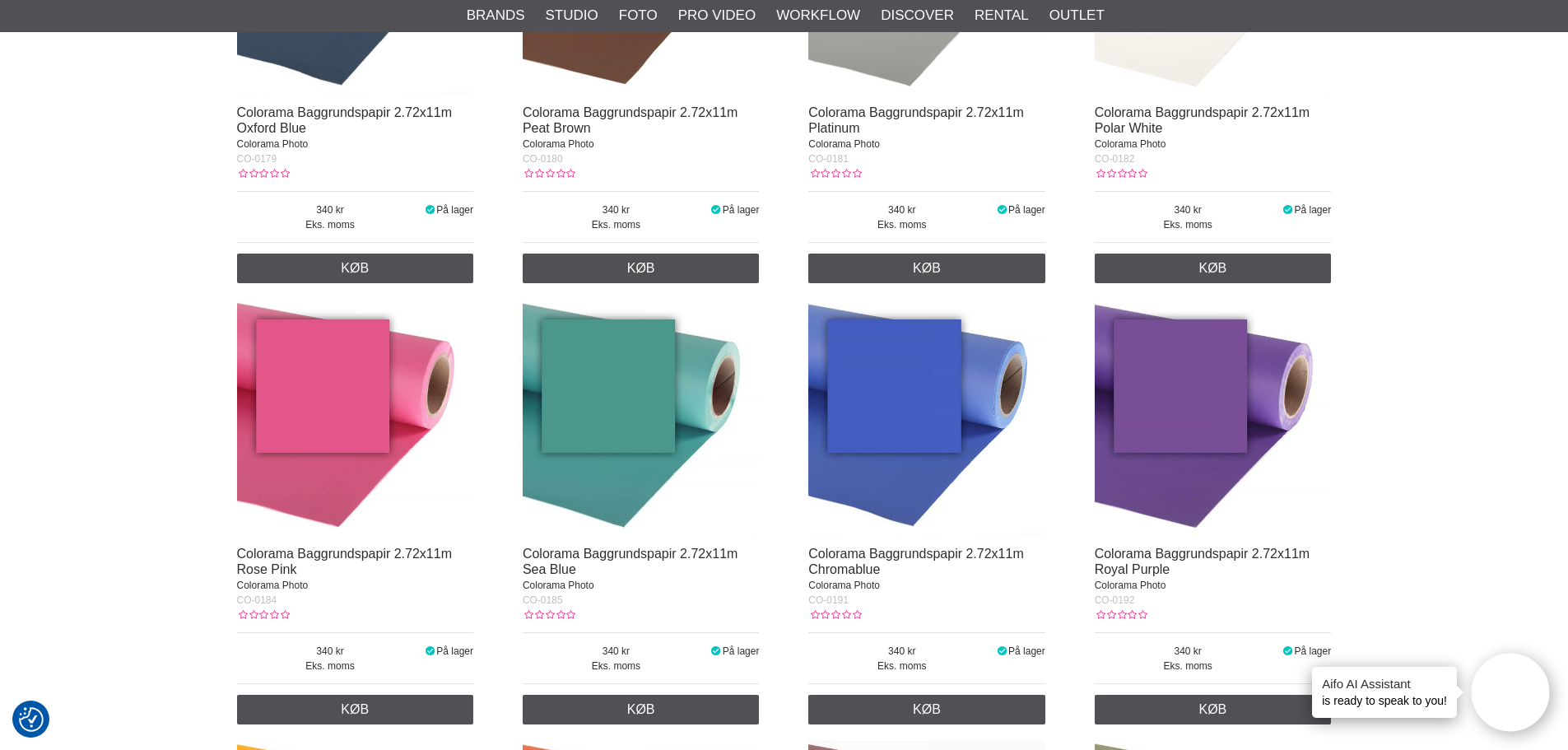
click at [349, 431] on img at bounding box center [354, 418] width 237 height 237
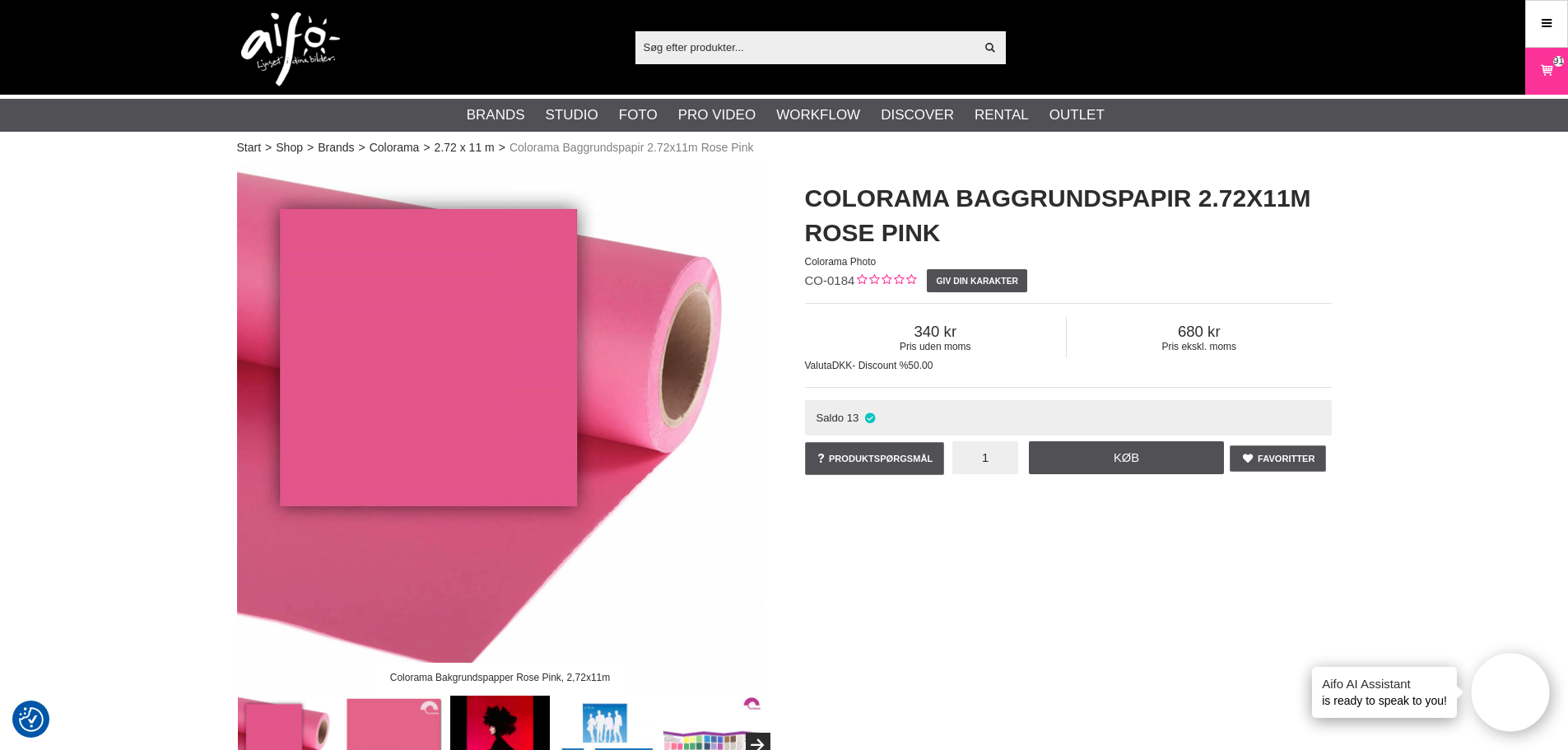
click at [991, 454] on input "1" at bounding box center [985, 457] width 66 height 33
type input "2"
click at [1081, 464] on link "Køb" at bounding box center [1126, 457] width 196 height 33
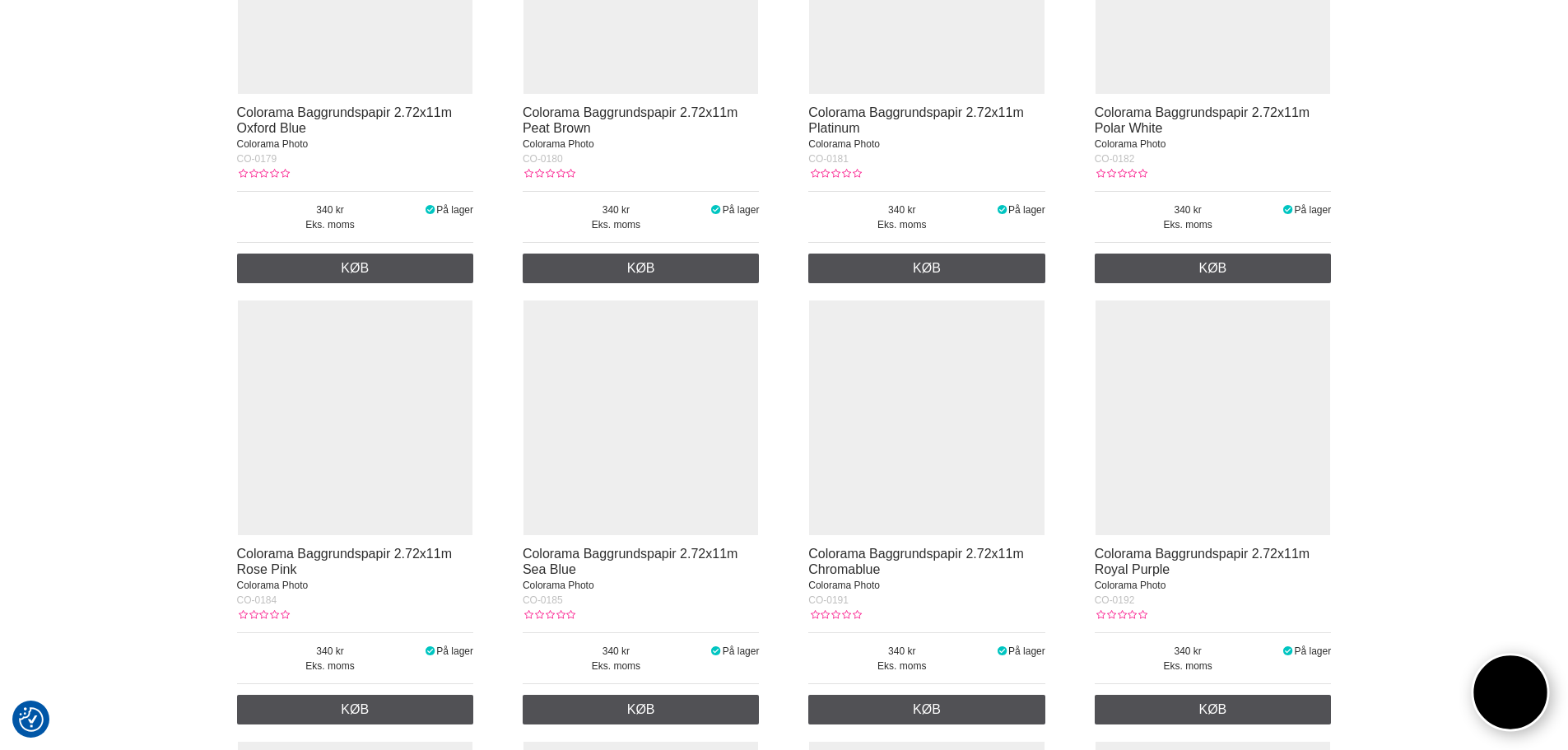
scroll to position [4799, 0]
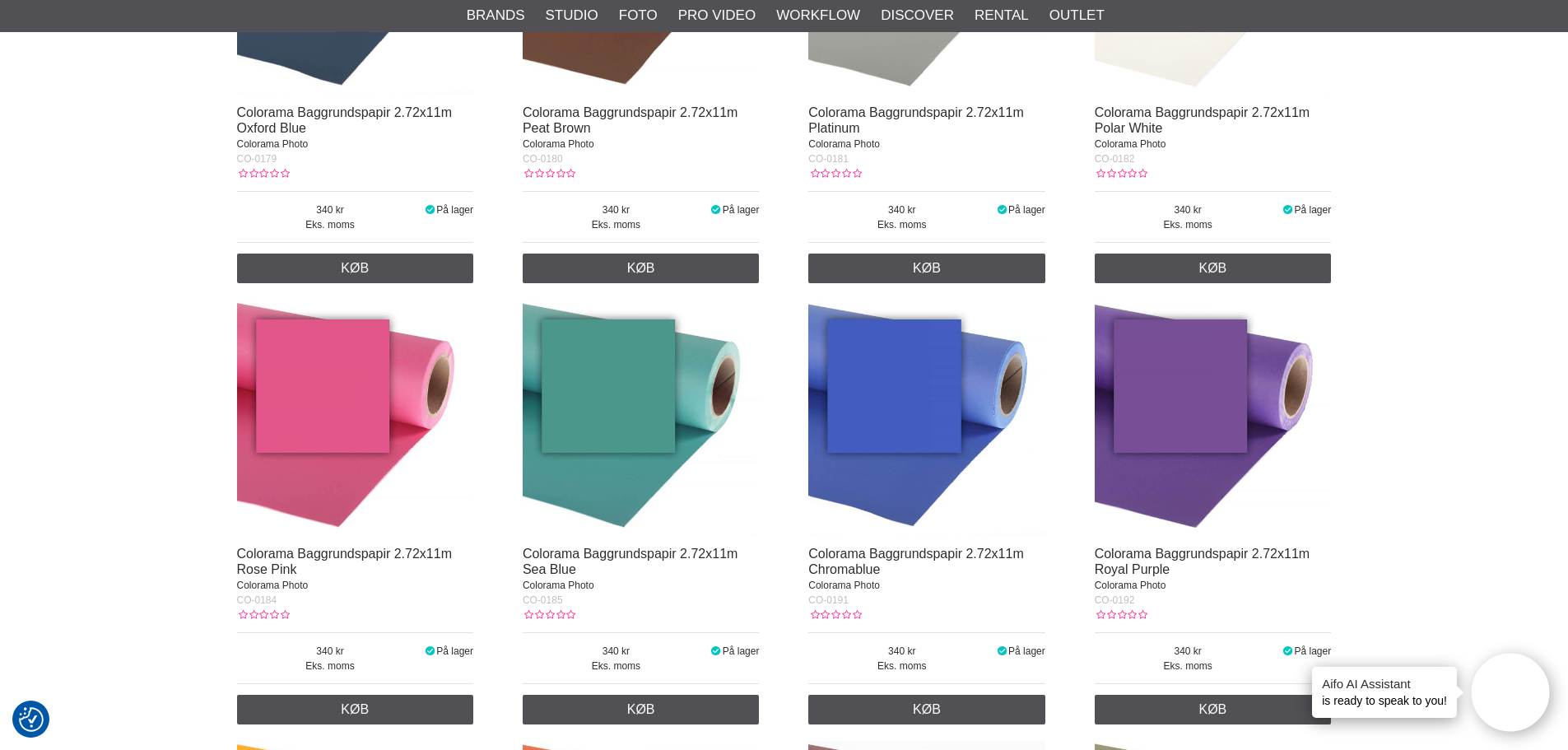
click at [647, 444] on img at bounding box center [640, 418] width 237 height 237
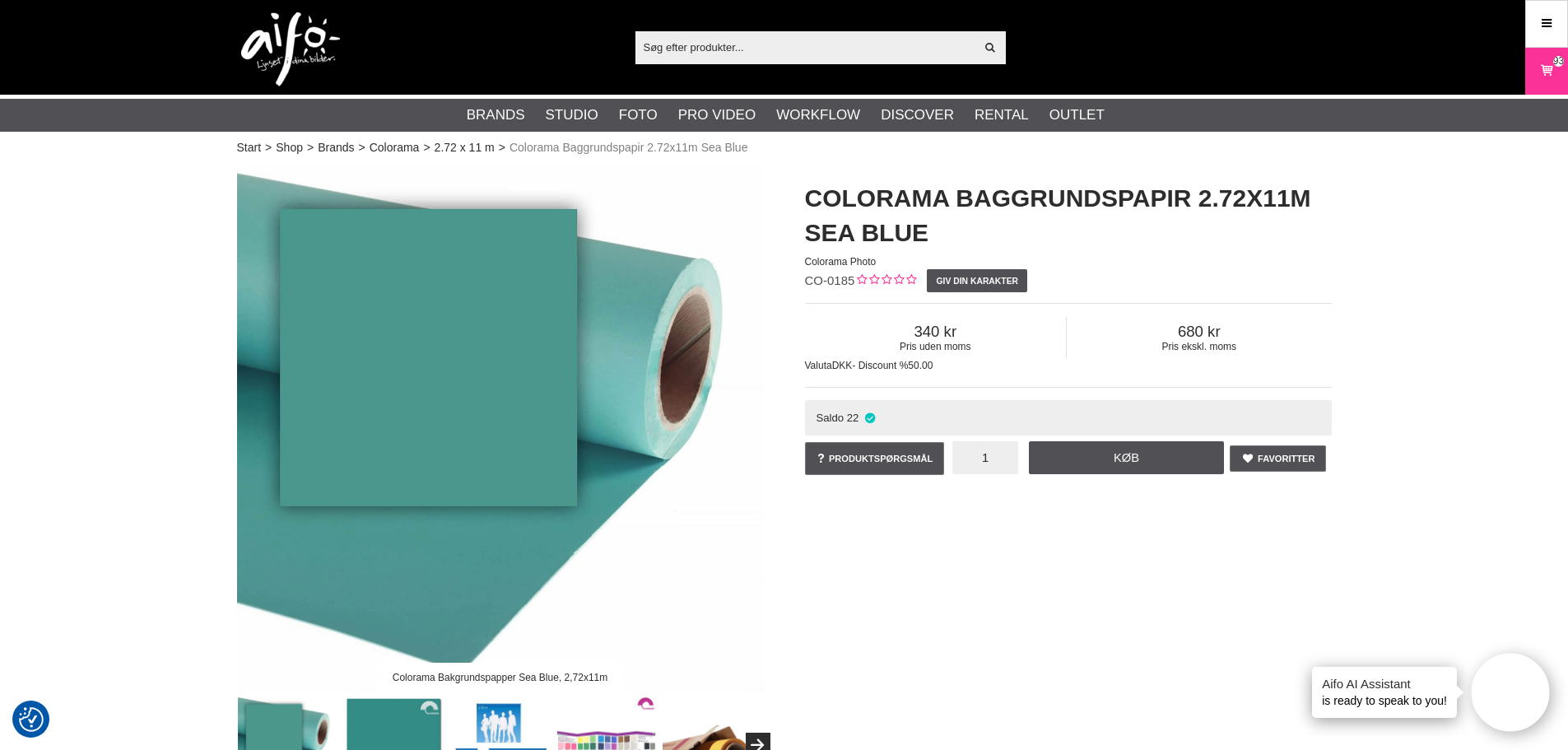
click at [992, 463] on input "1" at bounding box center [985, 457] width 66 height 33
type input "2"
click at [1086, 448] on link "Køb" at bounding box center [1126, 457] width 196 height 33
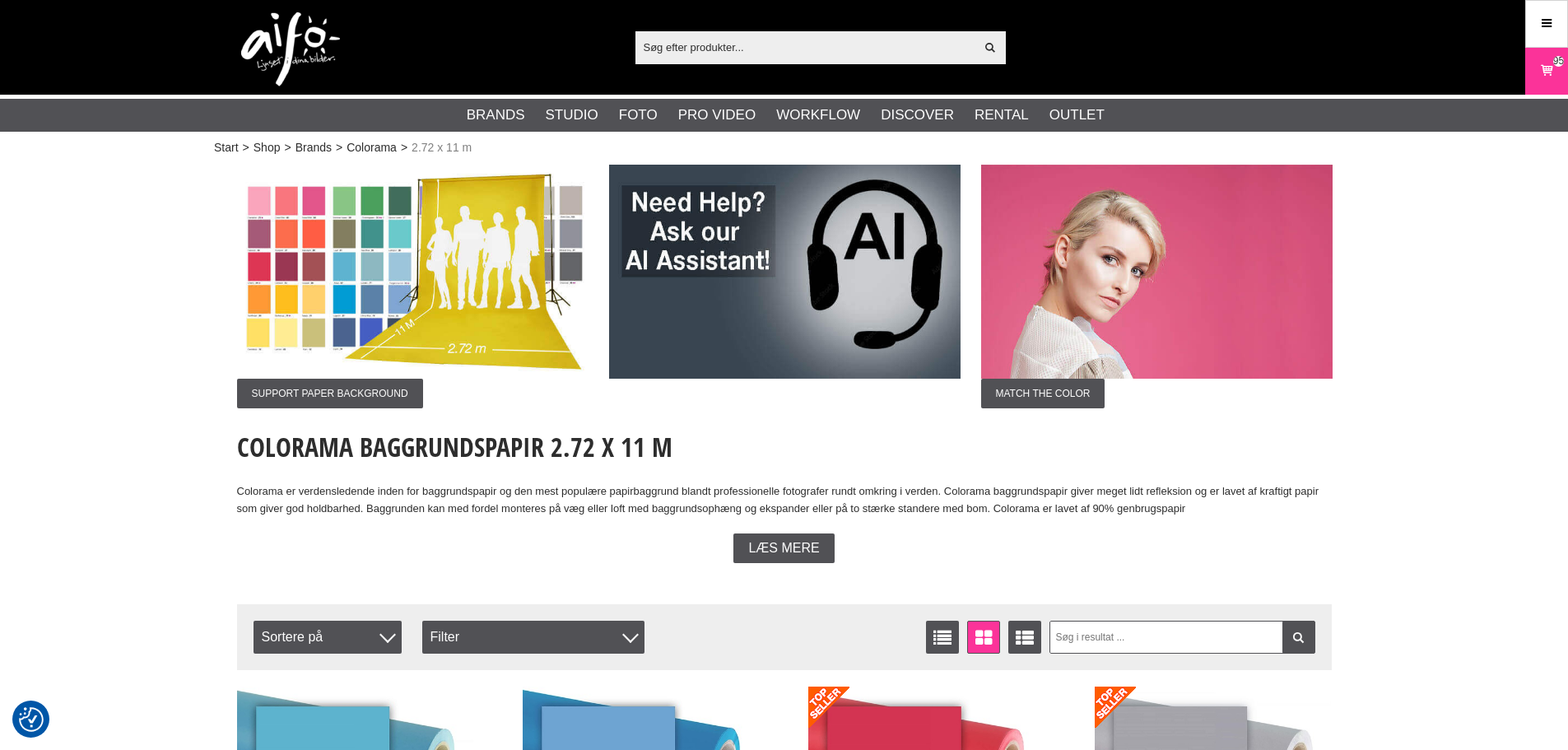
scroll to position [4799, 0]
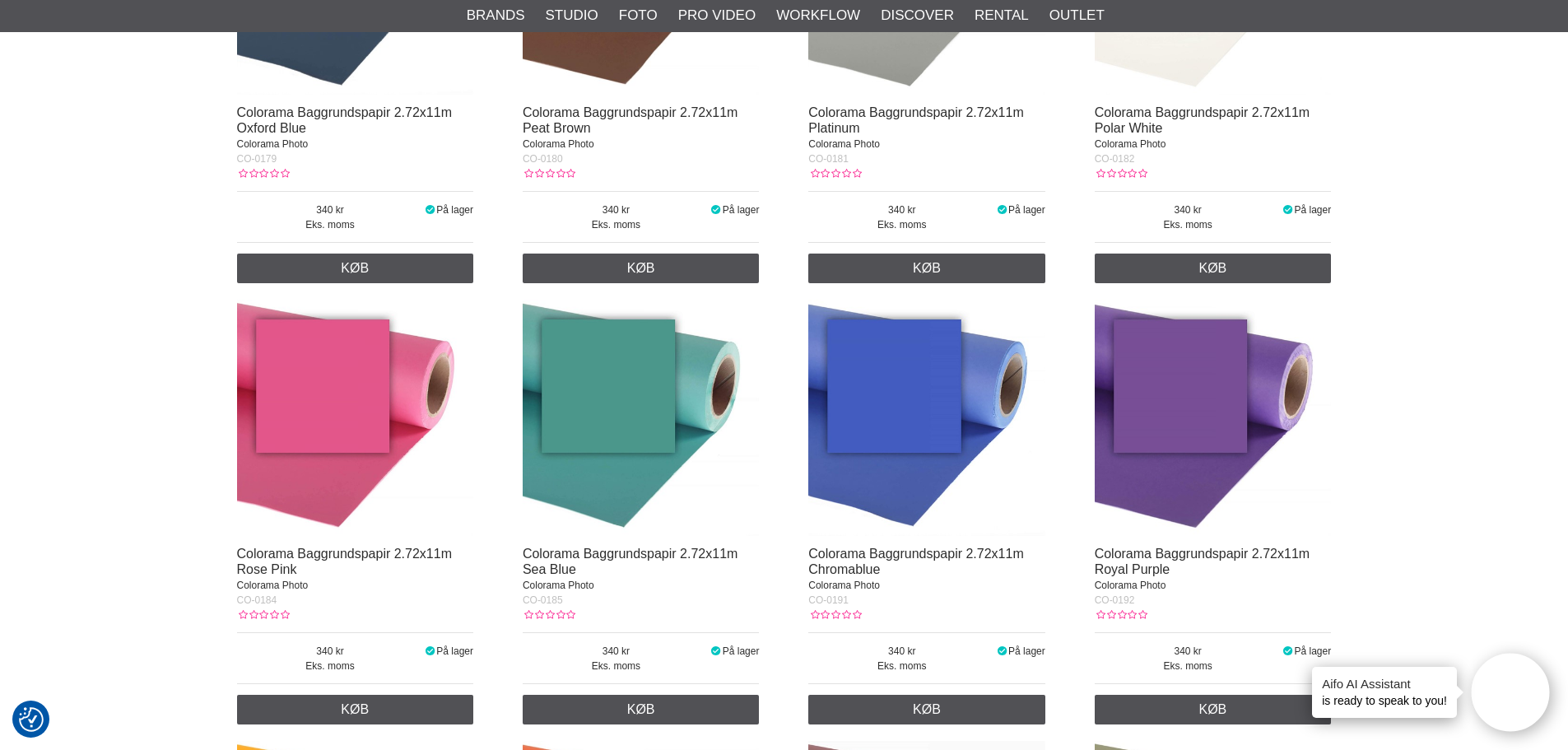
click at [937, 455] on img at bounding box center [926, 418] width 237 height 237
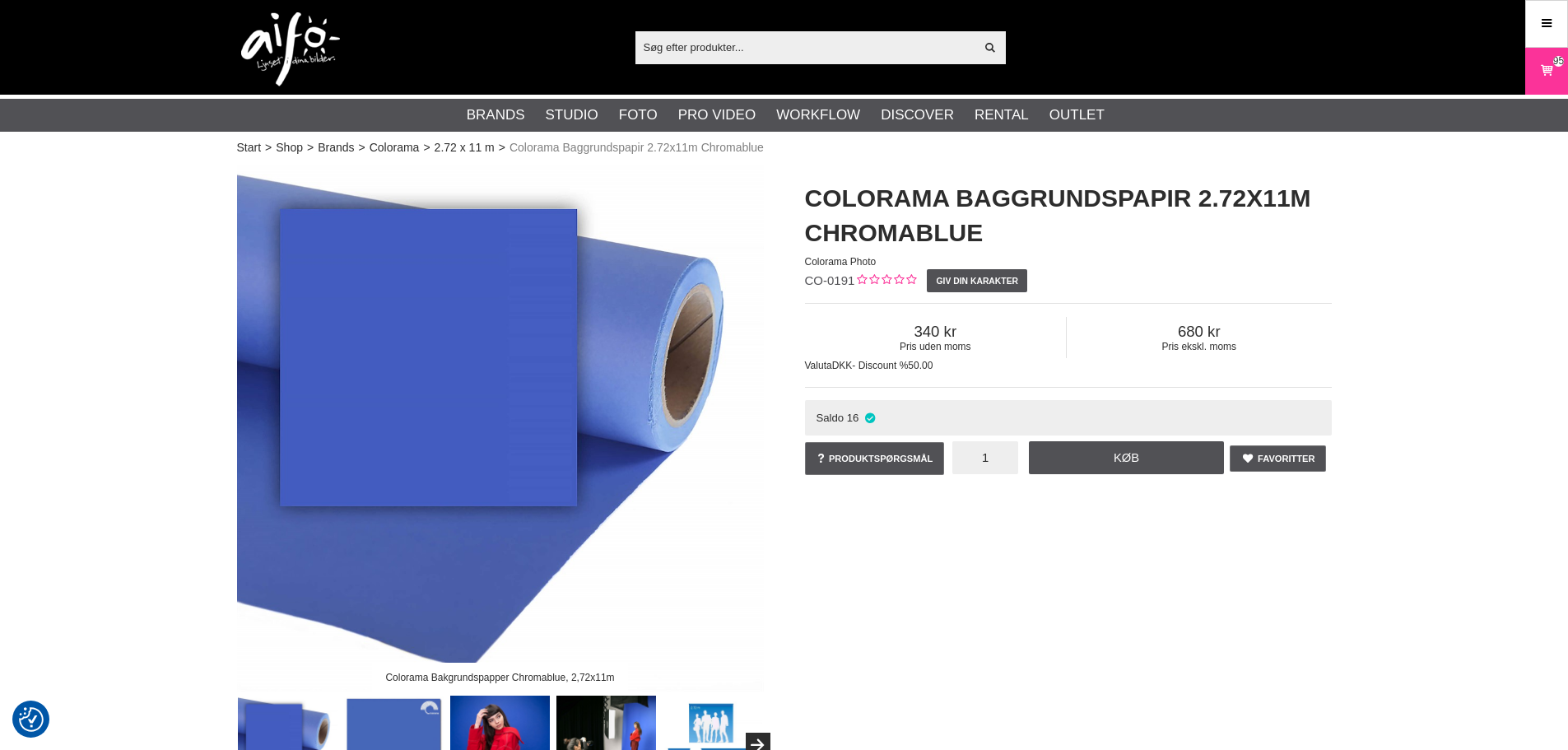
click at [983, 457] on input "1" at bounding box center [985, 457] width 66 height 33
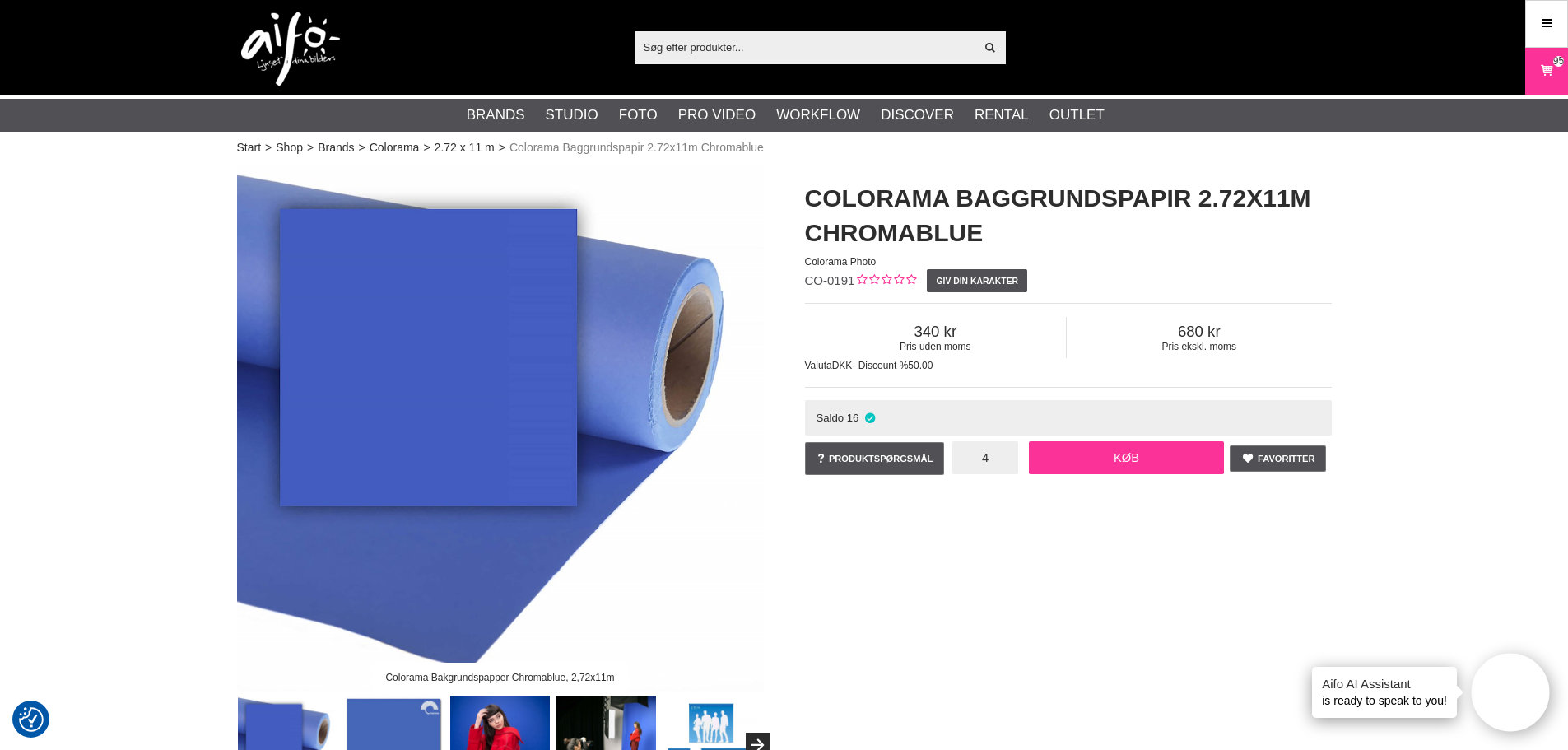
type input "4"
click at [1091, 457] on link "Køb" at bounding box center [1126, 457] width 196 height 33
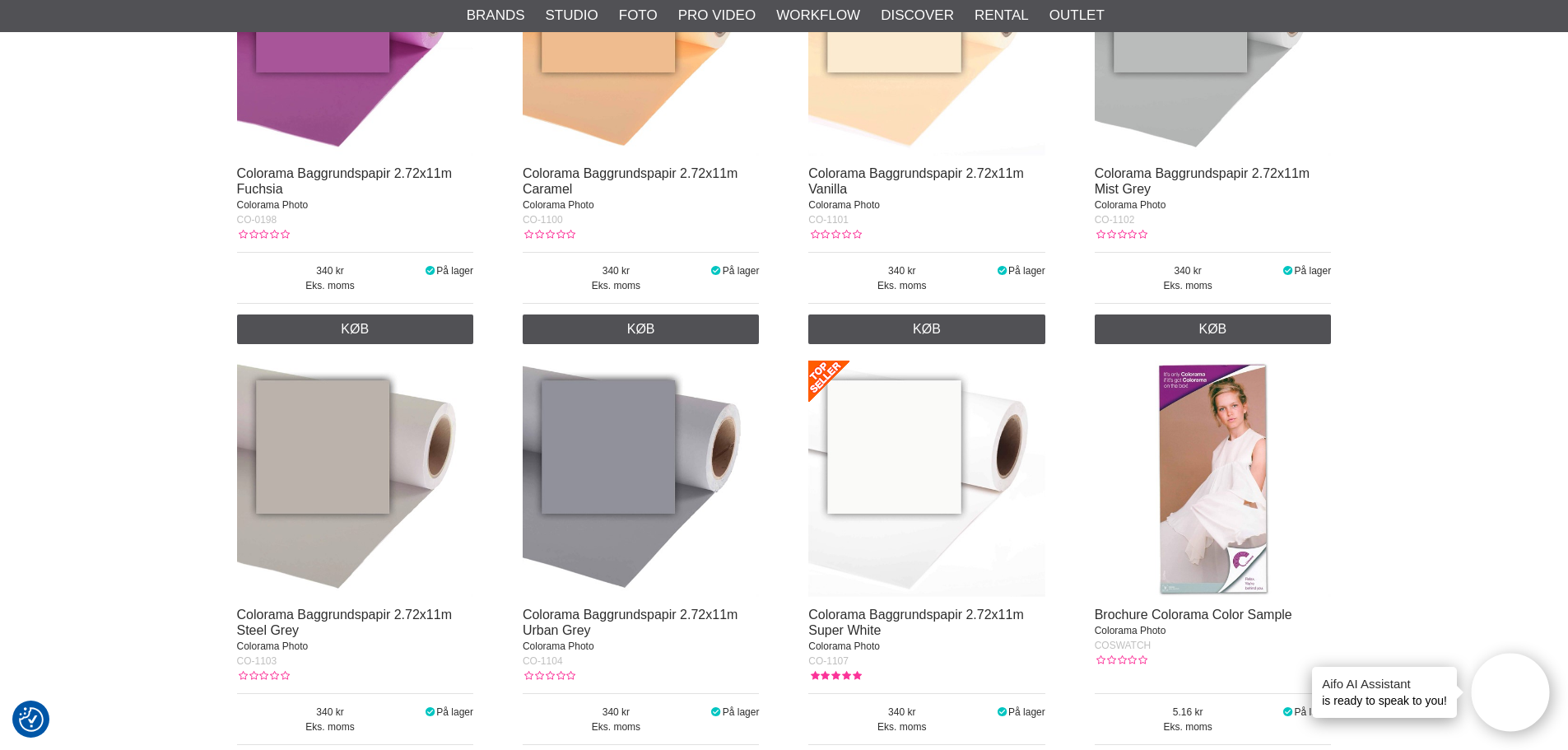
scroll to position [6033, 0]
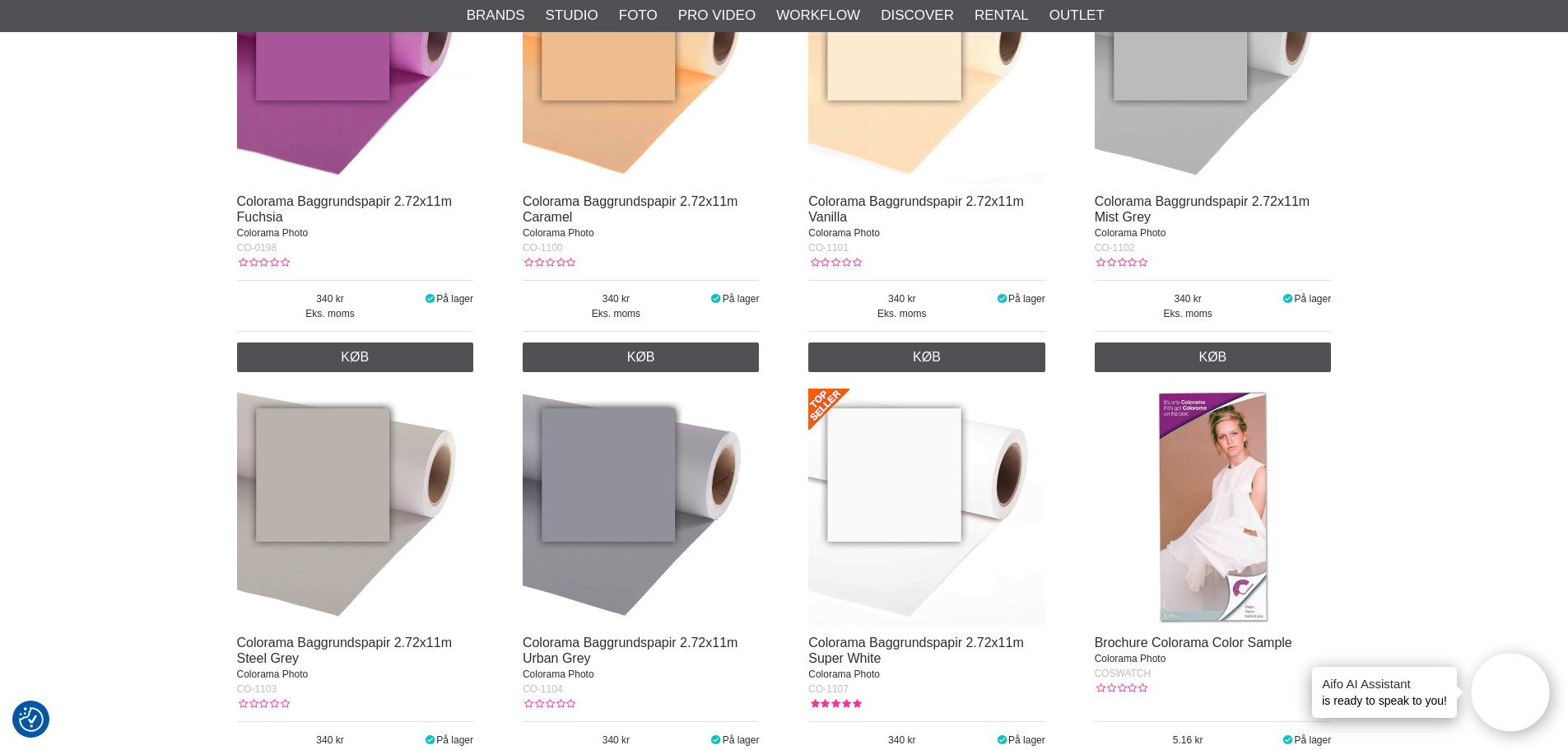
click at [1190, 146] on img at bounding box center [1213, 65] width 237 height 237
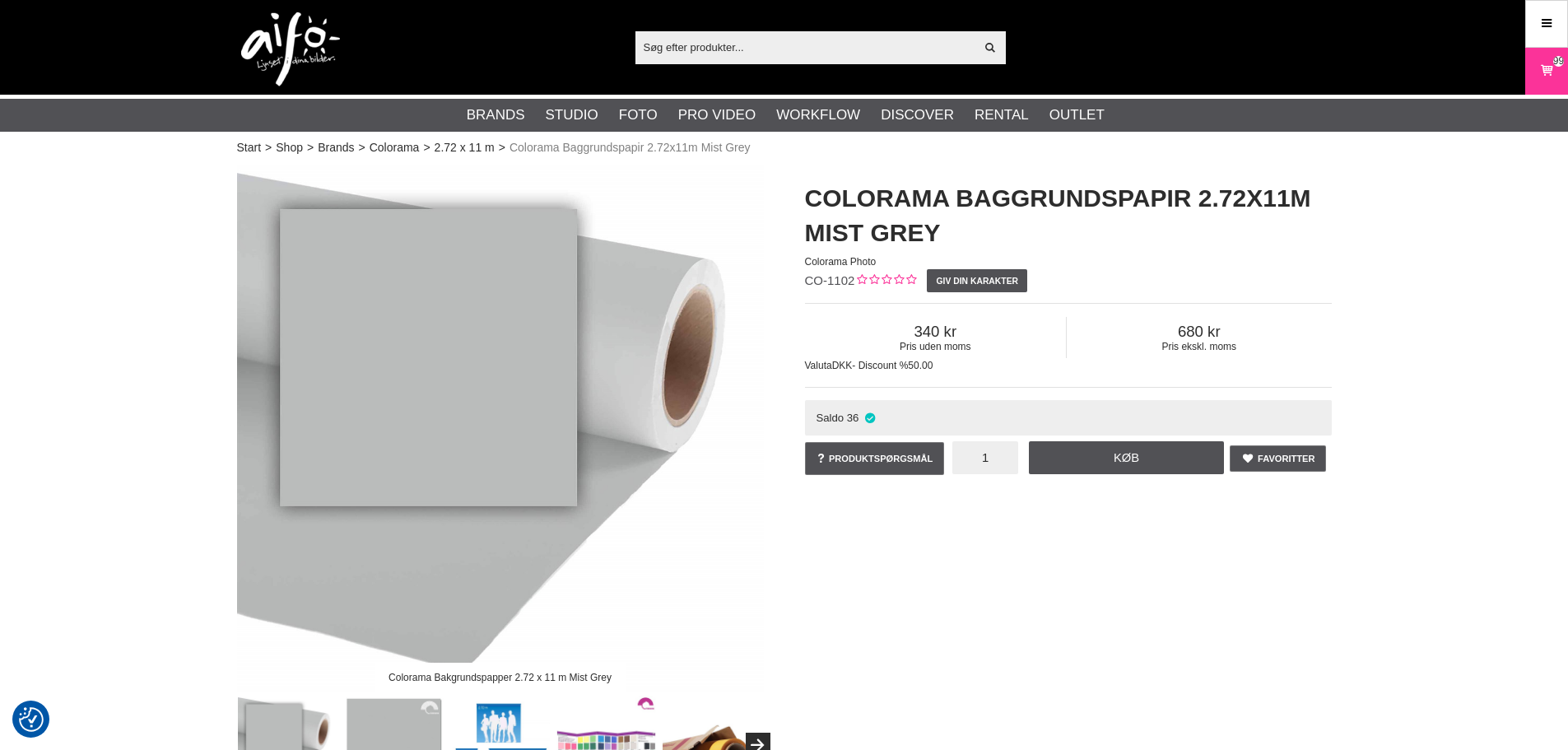
click at [997, 464] on input "1" at bounding box center [985, 457] width 66 height 33
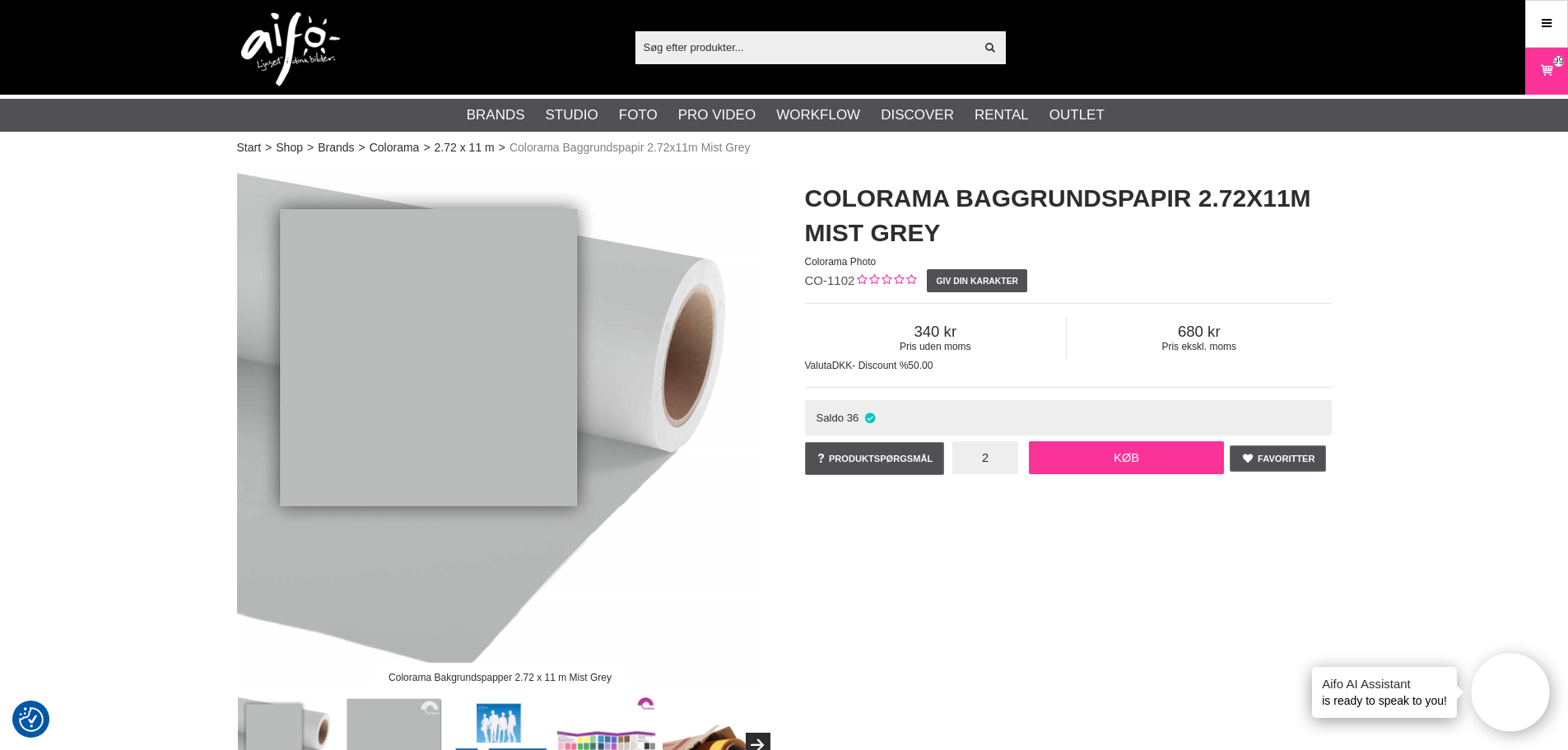
type input "2"
click at [1064, 452] on link "Køb" at bounding box center [1126, 457] width 196 height 33
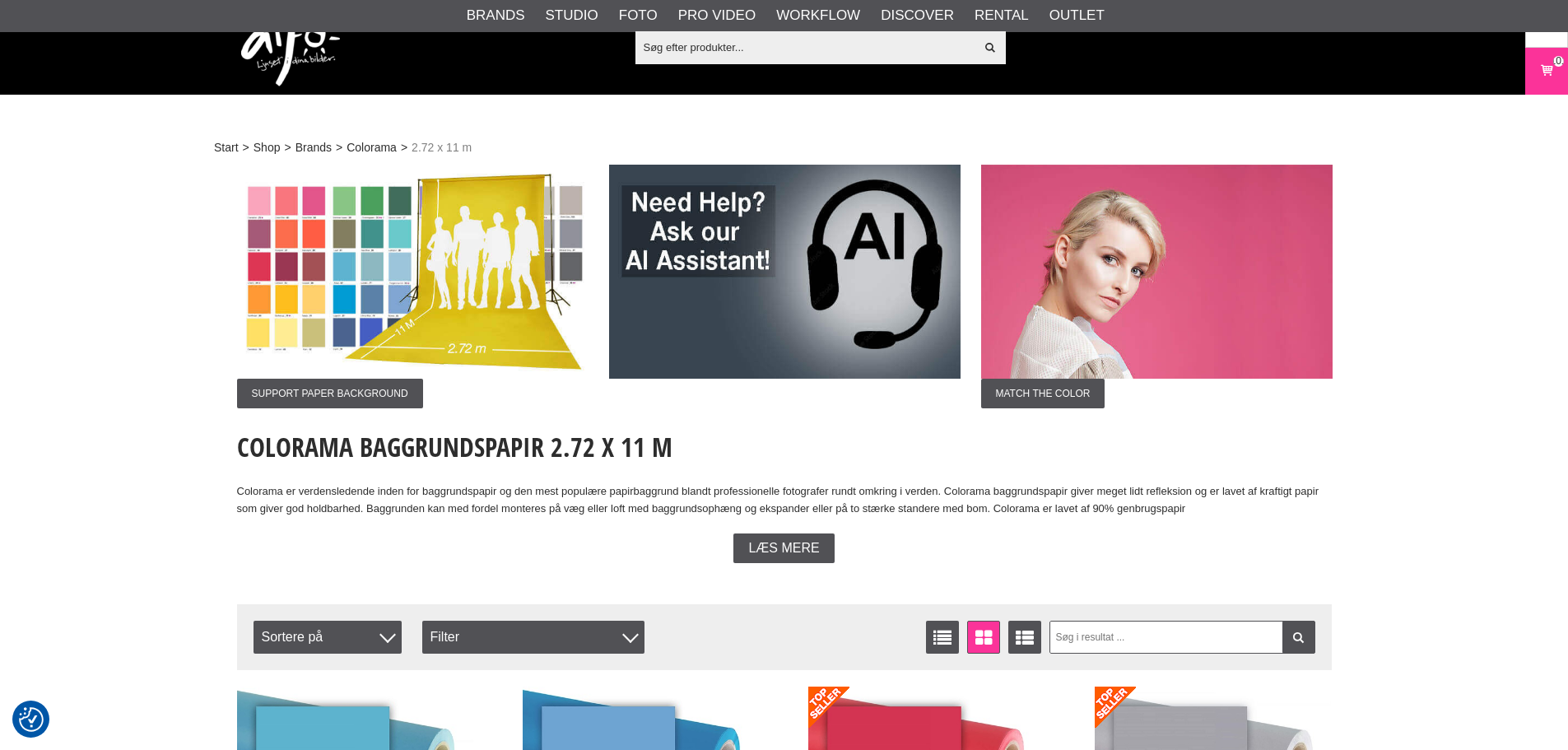
scroll to position [6033, 0]
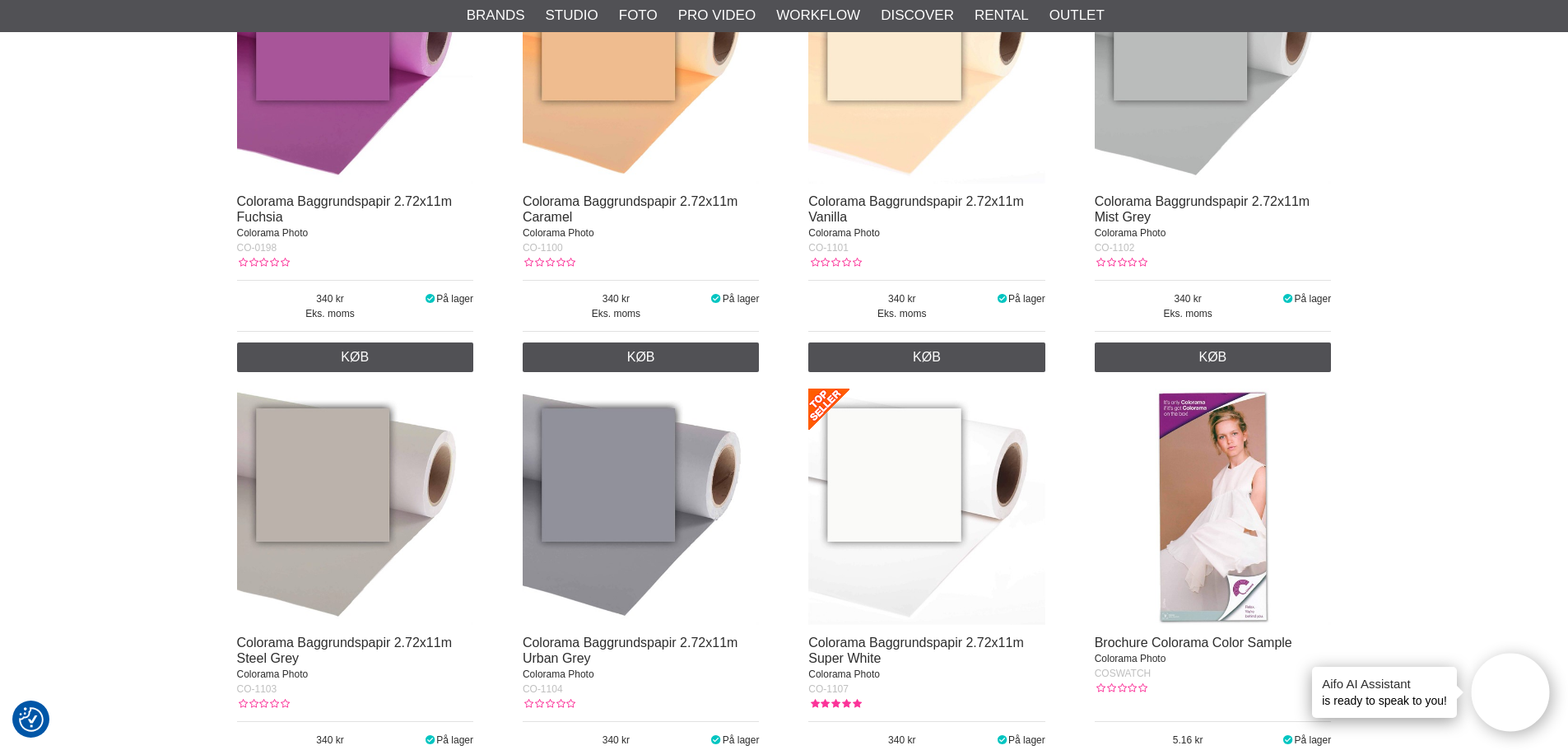
click at [892, 113] on img at bounding box center [926, 65] width 237 height 237
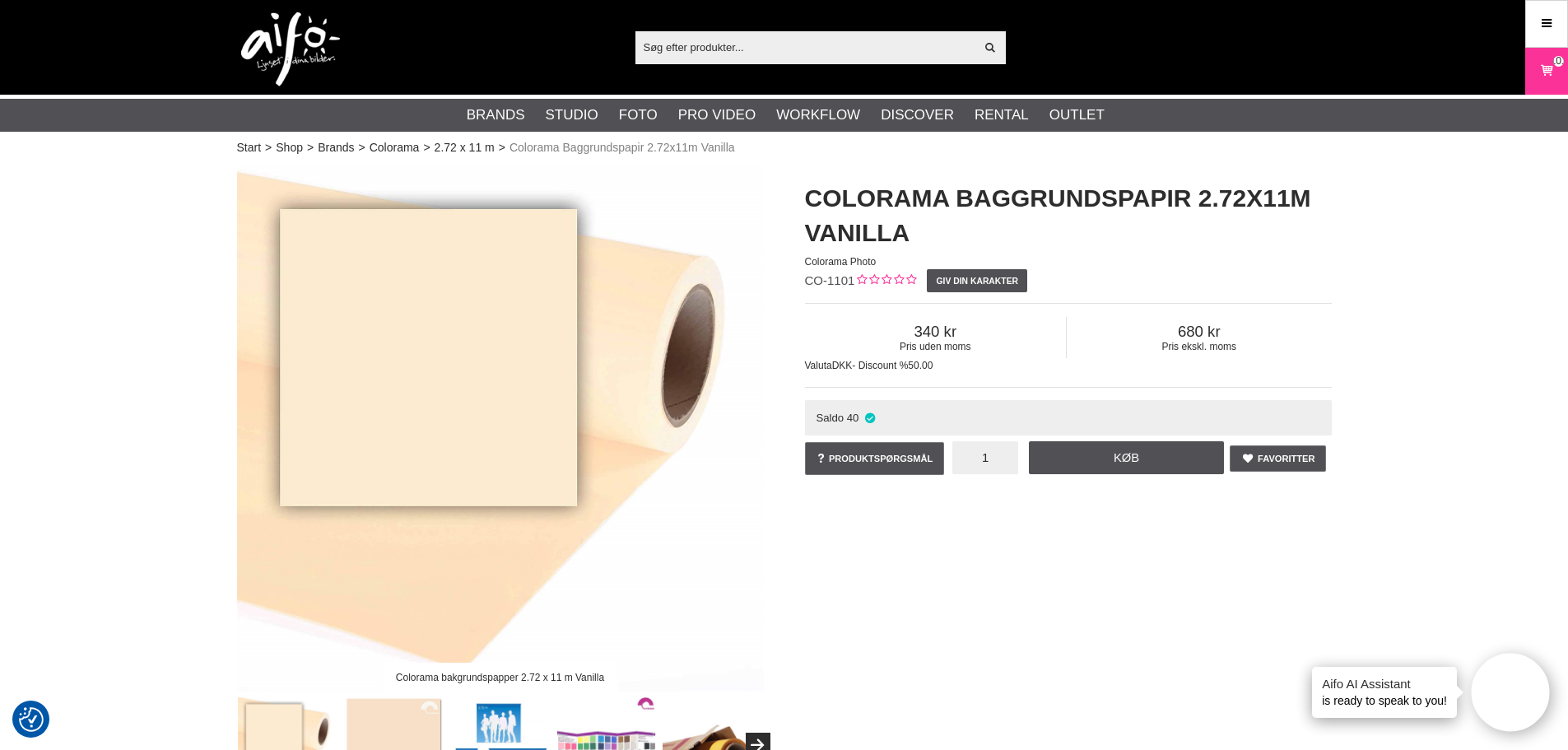
click at [991, 462] on input "1" at bounding box center [985, 457] width 66 height 33
type input "3"
click at [1074, 463] on link "Køb" at bounding box center [1126, 457] width 196 height 33
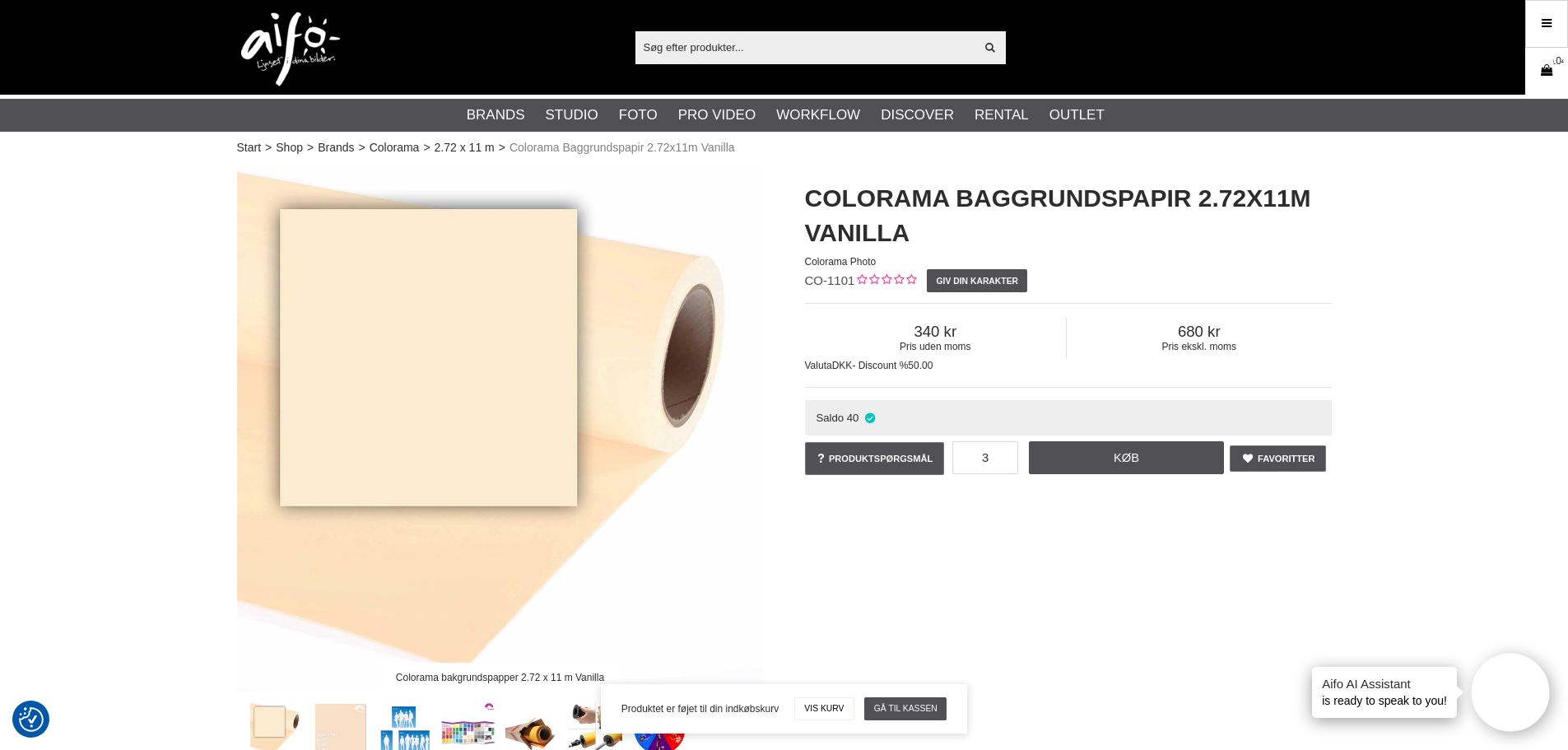
click at [1545, 62] on icon at bounding box center [1547, 71] width 16 height 18
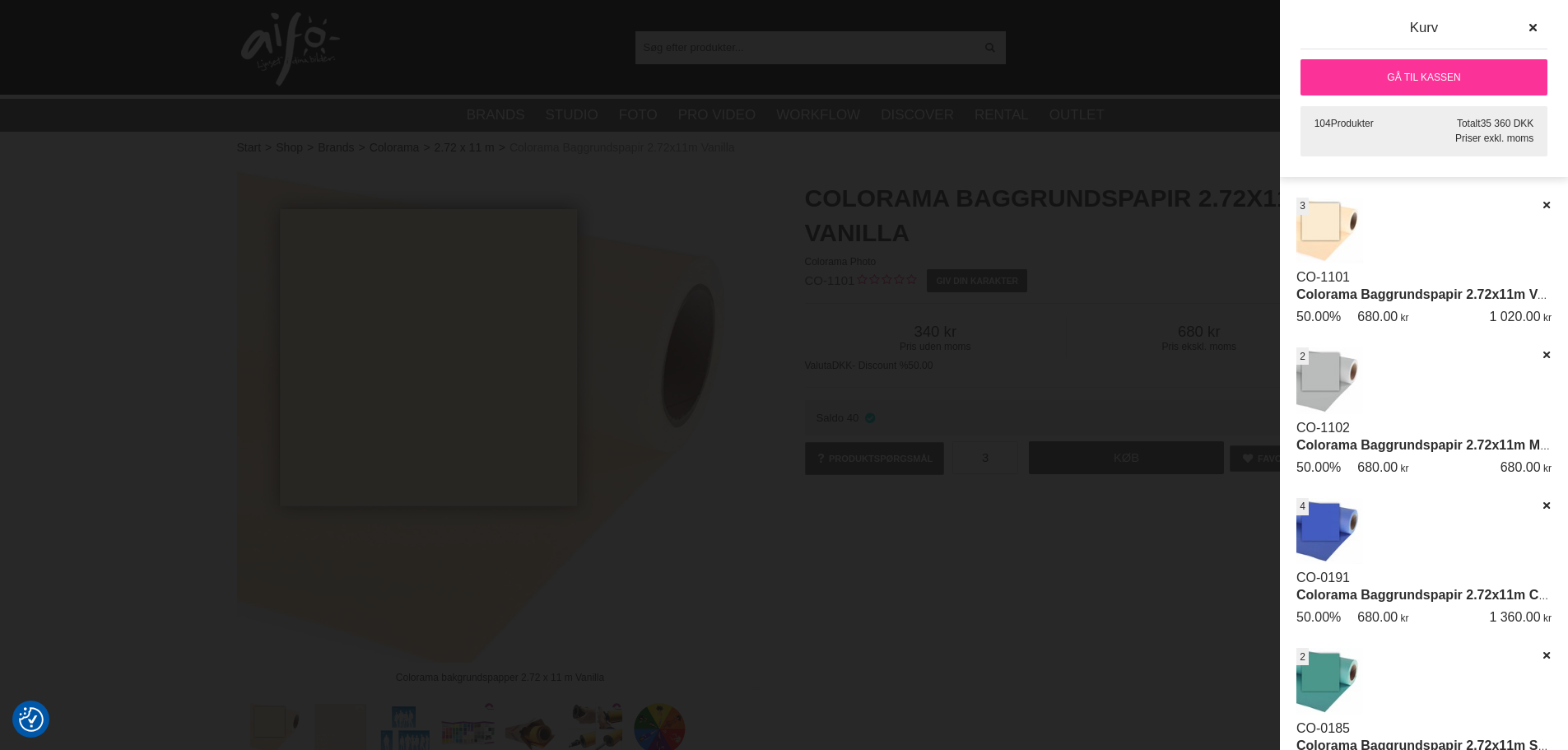
click at [1472, 79] on link "Gå til kassen" at bounding box center [1423, 77] width 247 height 37
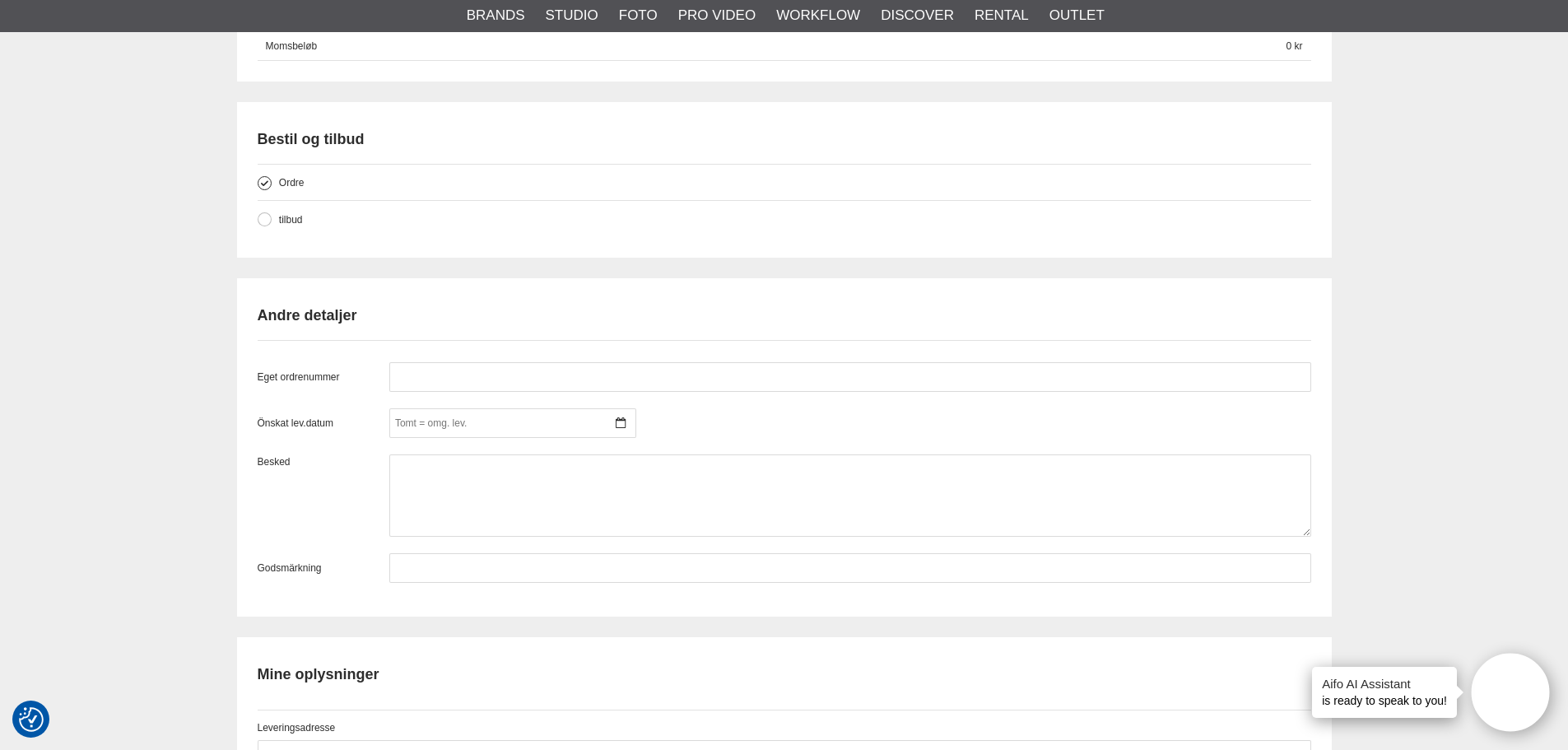
scroll to position [1811, 0]
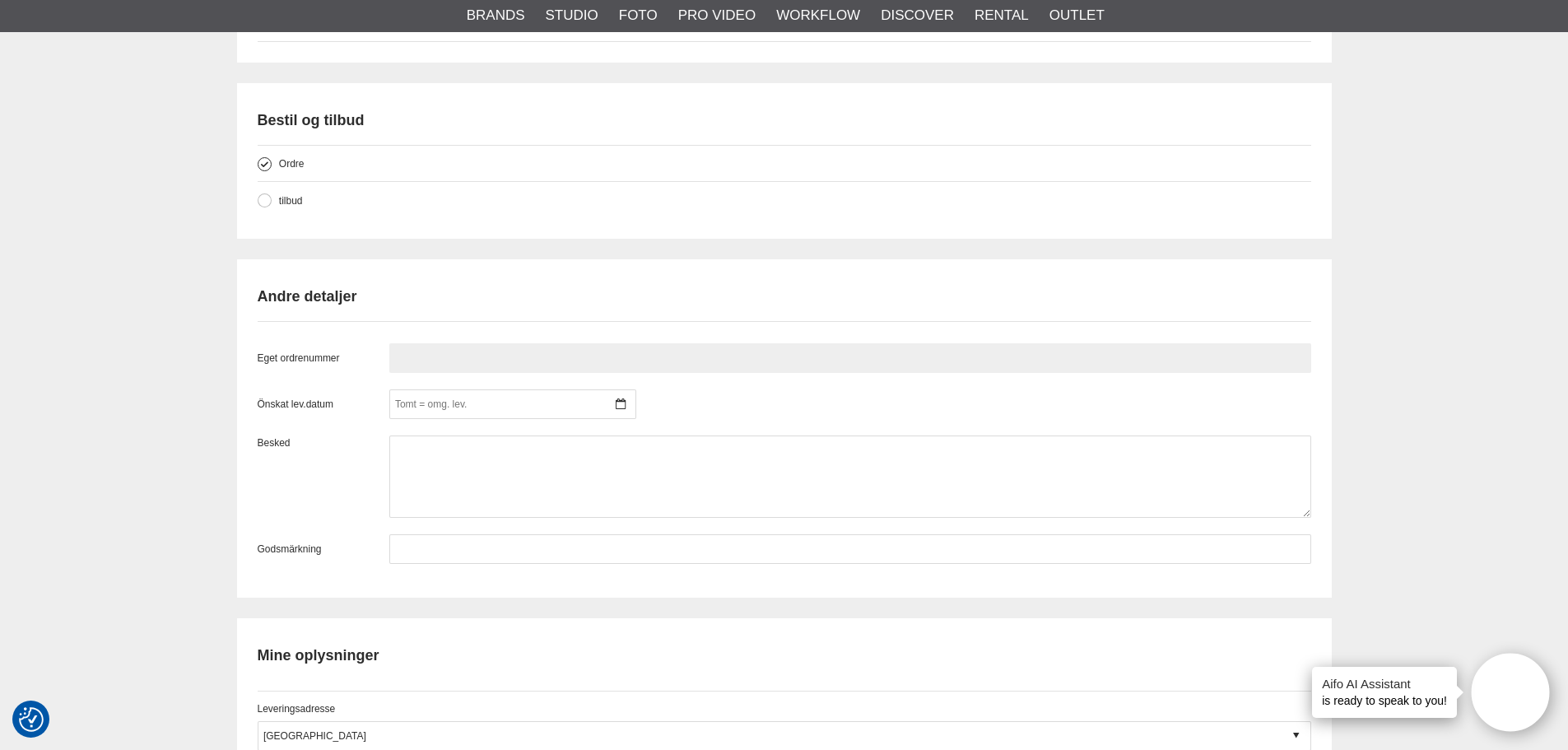
click at [421, 354] on input "text" at bounding box center [850, 357] width 922 height 29
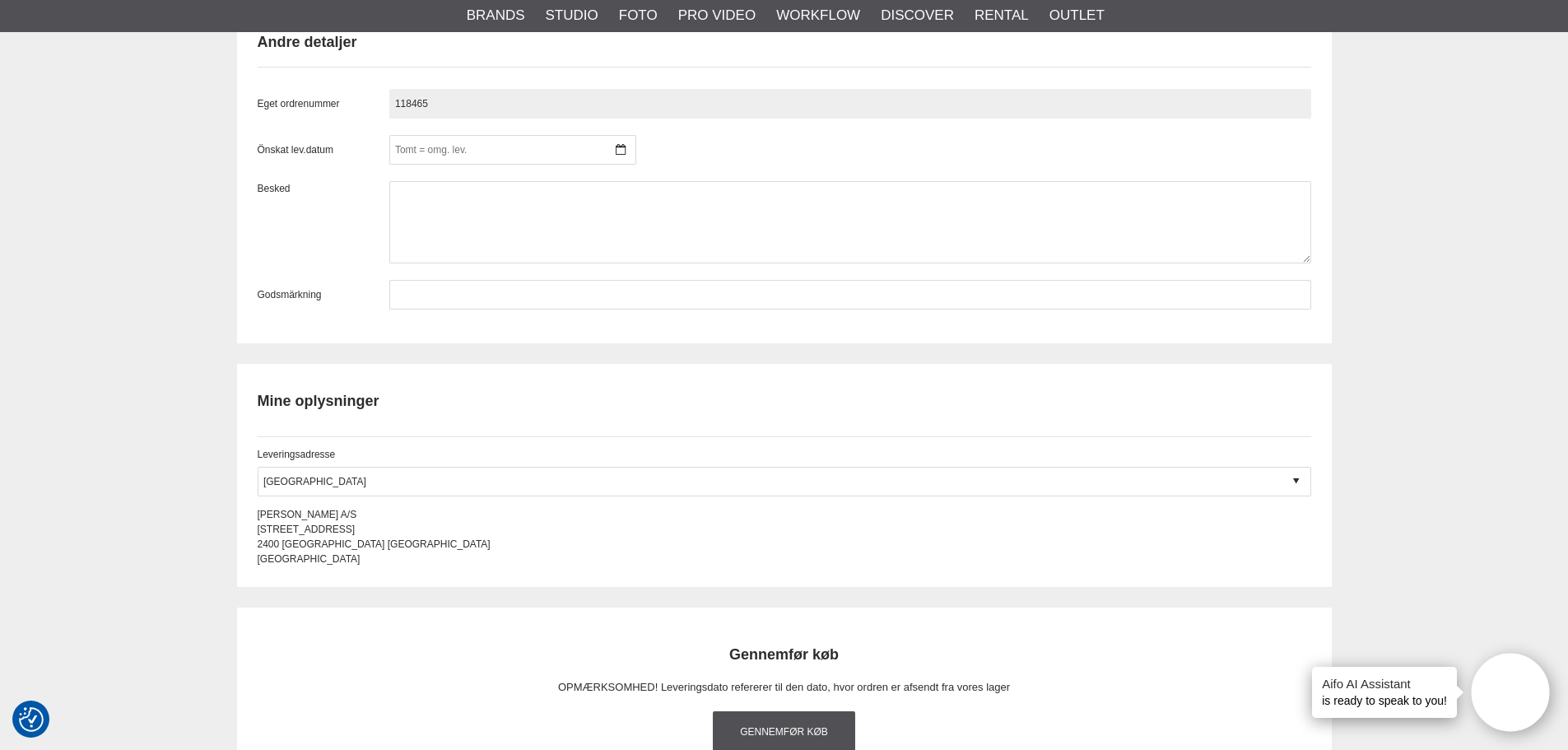
scroll to position [2387, 0]
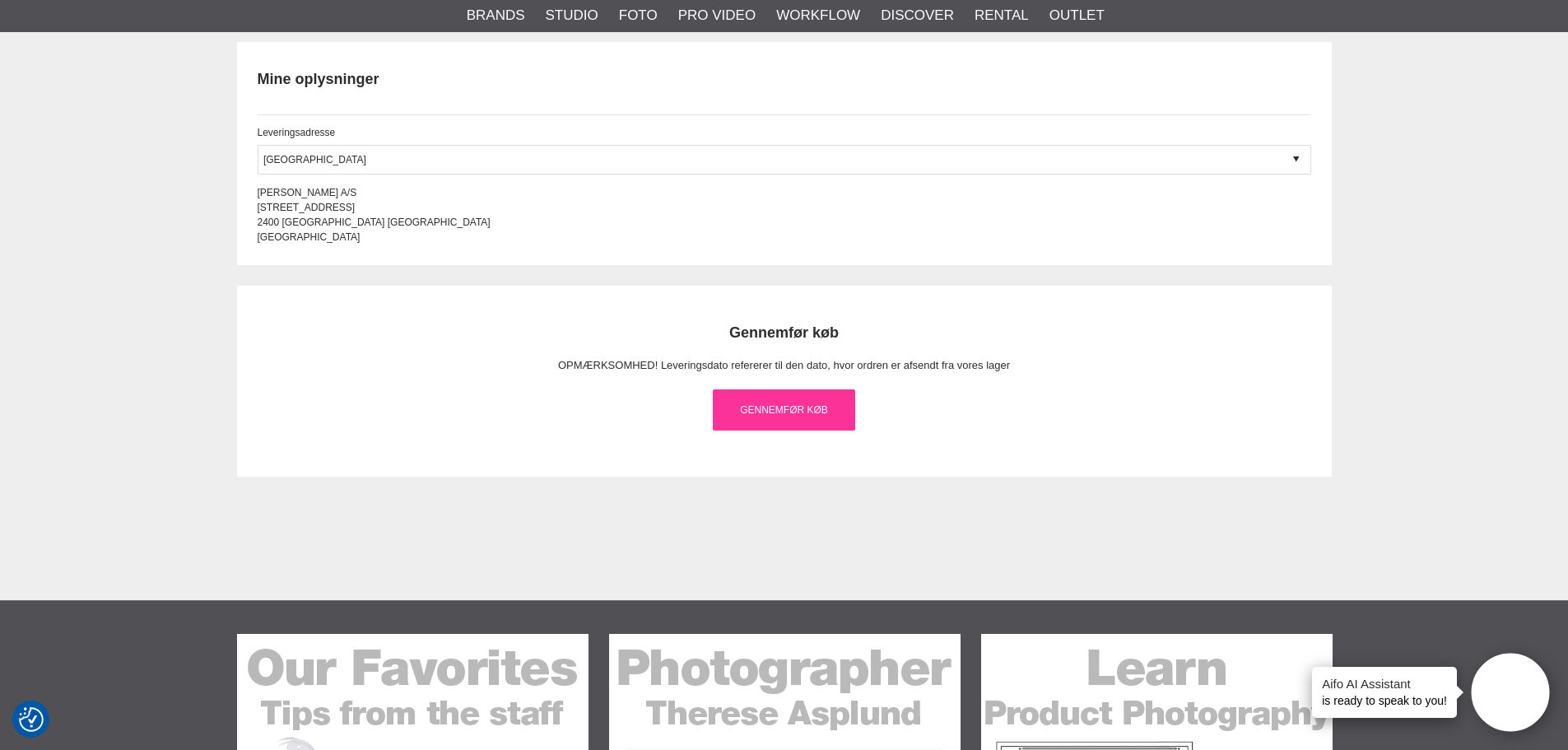
type input "118465"
click at [792, 412] on link "Gennemfør køb" at bounding box center [784, 410] width 143 height 41
